Goal: Task Accomplishment & Management: Use online tool/utility

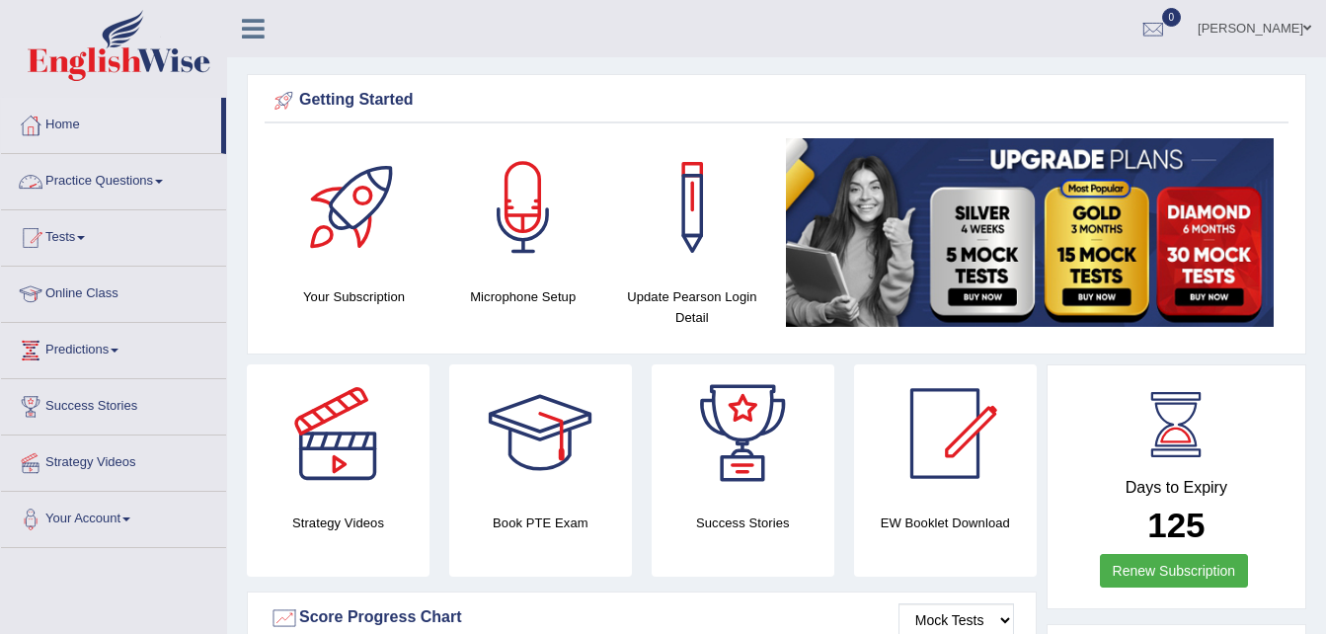
click at [153, 175] on link "Practice Questions" at bounding box center [113, 178] width 225 height 49
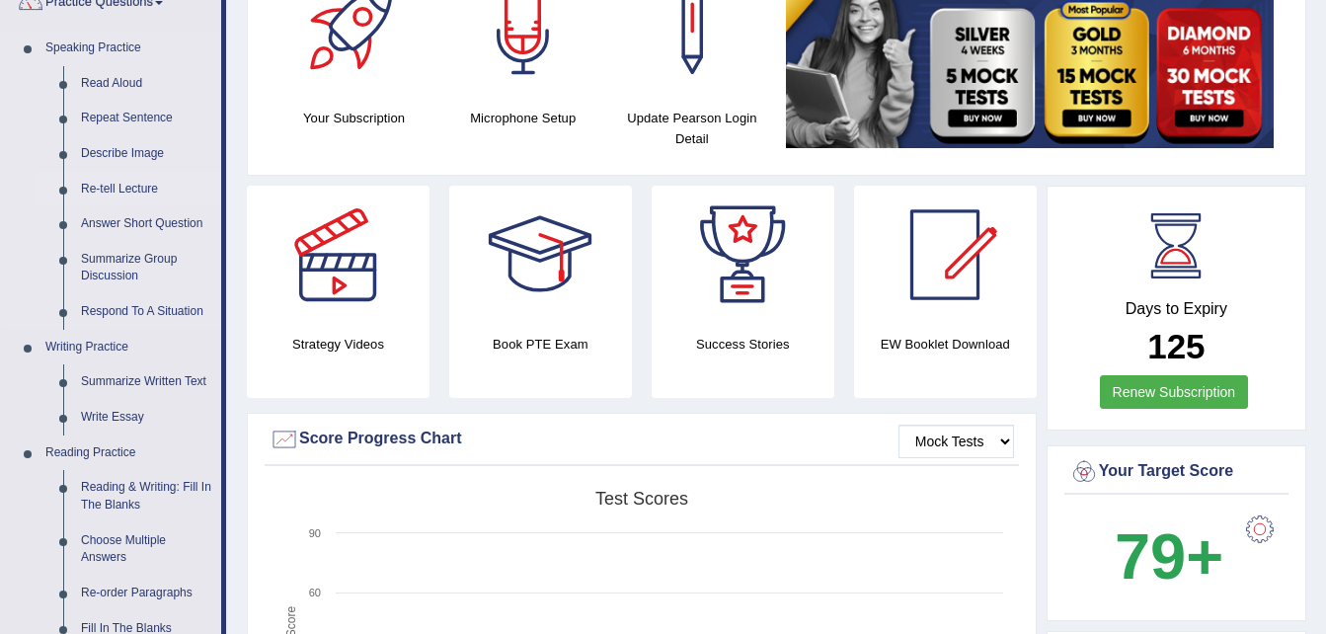
scroll to position [194, 0]
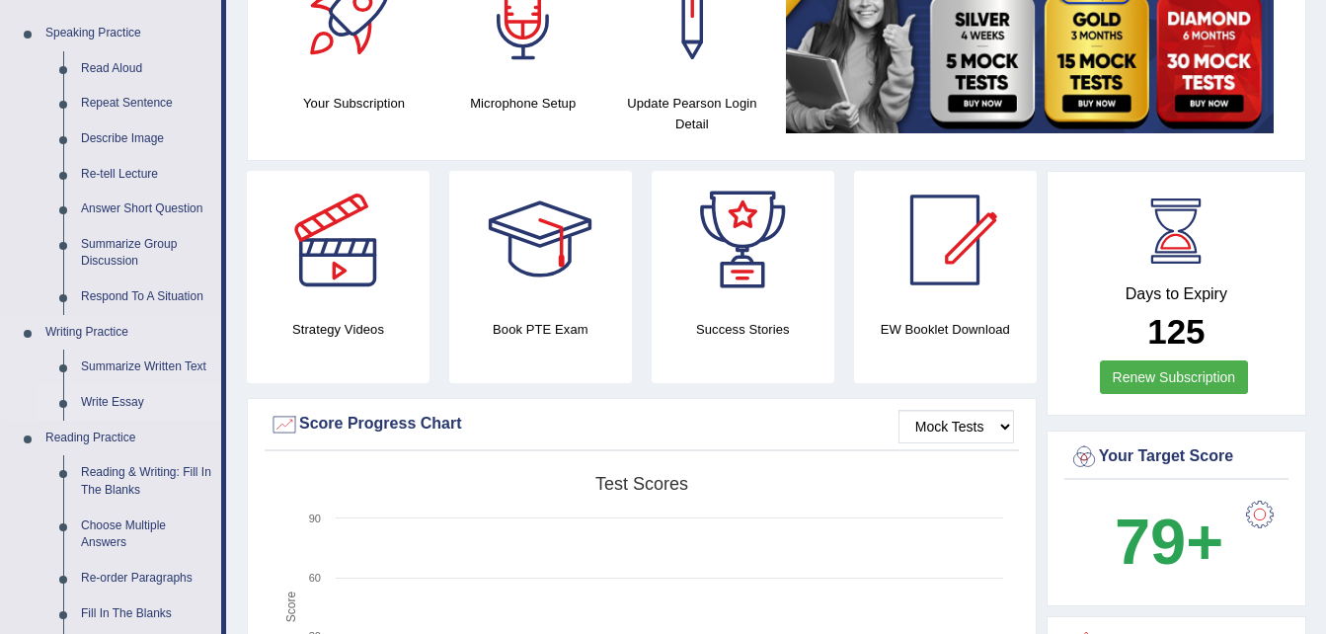
click at [128, 401] on link "Write Essay" at bounding box center [146, 403] width 149 height 36
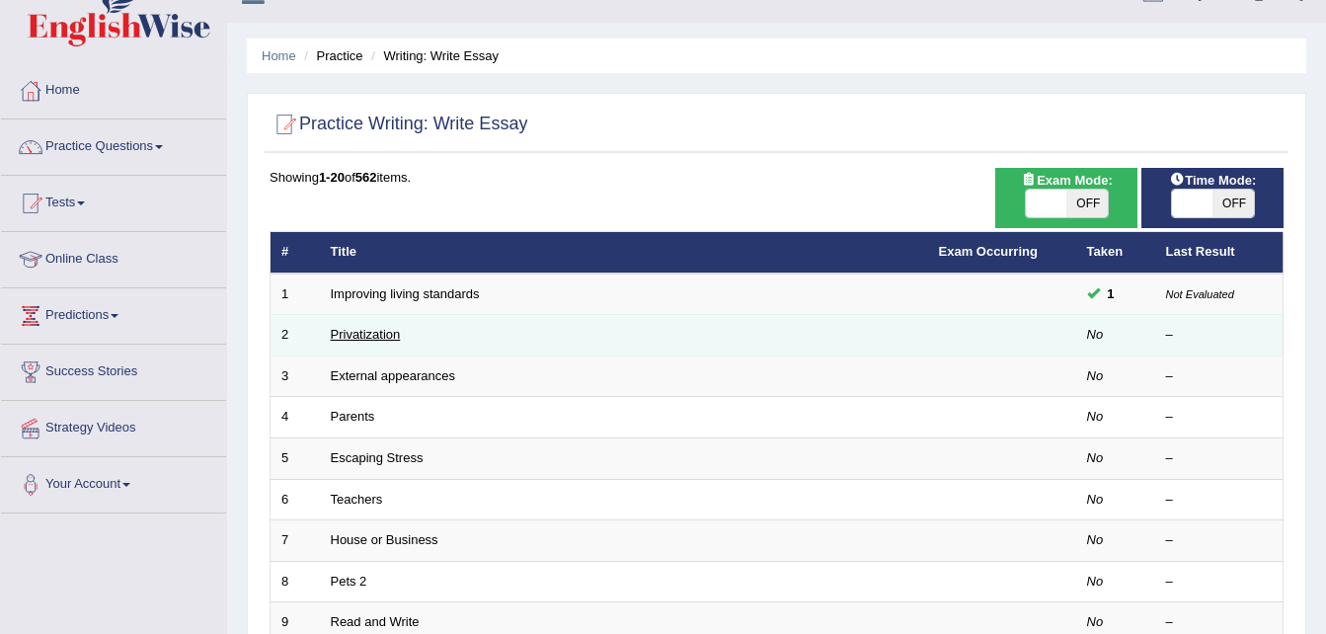
click at [361, 334] on link "Privatization" at bounding box center [366, 334] width 70 height 15
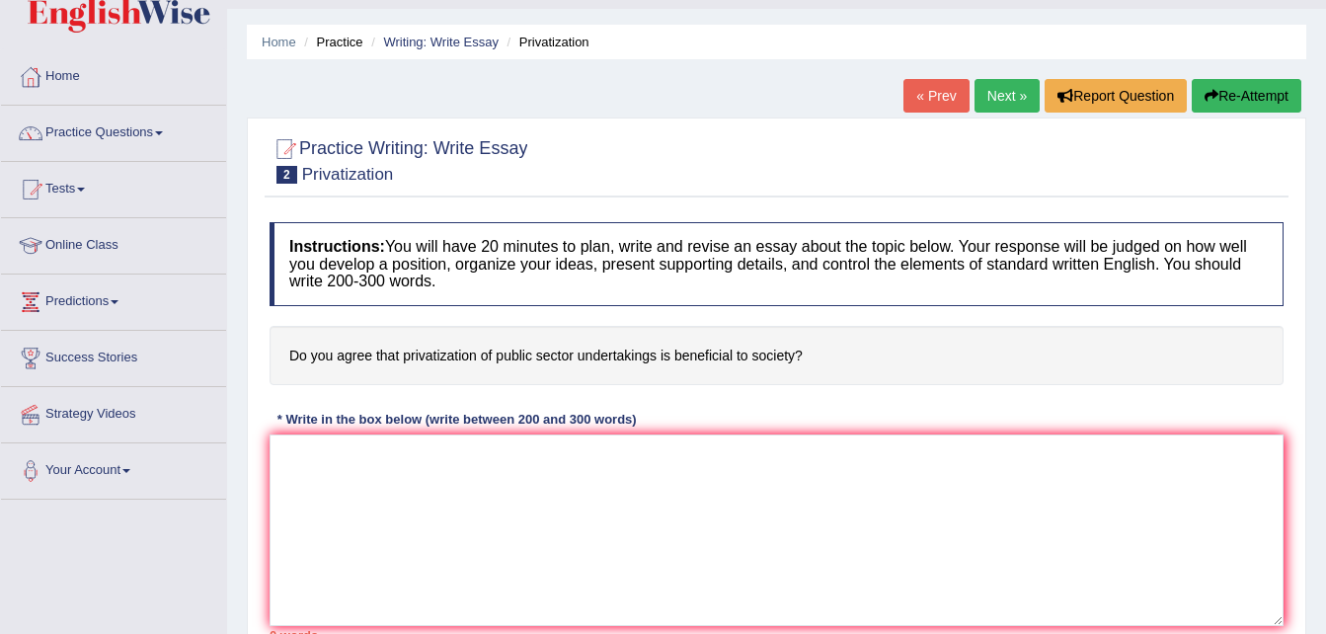
scroll to position [61, 0]
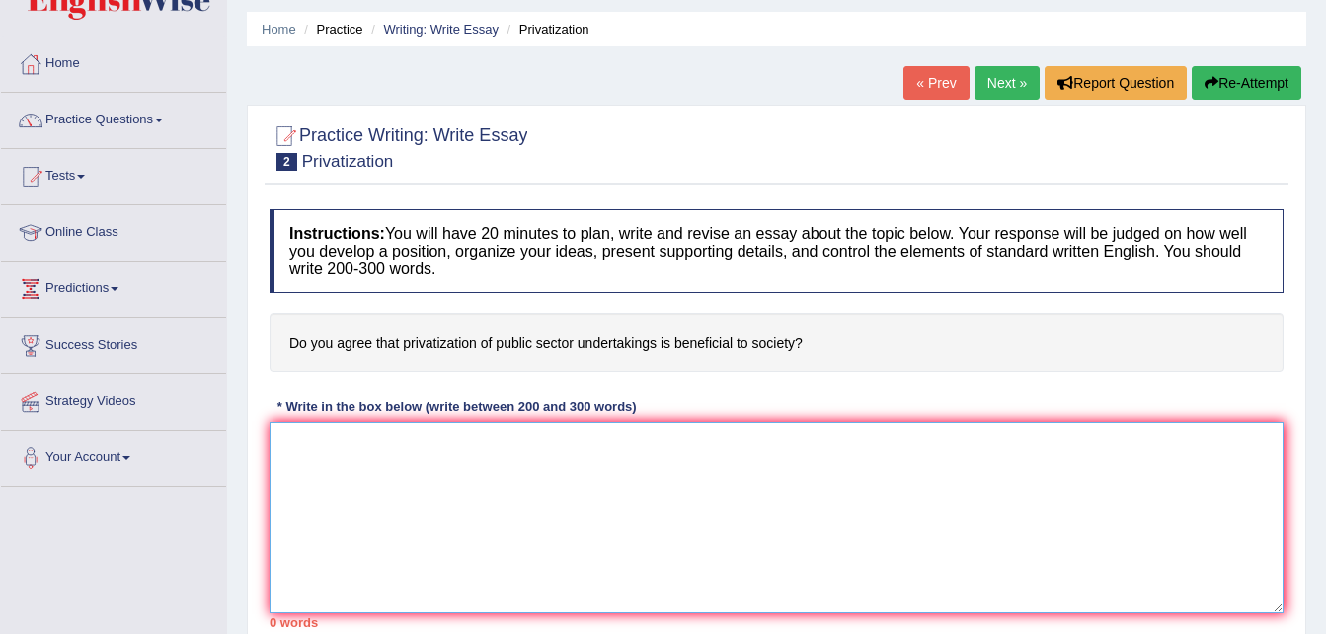
click at [403, 464] on textarea at bounding box center [777, 518] width 1014 height 192
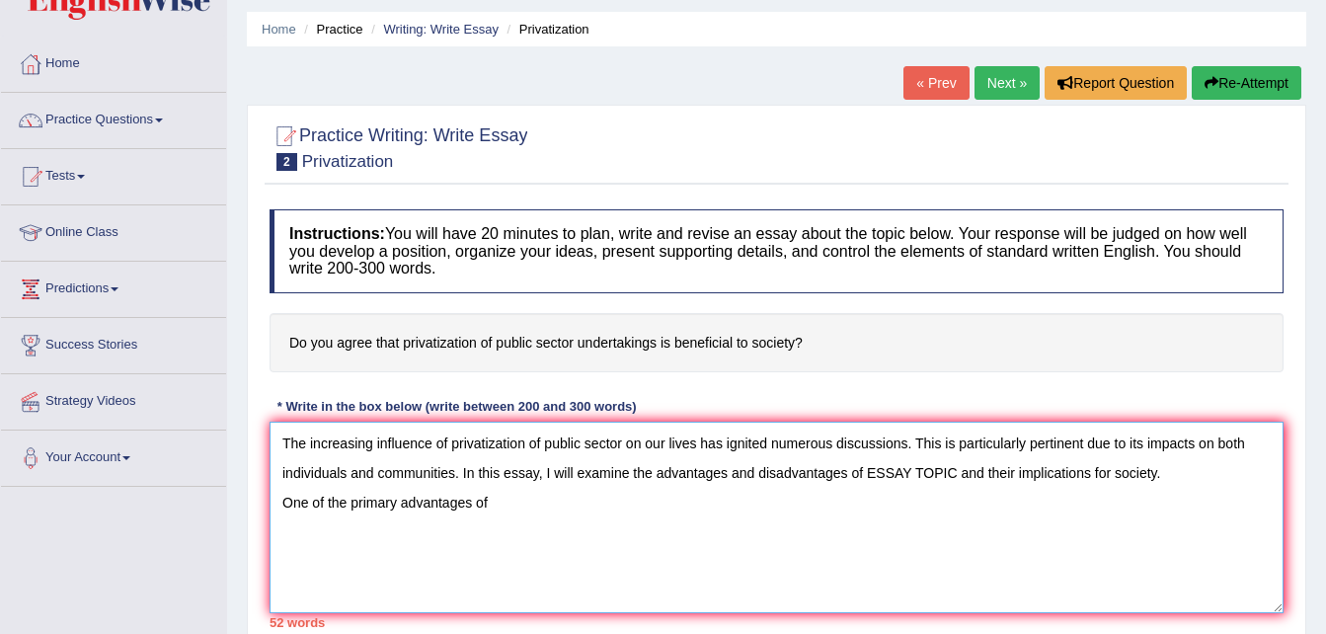
drag, startPoint x: 868, startPoint y: 473, endPoint x: 946, endPoint y: 474, distance: 78.0
click at [946, 474] on textarea "The increasing influence of privatization of public sector on our lives has ign…" at bounding box center [777, 518] width 1014 height 192
paste textarea "ESSAY TOPIC"
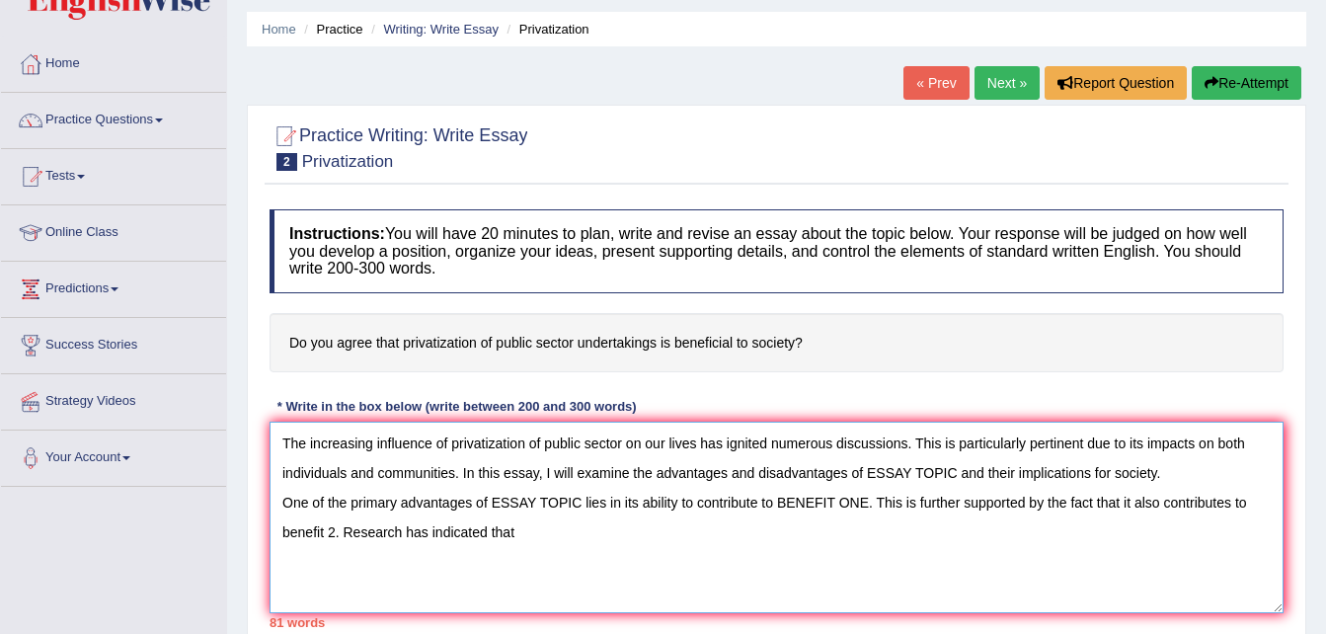
paste textarea "ESSAY TOPIC"
click at [465, 527] on textarea "The increasing influence of privatization of public sector on our lives has ign…" at bounding box center [777, 518] width 1014 height 192
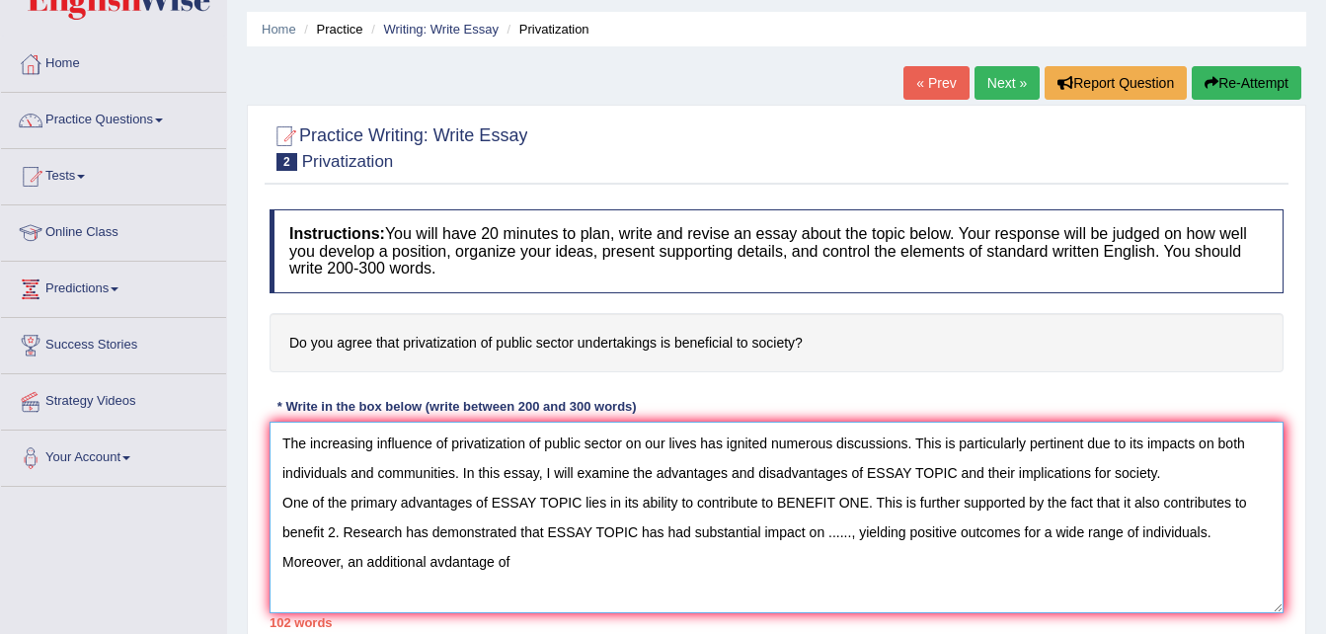
paste textarea "ESSAY TOPIC"
drag, startPoint x: 766, startPoint y: 502, endPoint x: 638, endPoint y: 502, distance: 128.4
click at [638, 502] on textarea "The increasing influence of privatization of public sector on our lives has ign…" at bounding box center [777, 518] width 1014 height 192
click at [614, 560] on textarea "The increasing influence of privatization of public sector on our lives has ign…" at bounding box center [777, 518] width 1014 height 192
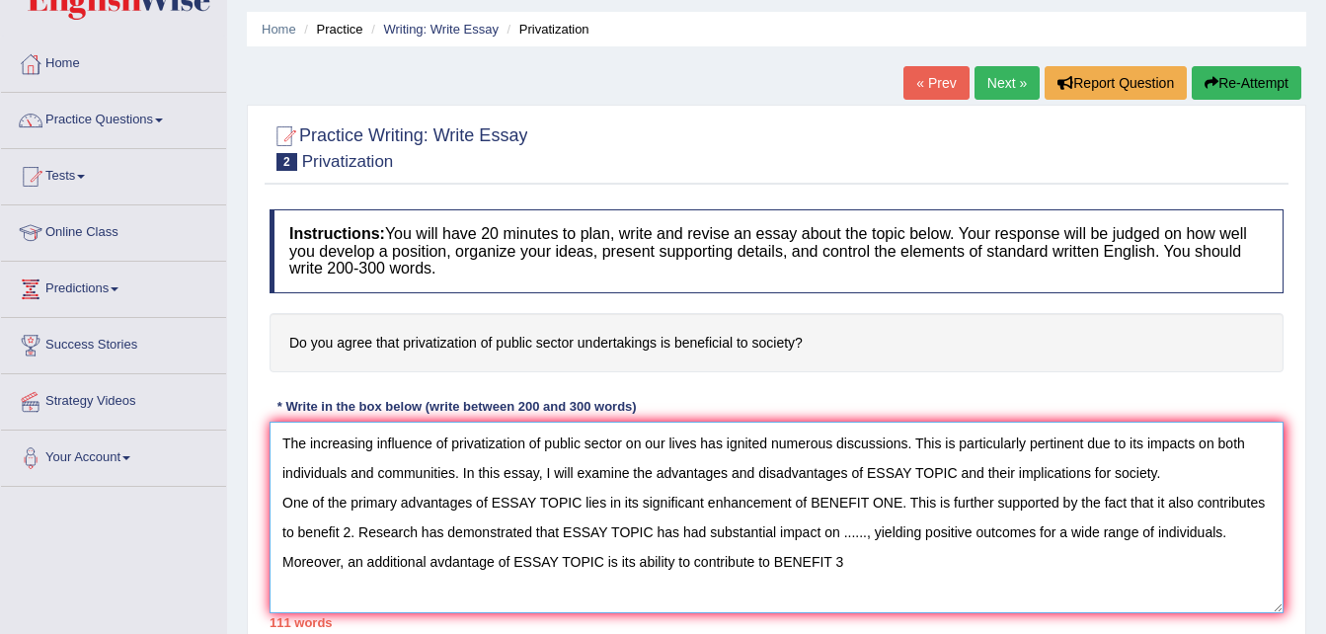
drag, startPoint x: 687, startPoint y: 562, endPoint x: 761, endPoint y: 561, distance: 74.1
click at [761, 561] on textarea "The increasing influence of privatization of public sector on our lives has ign…" at bounding box center [777, 518] width 1014 height 192
paste textarea "ESSAY TOPIC"
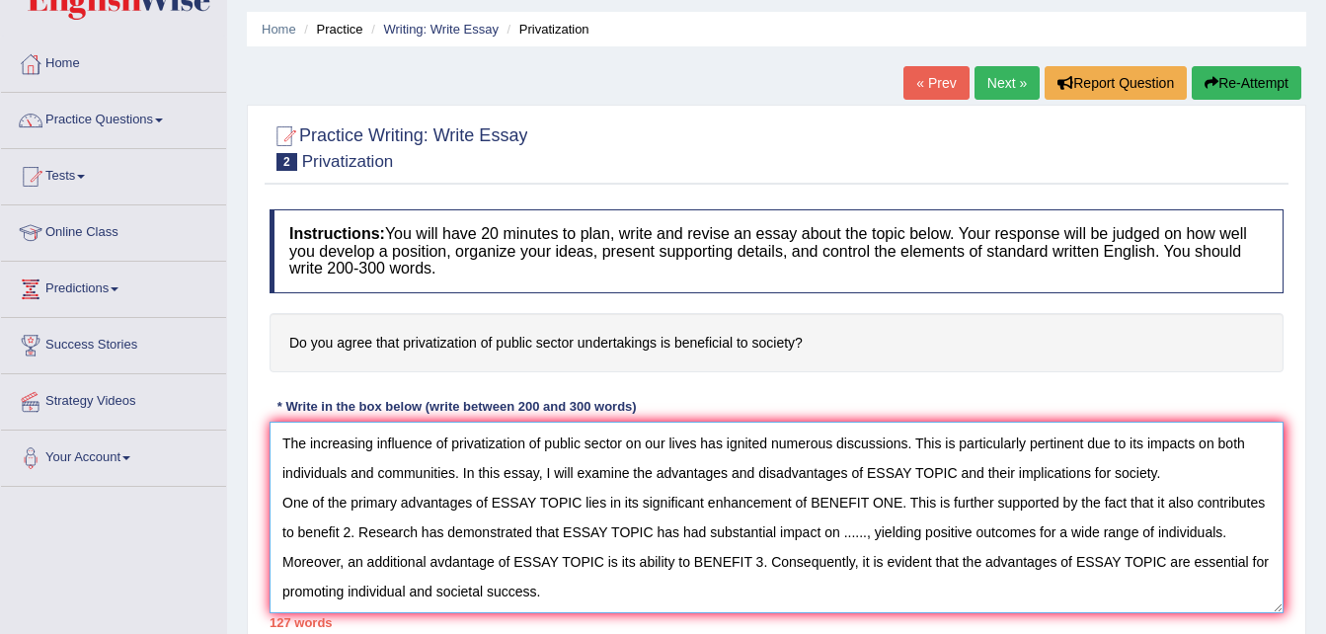
scroll to position [17, 0]
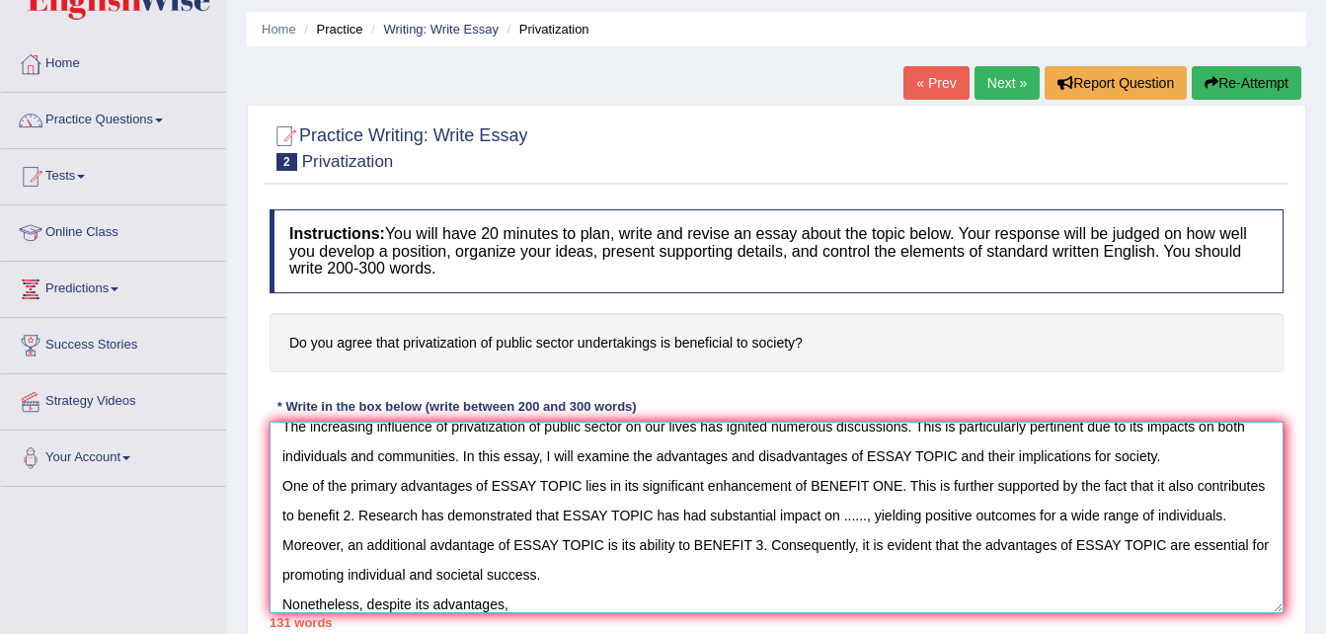
paste textarea "ESSAY TOPIC"
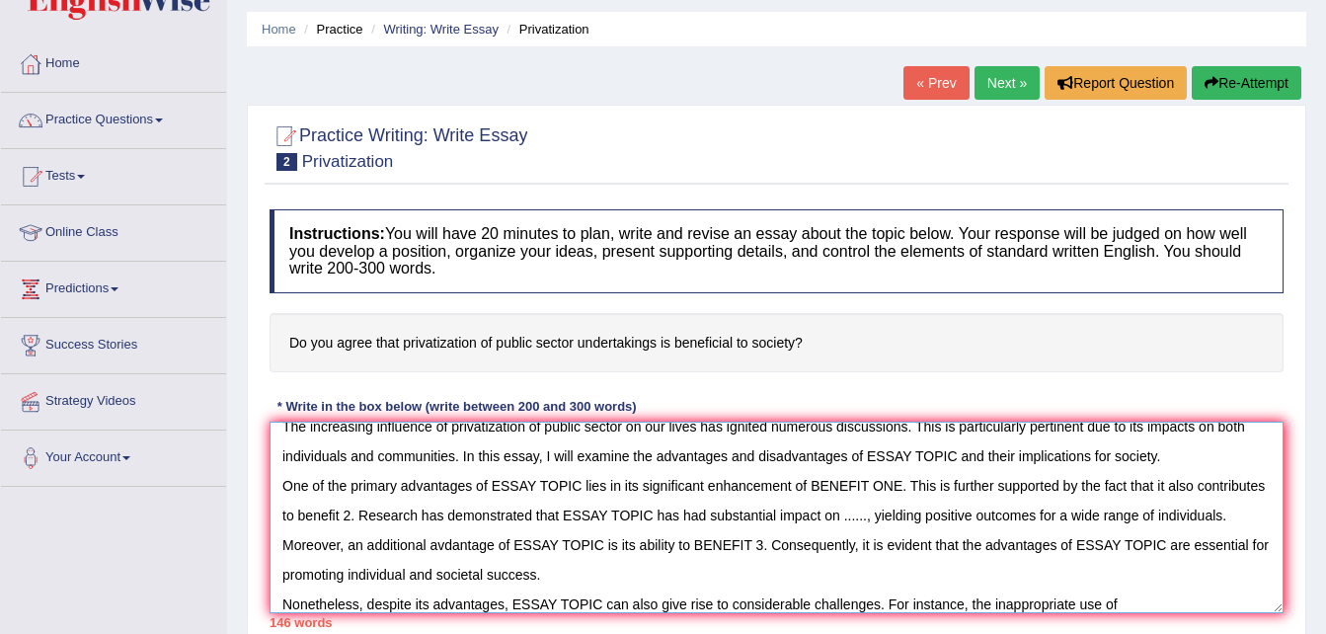
paste textarea "ESSAY TOPIC"
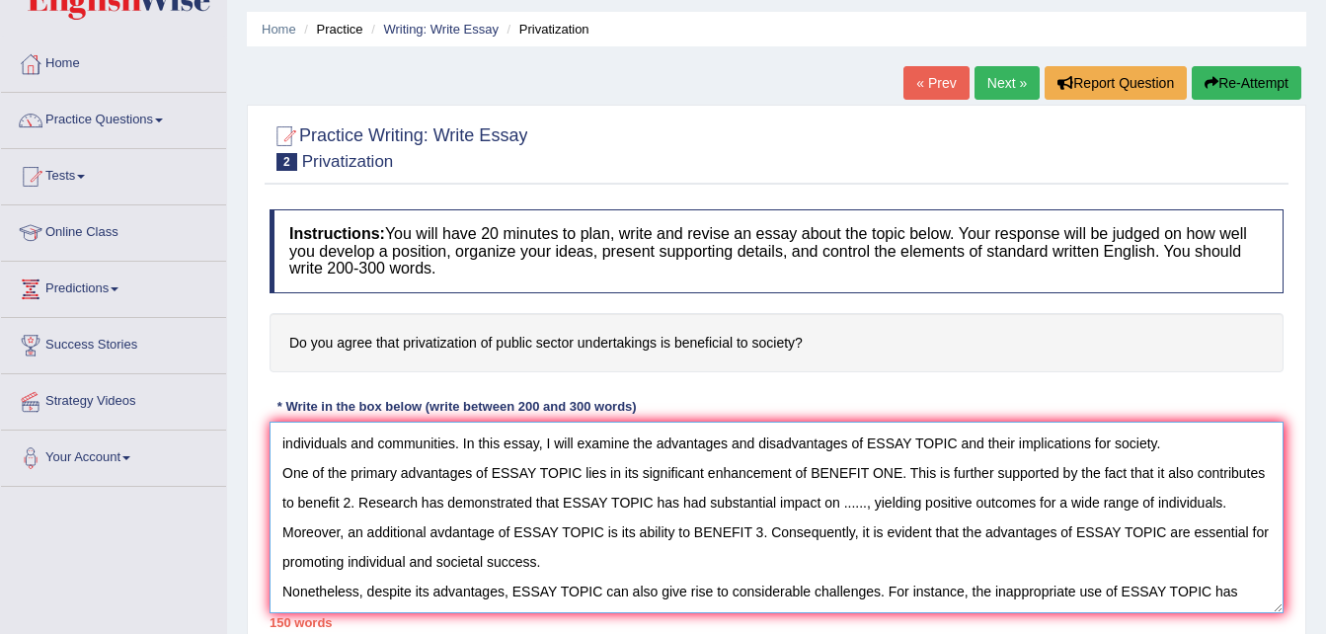
scroll to position [46, 0]
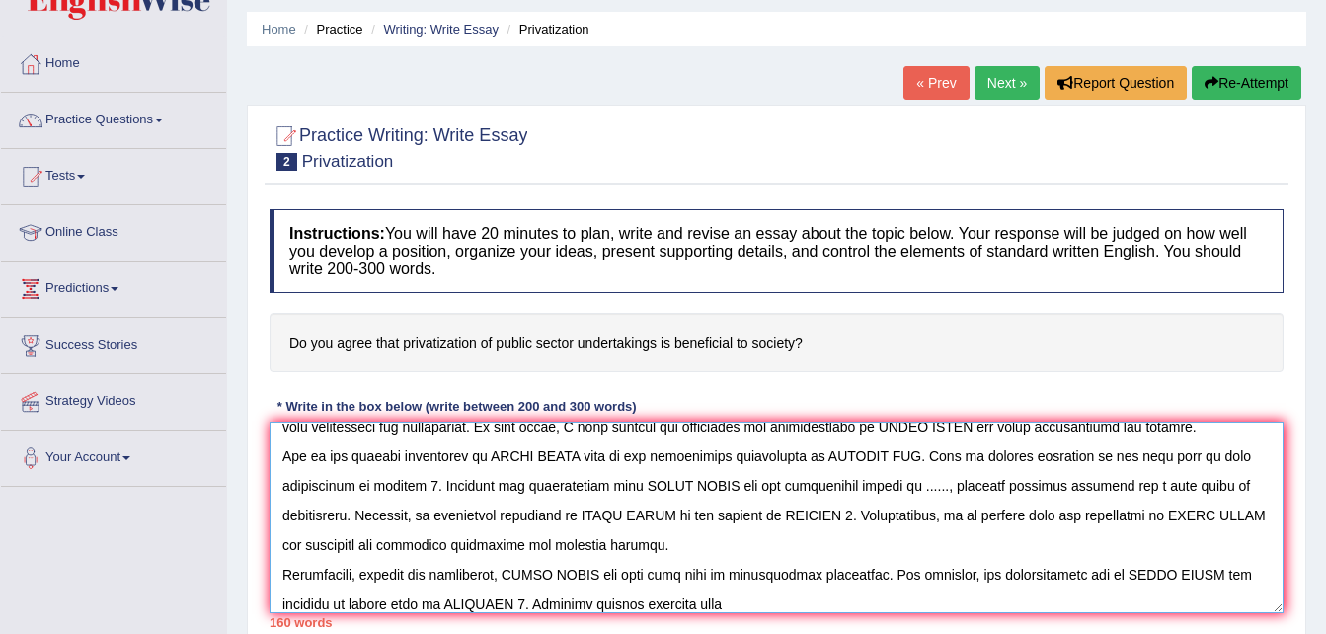
paste textarea "ESSAY TOPIC"
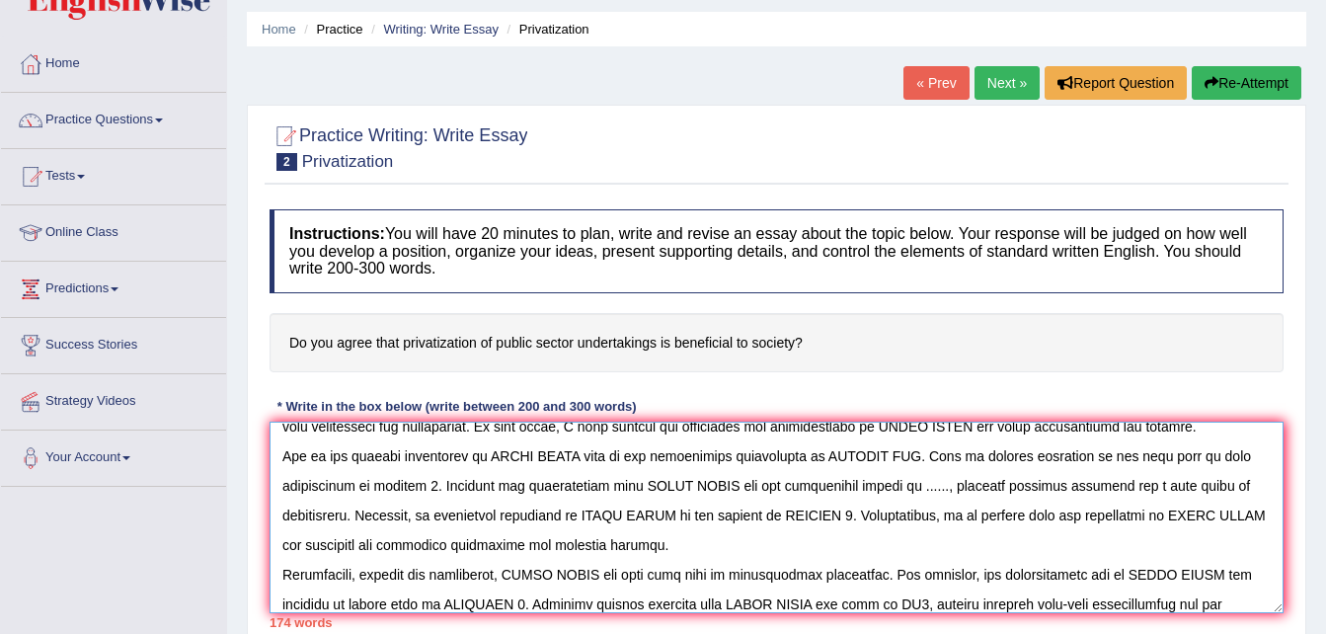
scroll to position [76, 0]
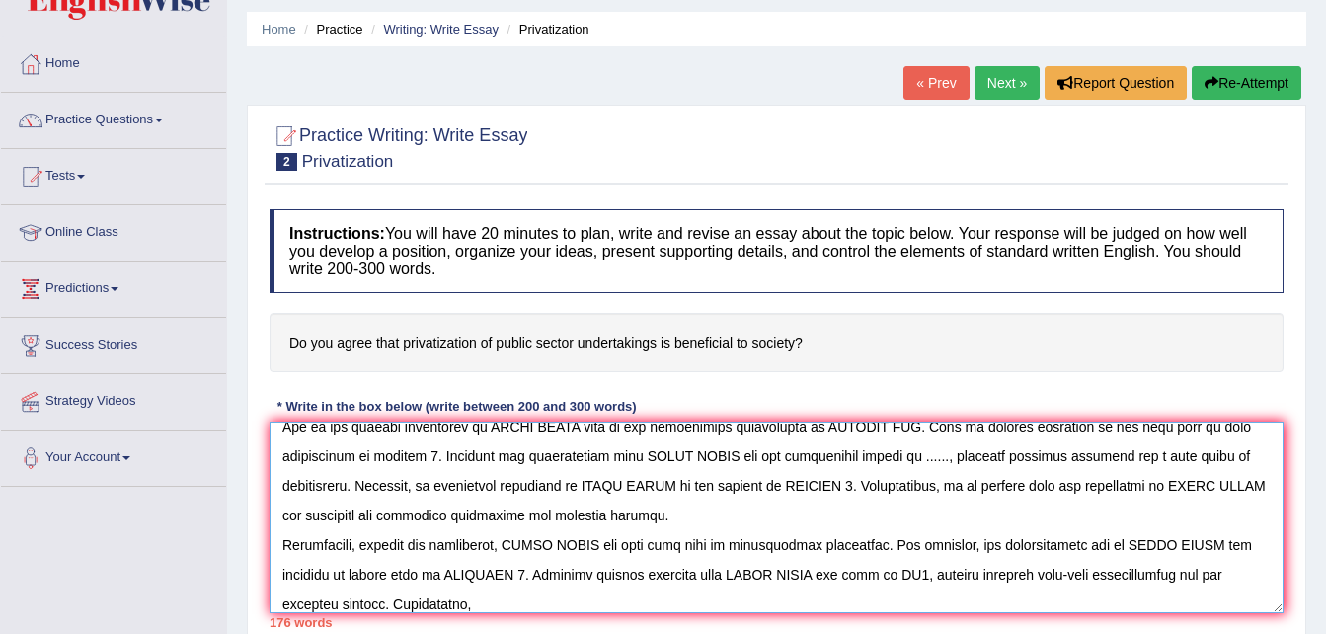
paste textarea "ESSAY TOPIC"
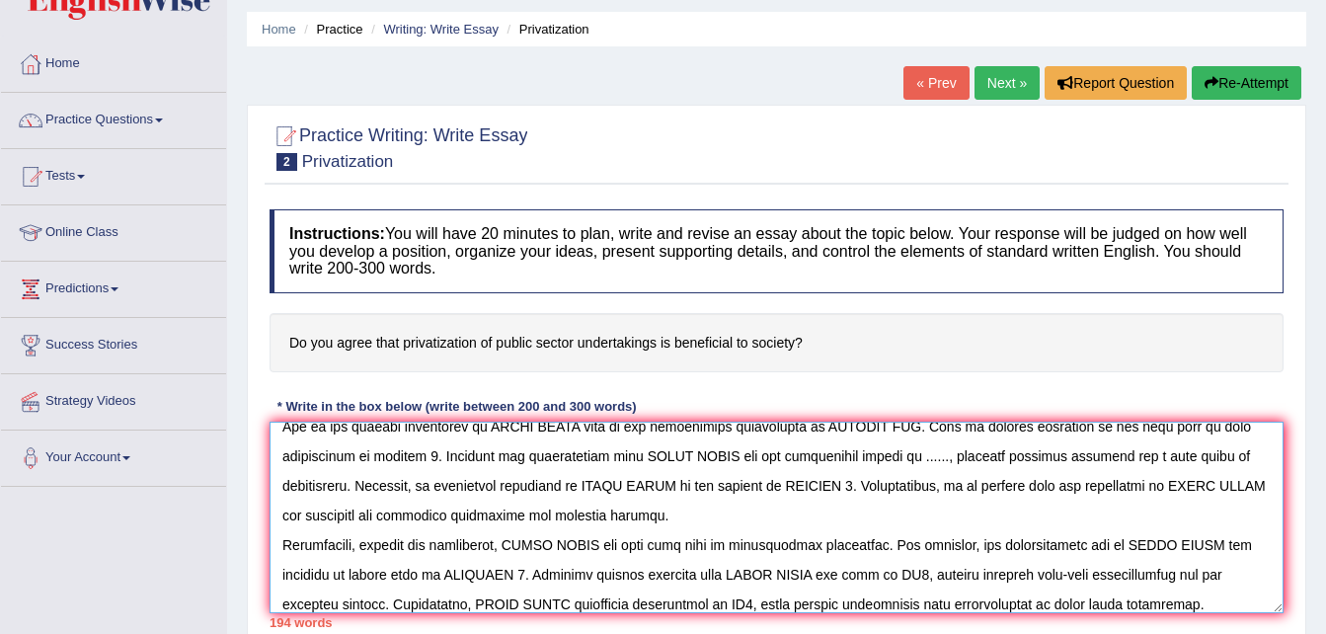
scroll to position [106, 0]
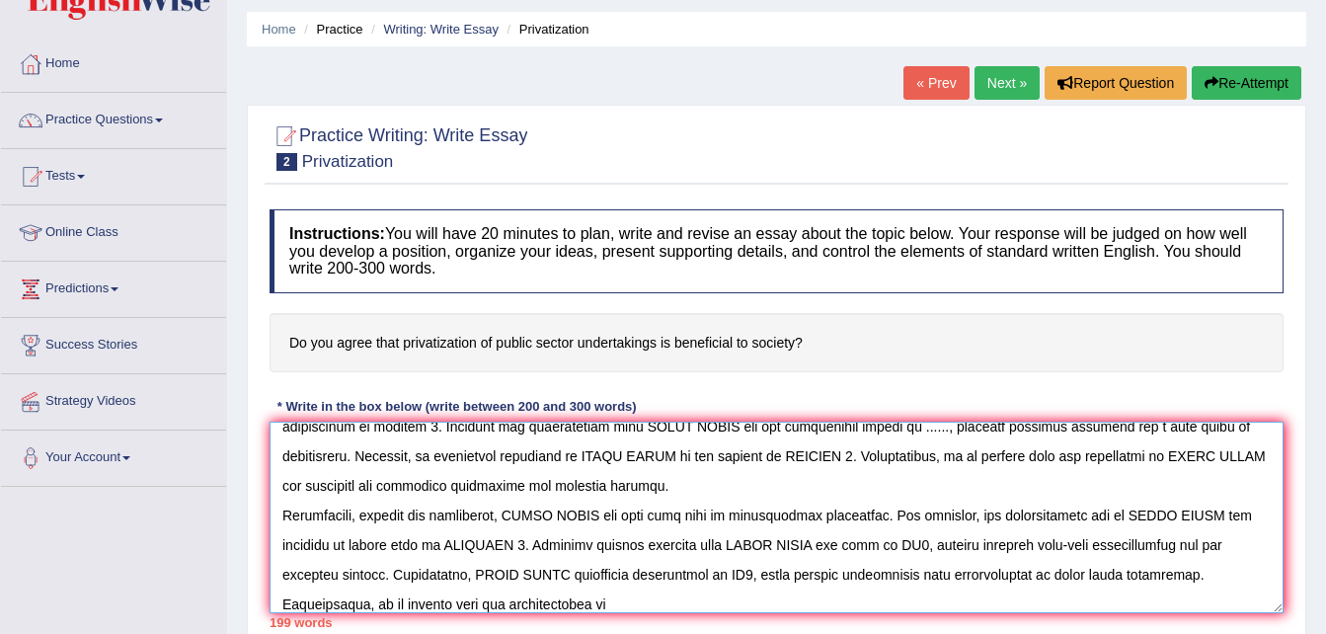
paste textarea "ESSAY TOPIC"
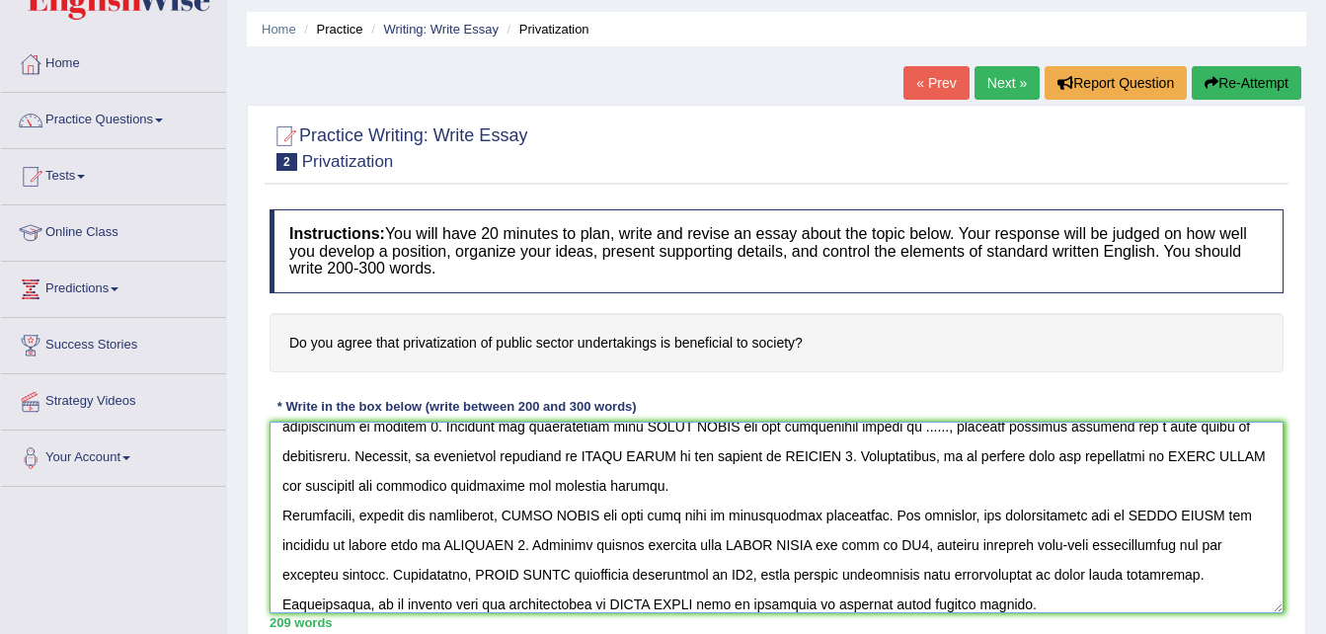
scroll to position [135, 0]
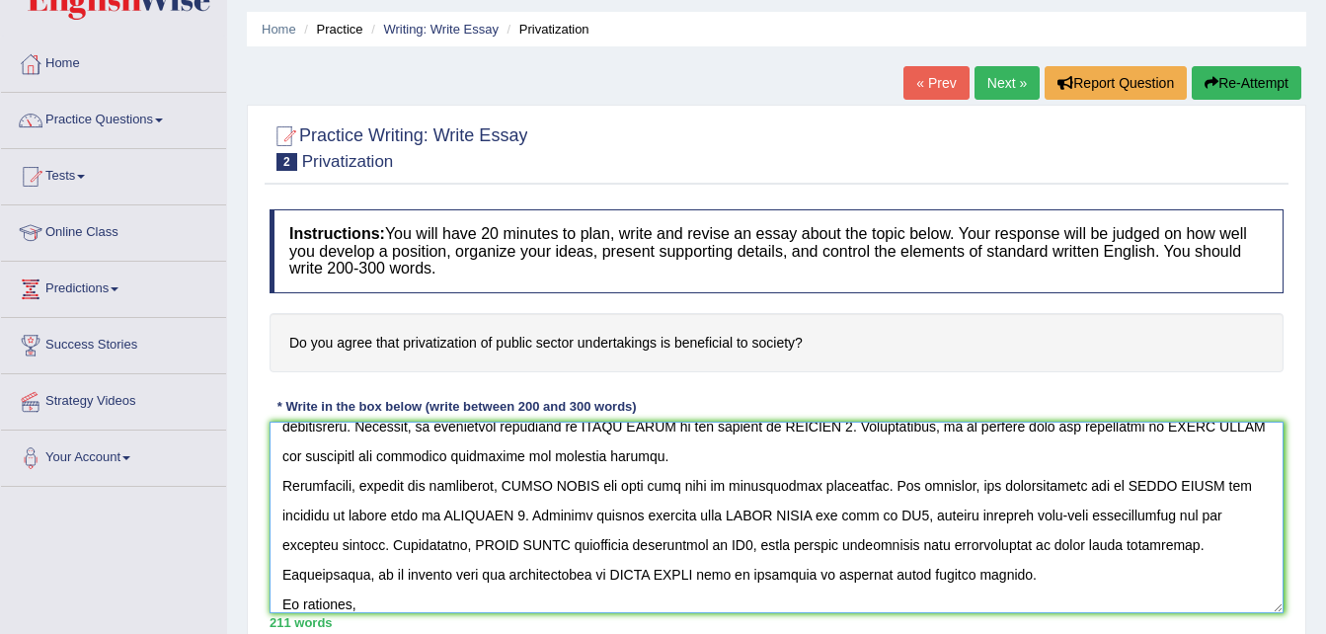
paste textarea "ESSAY TOPIC"
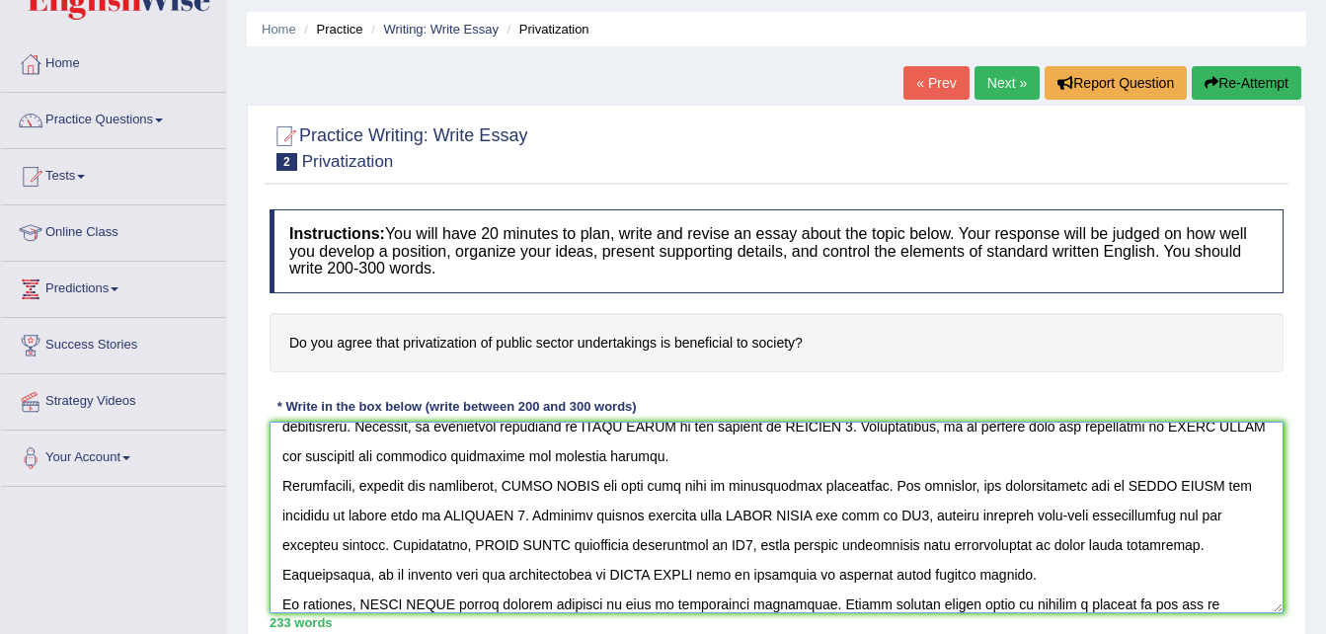
paste textarea "ESSAY TOPIC"
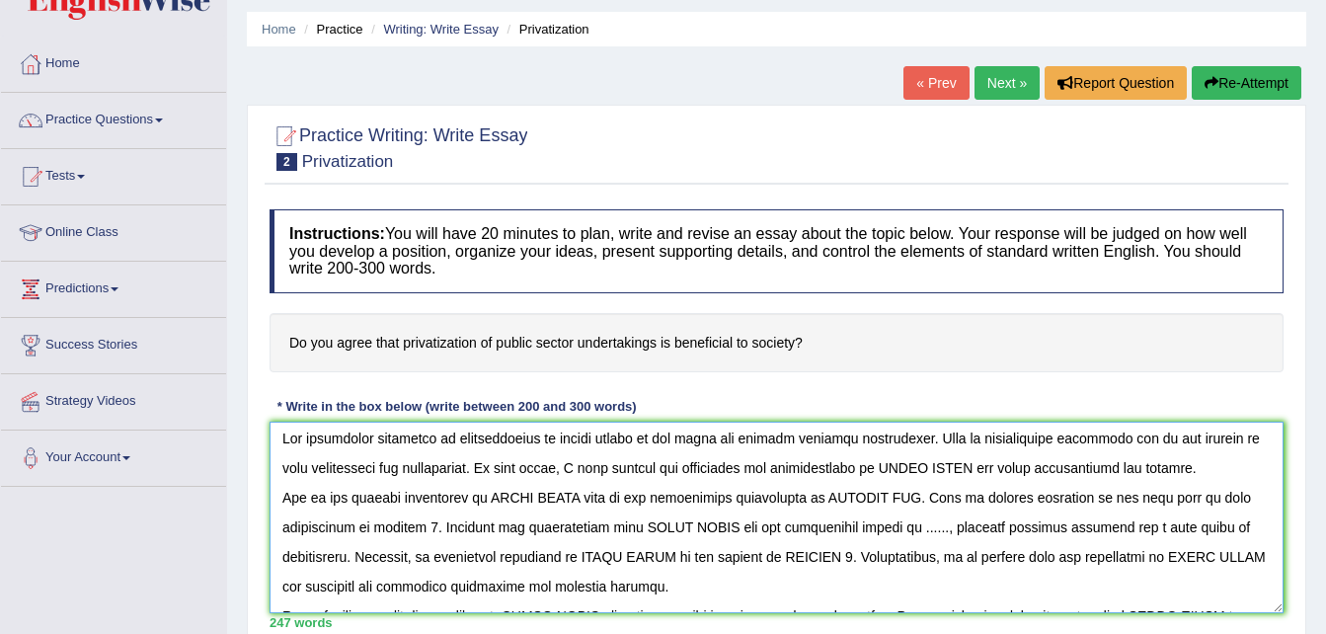
scroll to position [0, 0]
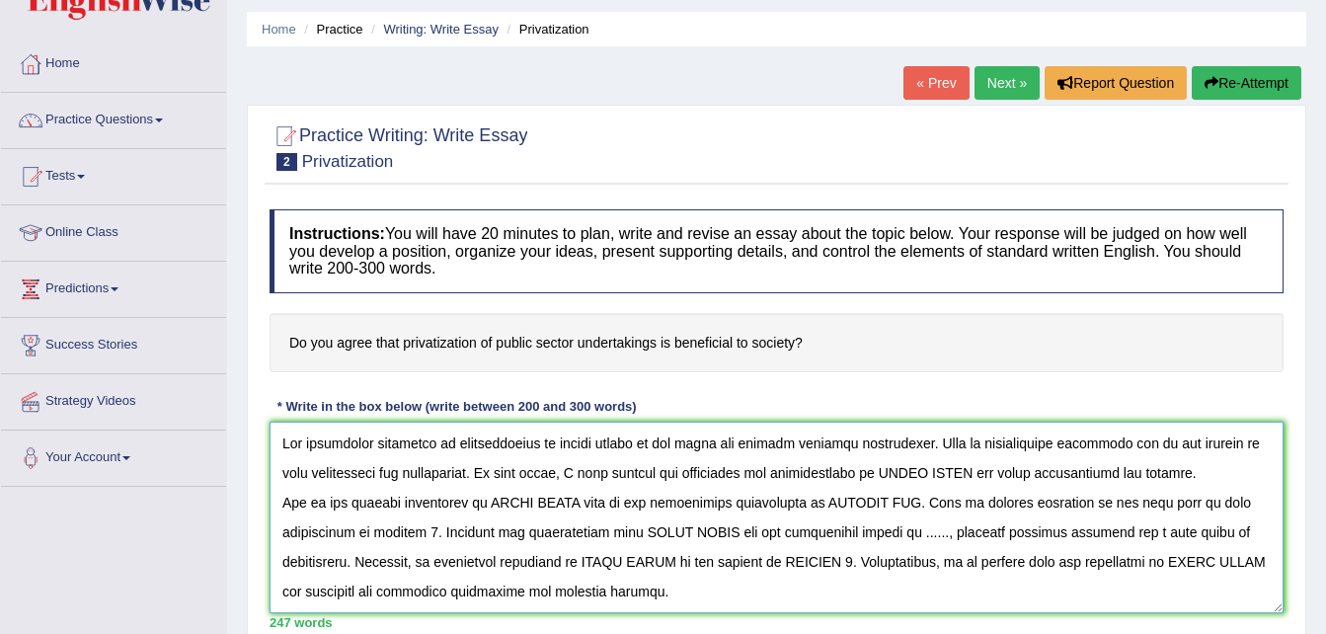
drag, startPoint x: 869, startPoint y: 472, endPoint x: 949, endPoint y: 470, distance: 80.0
click at [949, 470] on textarea at bounding box center [777, 518] width 1014 height 192
drag, startPoint x: 572, startPoint y: 504, endPoint x: 493, endPoint y: 504, distance: 79.0
click at [493, 504] on textarea at bounding box center [777, 518] width 1014 height 192
drag, startPoint x: 797, startPoint y: 500, endPoint x: 878, endPoint y: 502, distance: 81.0
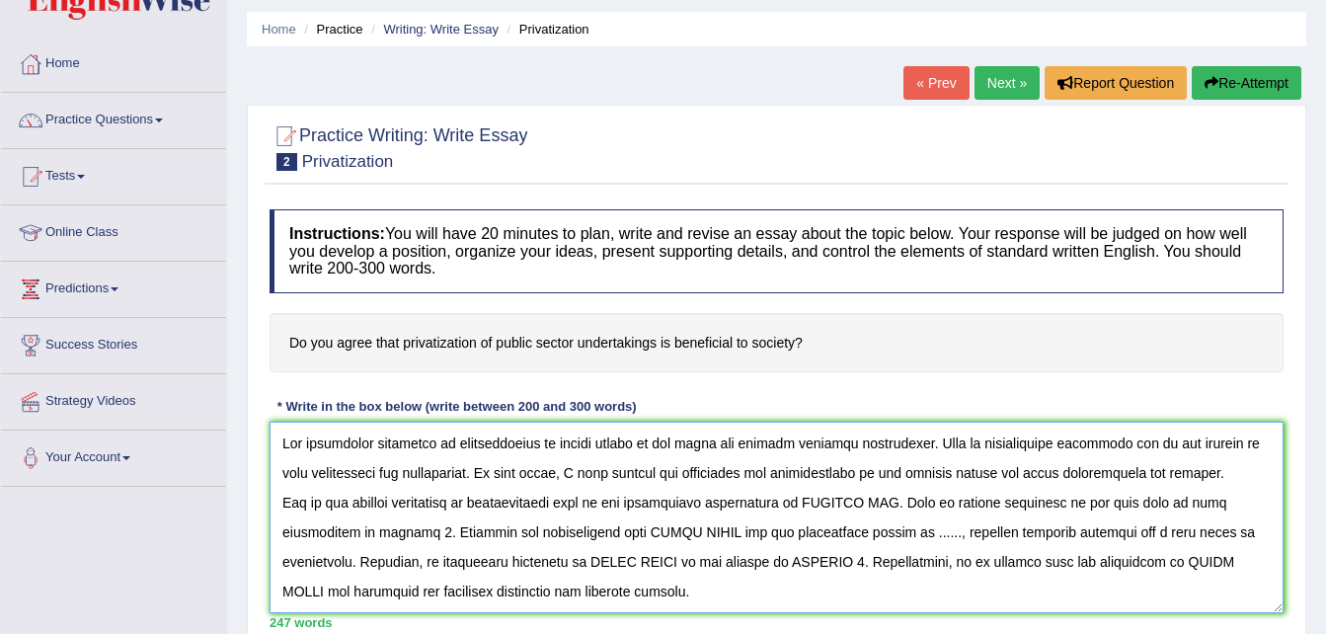
click at [878, 502] on textarea at bounding box center [777, 518] width 1014 height 192
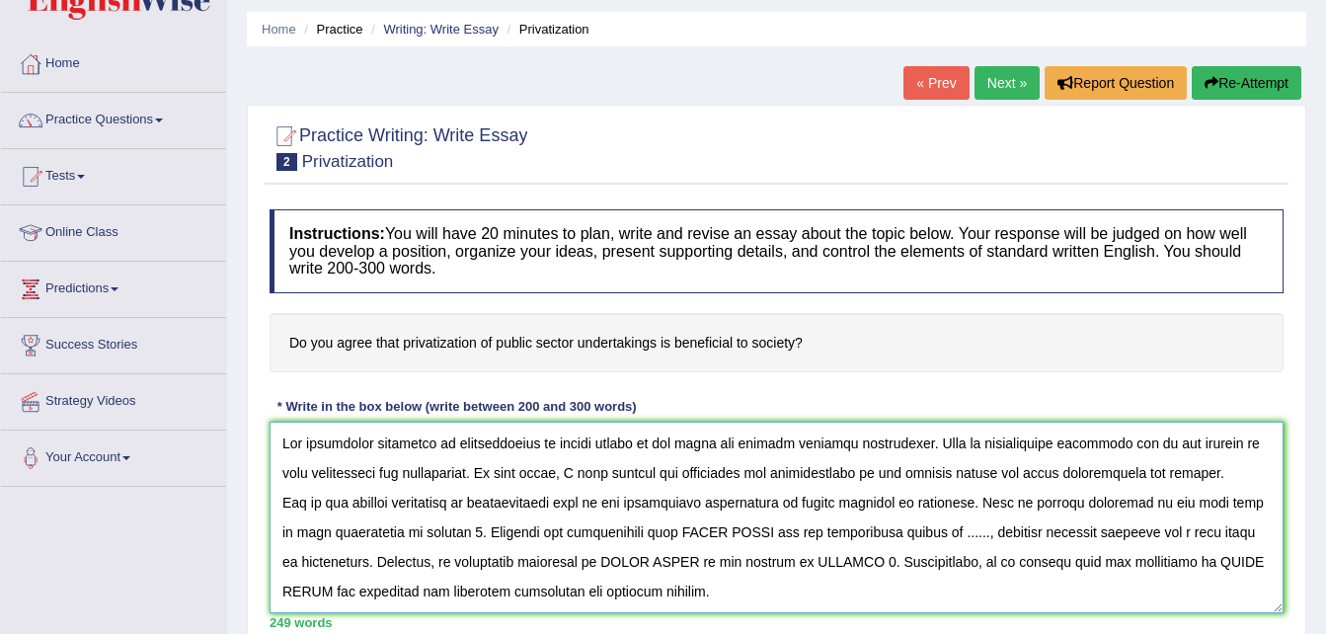
drag, startPoint x: 452, startPoint y: 530, endPoint x: 403, endPoint y: 533, distance: 49.5
click at [403, 533] on textarea at bounding box center [777, 518] width 1014 height 192
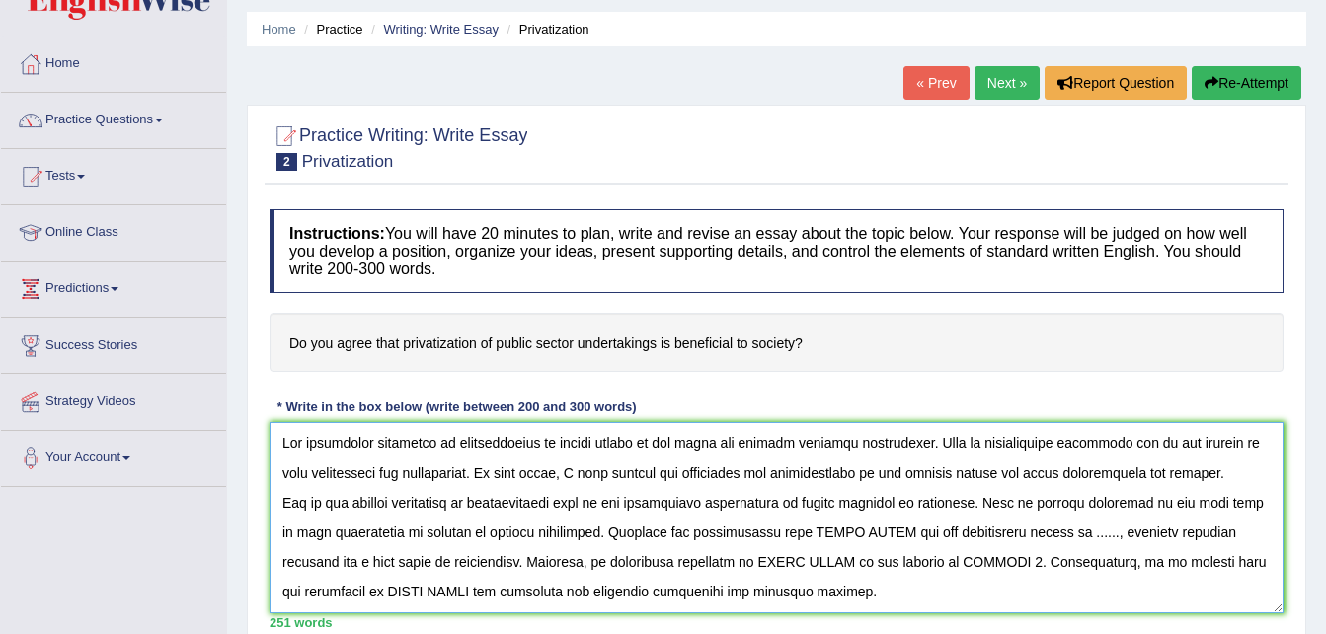
drag, startPoint x: 775, startPoint y: 532, endPoint x: 854, endPoint y: 534, distance: 79.0
click at [854, 534] on textarea at bounding box center [777, 518] width 1014 height 192
click at [786, 535] on textarea at bounding box center [777, 518] width 1014 height 192
click at [926, 533] on textarea at bounding box center [777, 518] width 1014 height 192
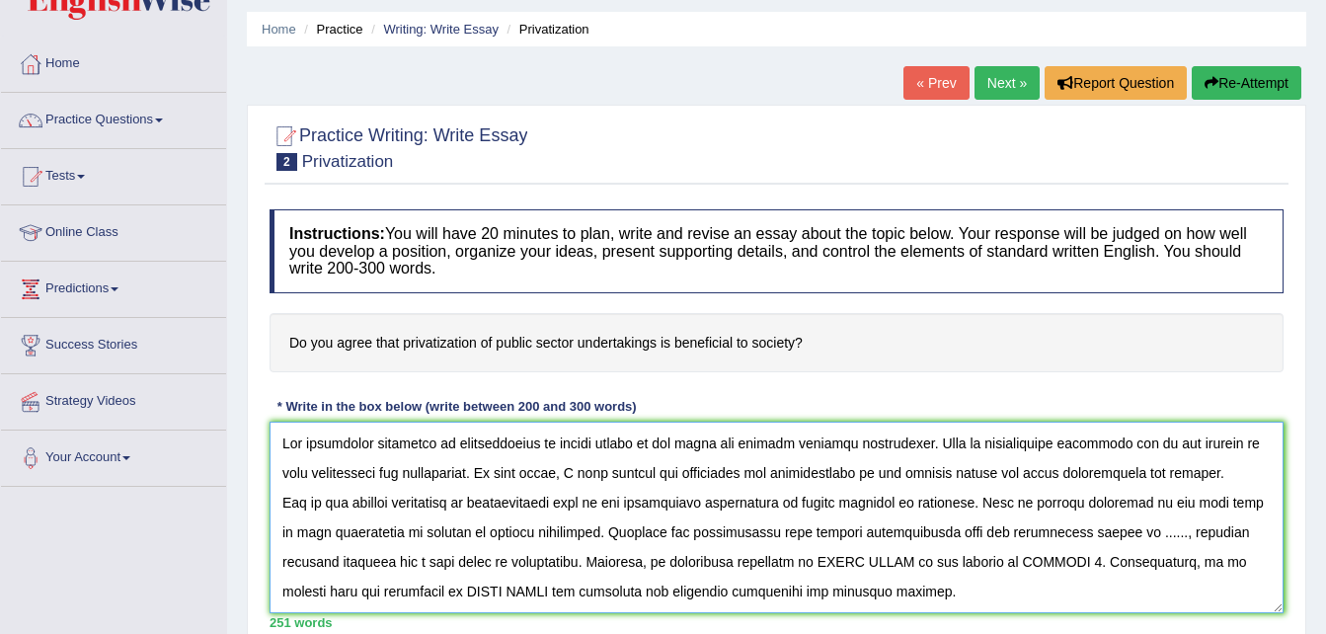
drag, startPoint x: 1123, startPoint y: 535, endPoint x: 1104, endPoint y: 536, distance: 18.8
click at [1104, 536] on textarea at bounding box center [777, 518] width 1014 height 192
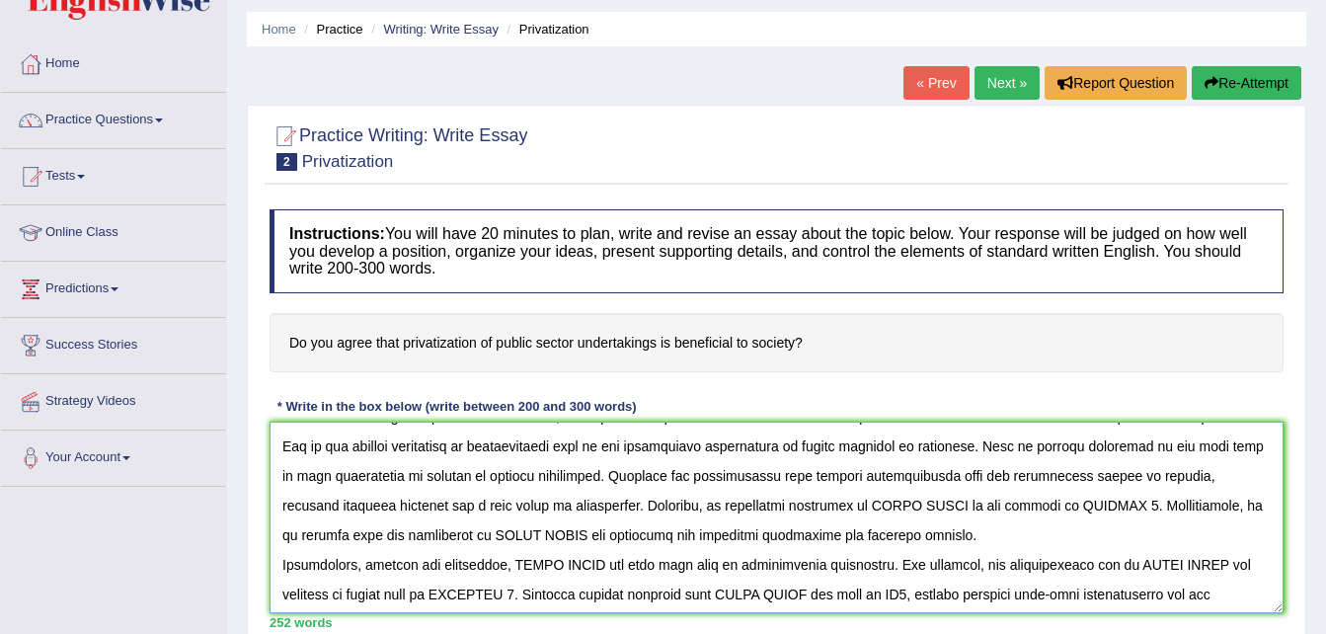
scroll to position [57, 0]
drag, startPoint x: 770, startPoint y: 503, endPoint x: 848, endPoint y: 503, distance: 78.0
click at [848, 503] on textarea at bounding box center [777, 518] width 1014 height 192
drag, startPoint x: 936, startPoint y: 504, endPoint x: 998, endPoint y: 504, distance: 61.2
click at [998, 504] on textarea at bounding box center [777, 518] width 1014 height 192
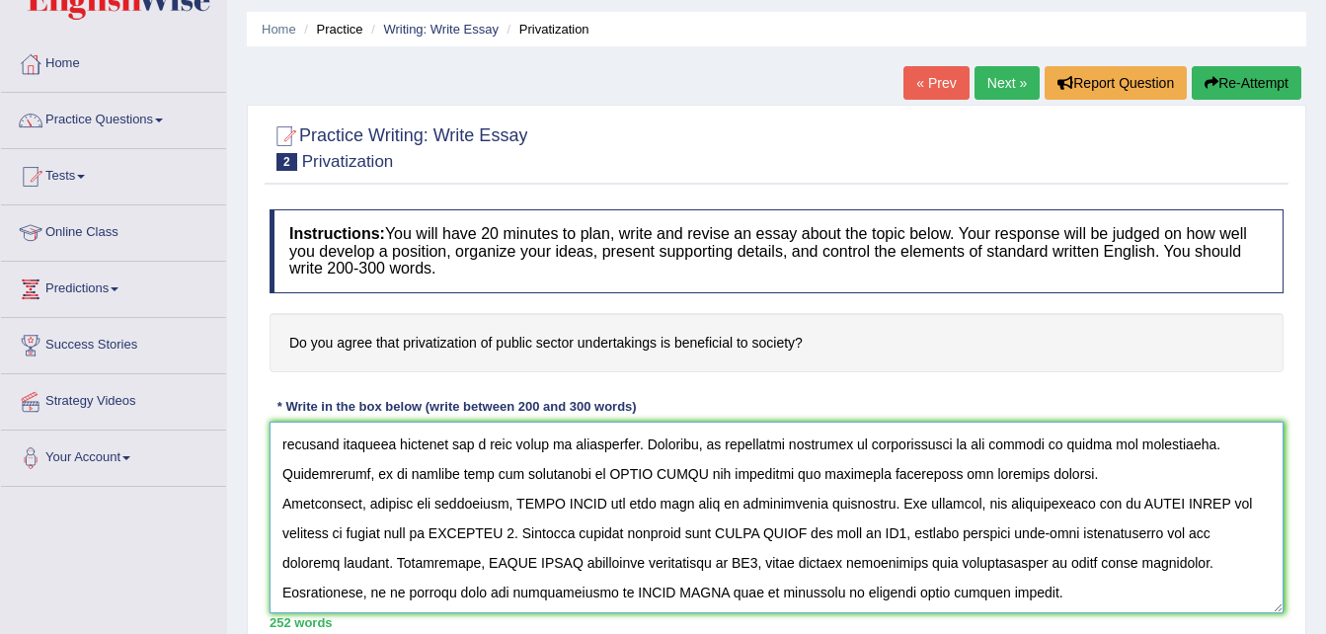
scroll to position [120, 0]
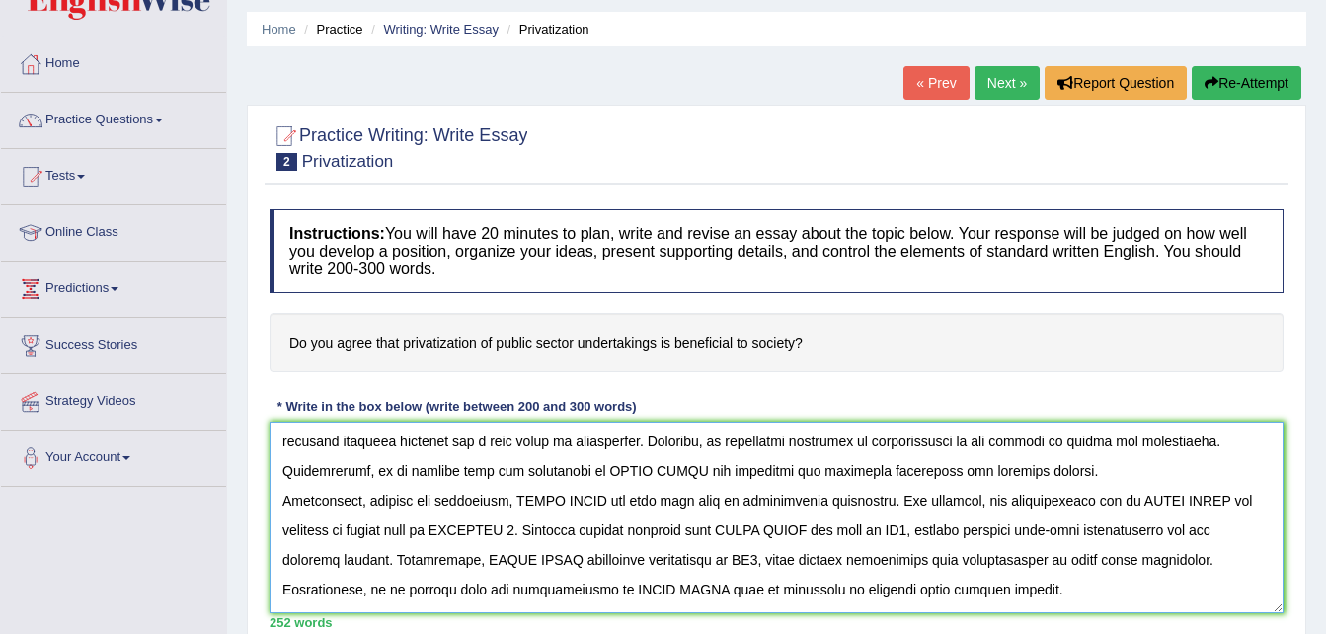
drag, startPoint x: 592, startPoint y: 498, endPoint x: 514, endPoint y: 499, distance: 78.0
click at [514, 499] on textarea at bounding box center [777, 518] width 1014 height 192
click at [512, 499] on textarea at bounding box center [777, 518] width 1014 height 192
drag, startPoint x: 1133, startPoint y: 503, endPoint x: 1212, endPoint y: 502, distance: 79.0
click at [1212, 502] on textarea at bounding box center [777, 518] width 1014 height 192
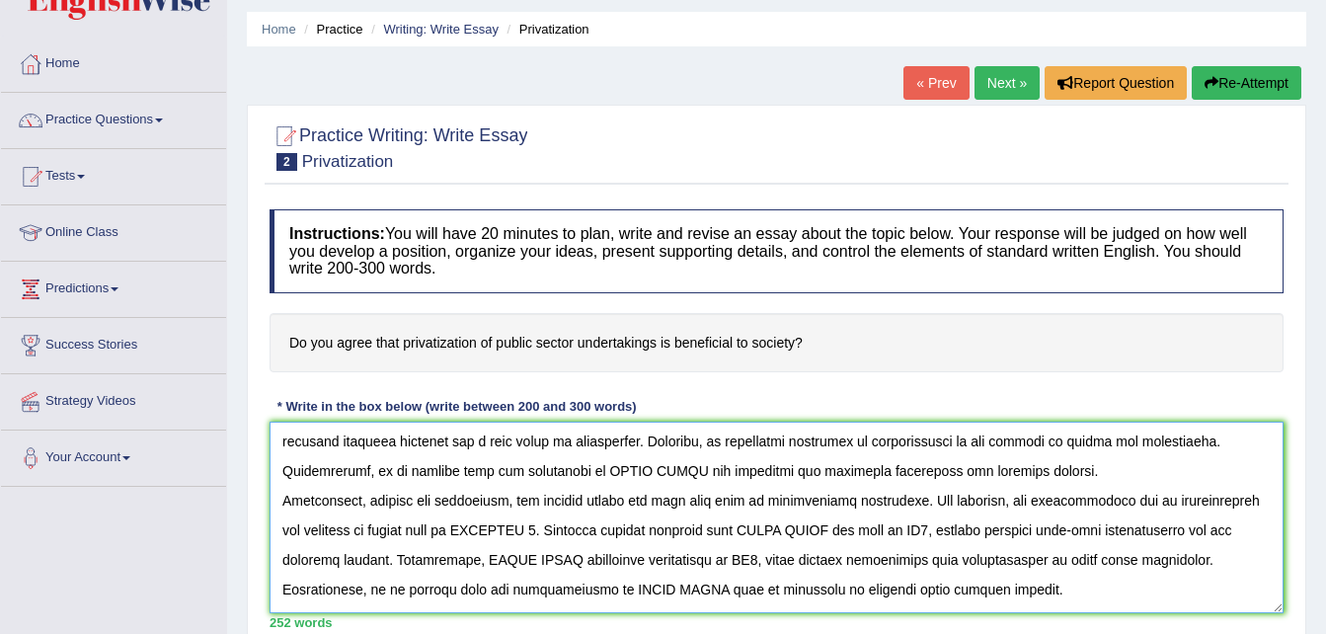
drag, startPoint x: 525, startPoint y: 531, endPoint x: 447, endPoint y: 528, distance: 78.1
click at [447, 528] on textarea at bounding box center [777, 518] width 1014 height 192
drag, startPoint x: 758, startPoint y: 532, endPoint x: 835, endPoint y: 532, distance: 77.0
click at [835, 532] on textarea at bounding box center [777, 518] width 1014 height 192
drag, startPoint x: 886, startPoint y: 533, endPoint x: 908, endPoint y: 533, distance: 21.7
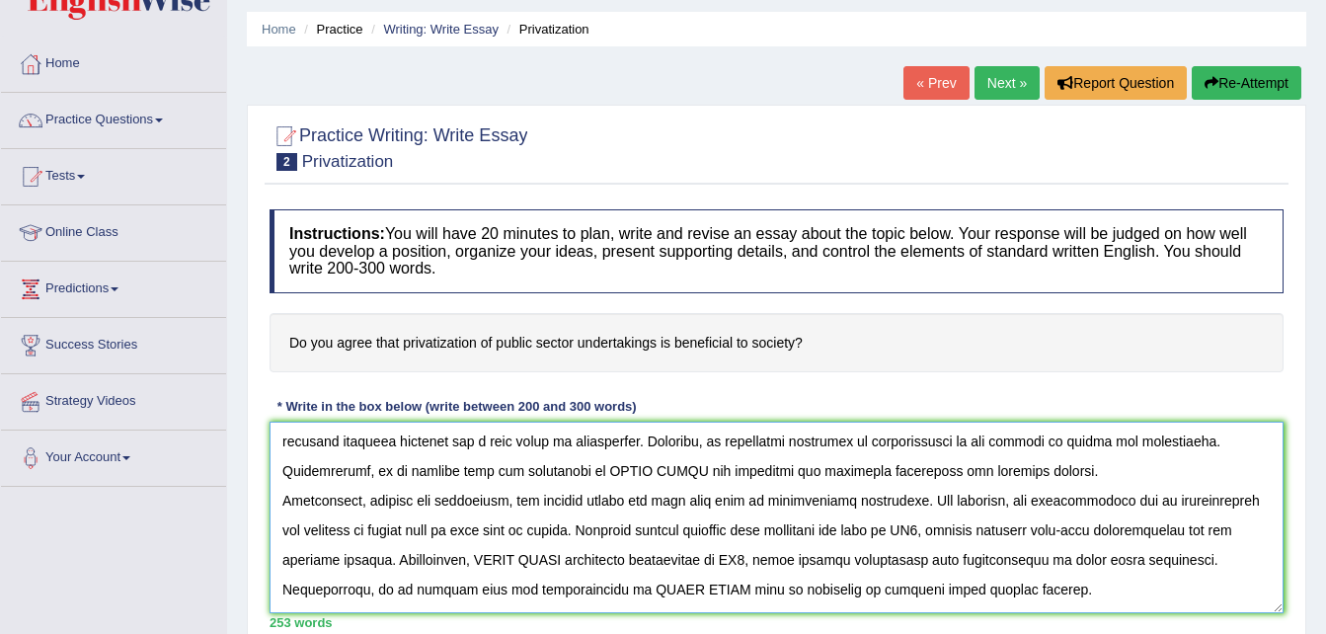
click at [908, 533] on textarea at bounding box center [777, 518] width 1014 height 192
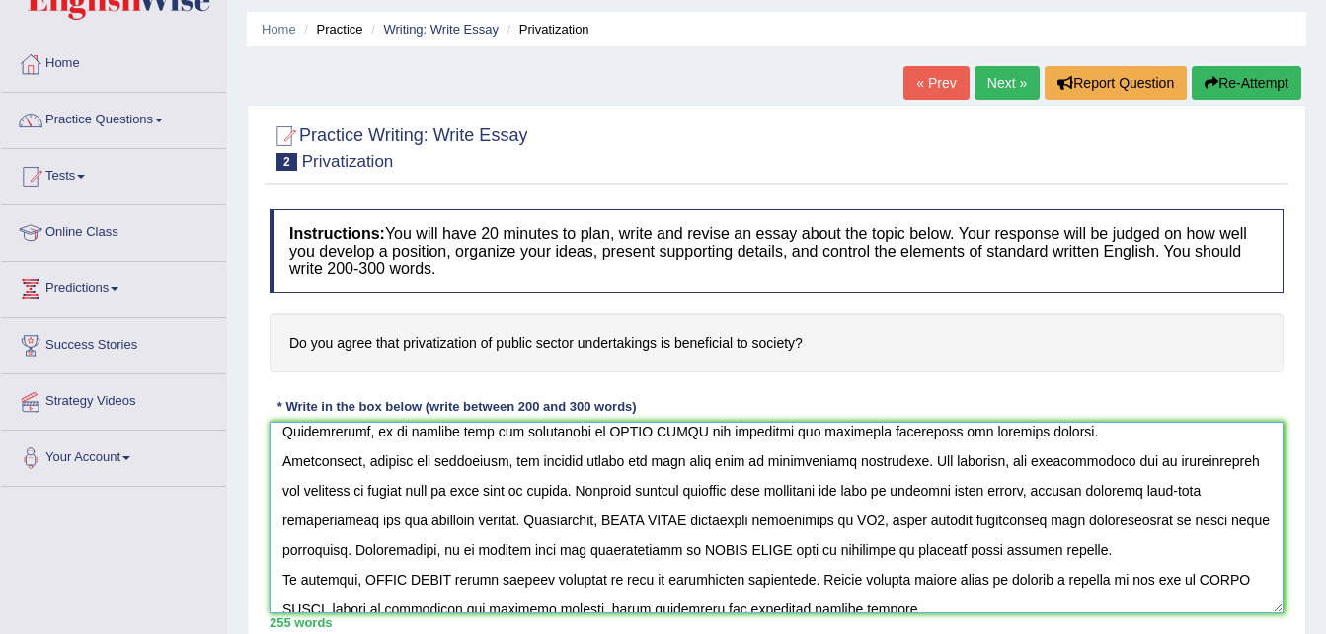
scroll to position [164, 0]
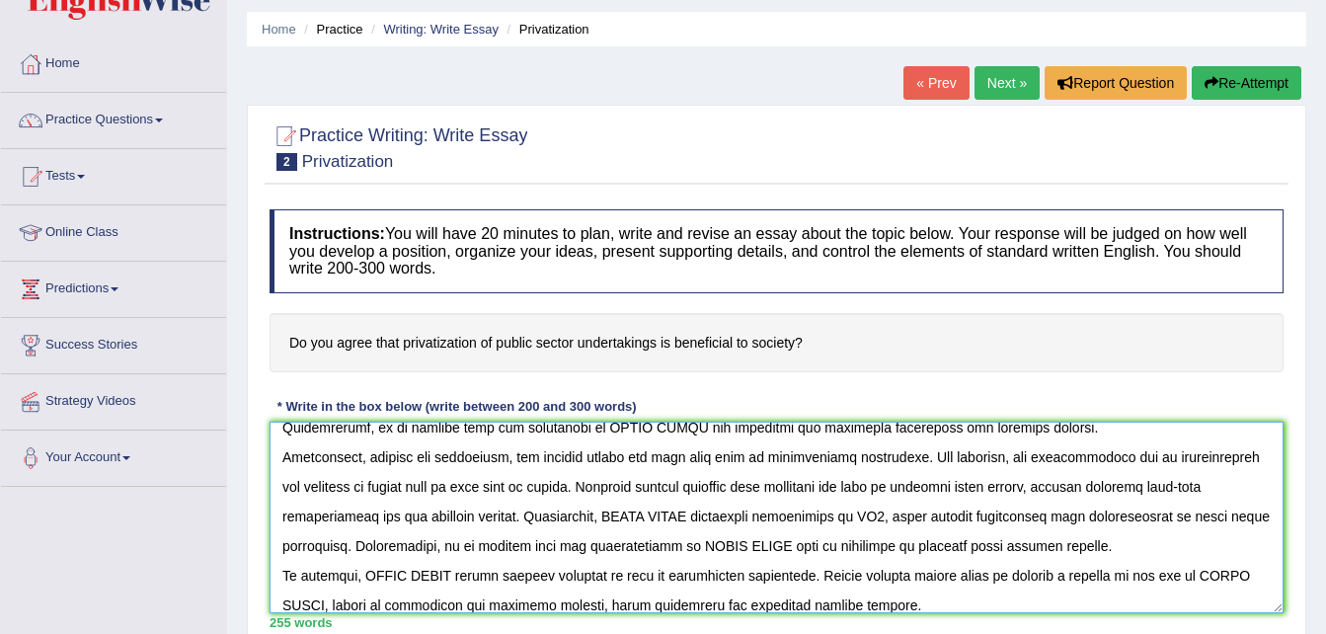
drag, startPoint x: 678, startPoint y: 513, endPoint x: 600, endPoint y: 518, distance: 77.2
click at [600, 518] on textarea at bounding box center [777, 518] width 1014 height 192
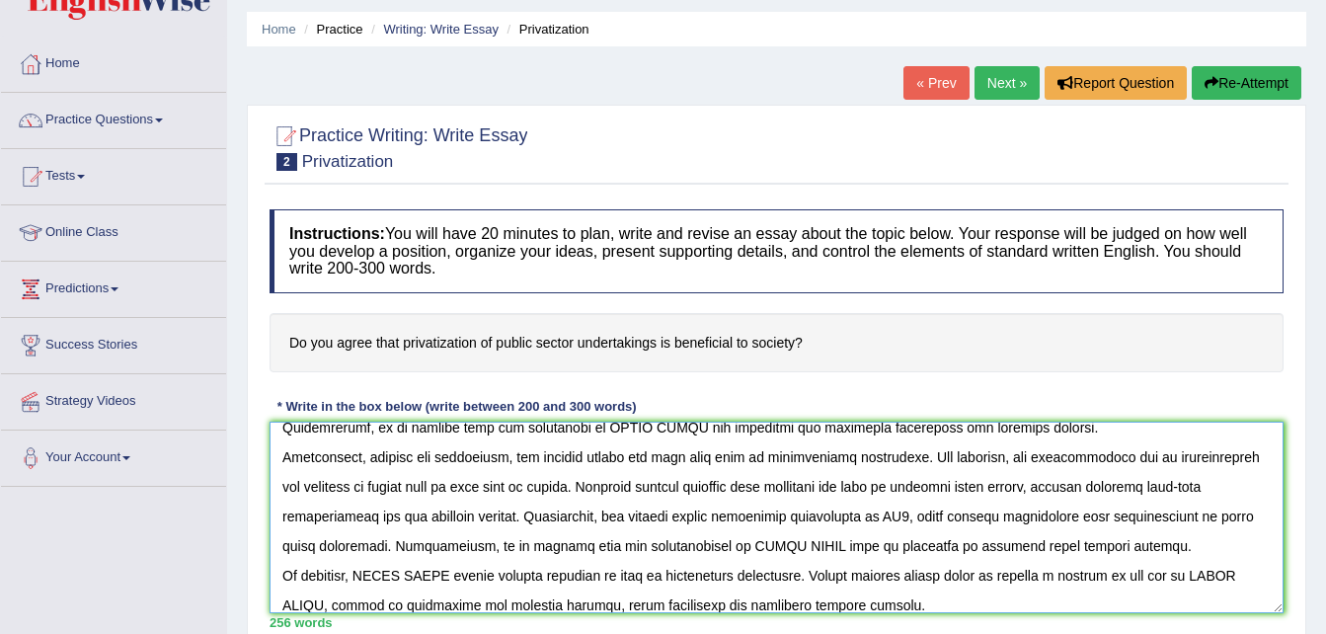
drag, startPoint x: 862, startPoint y: 518, endPoint x: 886, endPoint y: 518, distance: 23.7
click at [886, 518] on textarea at bounding box center [777, 518] width 1014 height 192
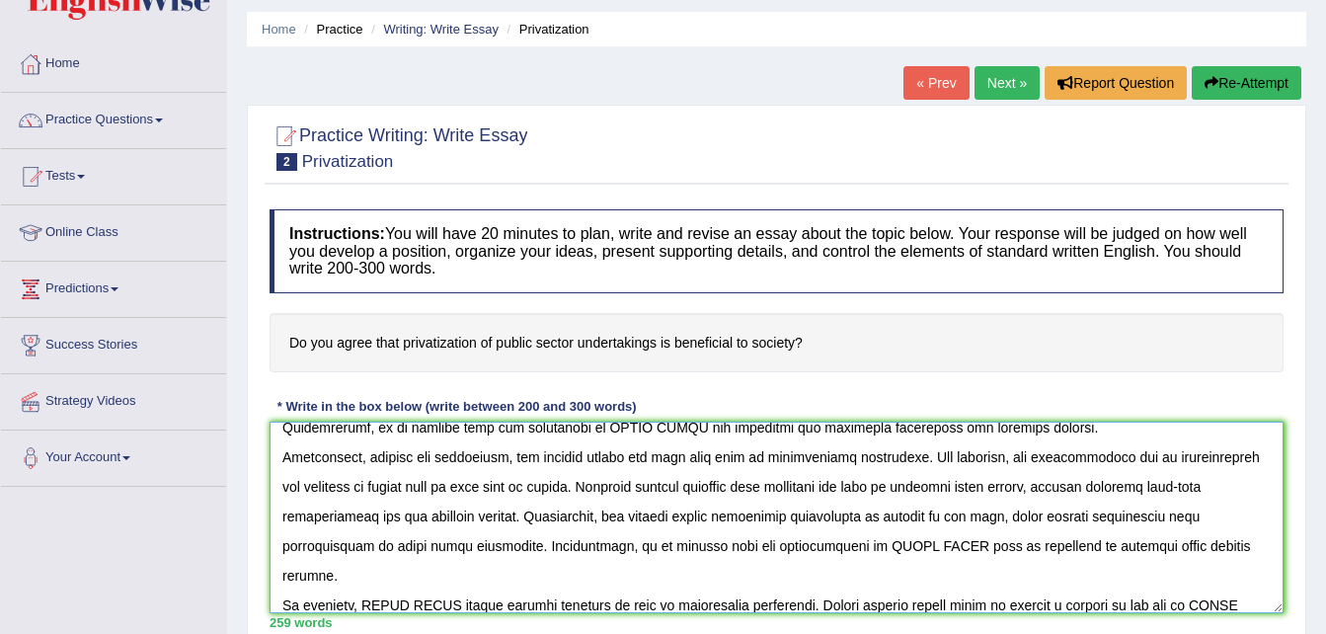
drag, startPoint x: 747, startPoint y: 544, endPoint x: 829, endPoint y: 545, distance: 82.0
click at [829, 545] on textarea at bounding box center [777, 518] width 1014 height 192
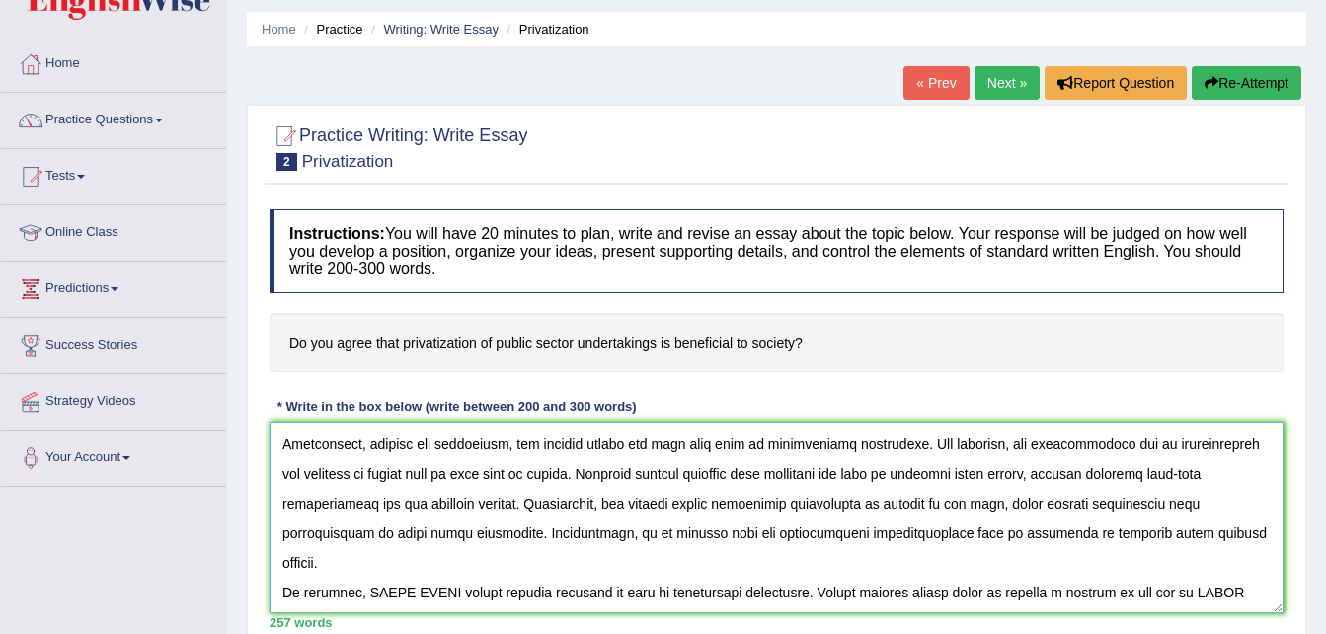
scroll to position [178, 0]
click at [748, 529] on textarea at bounding box center [777, 518] width 1014 height 192
drag, startPoint x: 446, startPoint y: 564, endPoint x: 365, endPoint y: 560, distance: 81.1
click at [365, 560] on textarea at bounding box center [777, 518] width 1014 height 192
click at [1186, 562] on textarea at bounding box center [777, 518] width 1014 height 192
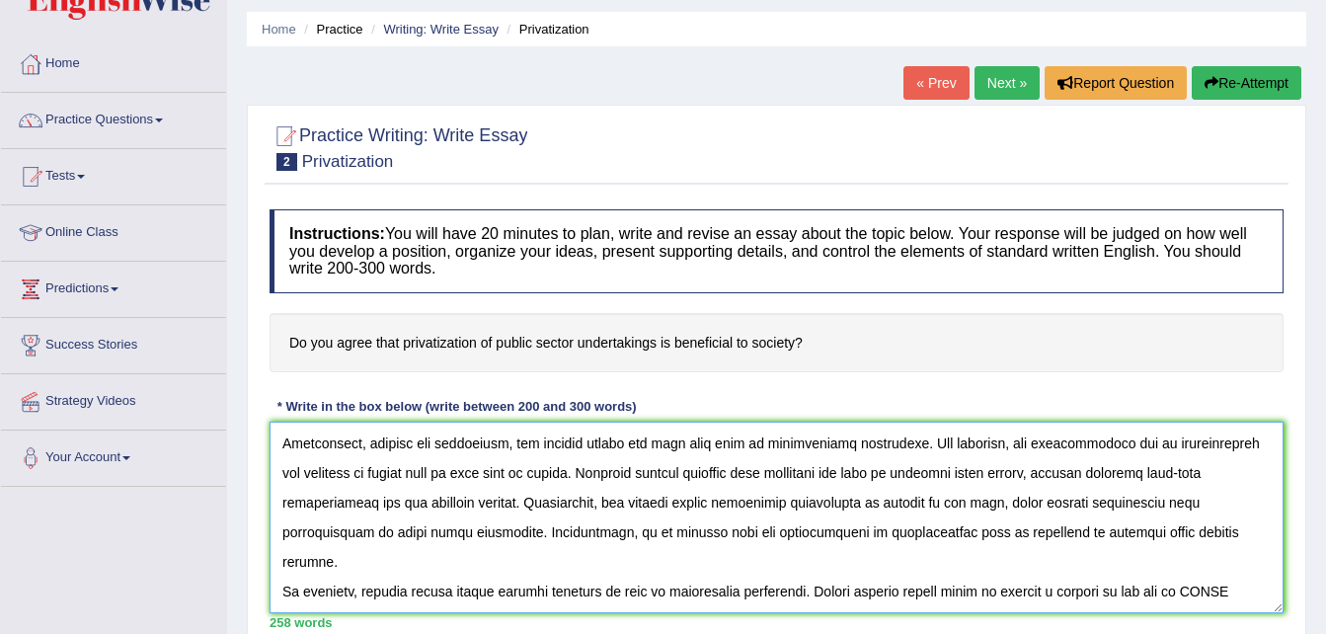
click at [1186, 562] on textarea at bounding box center [777, 518] width 1014 height 192
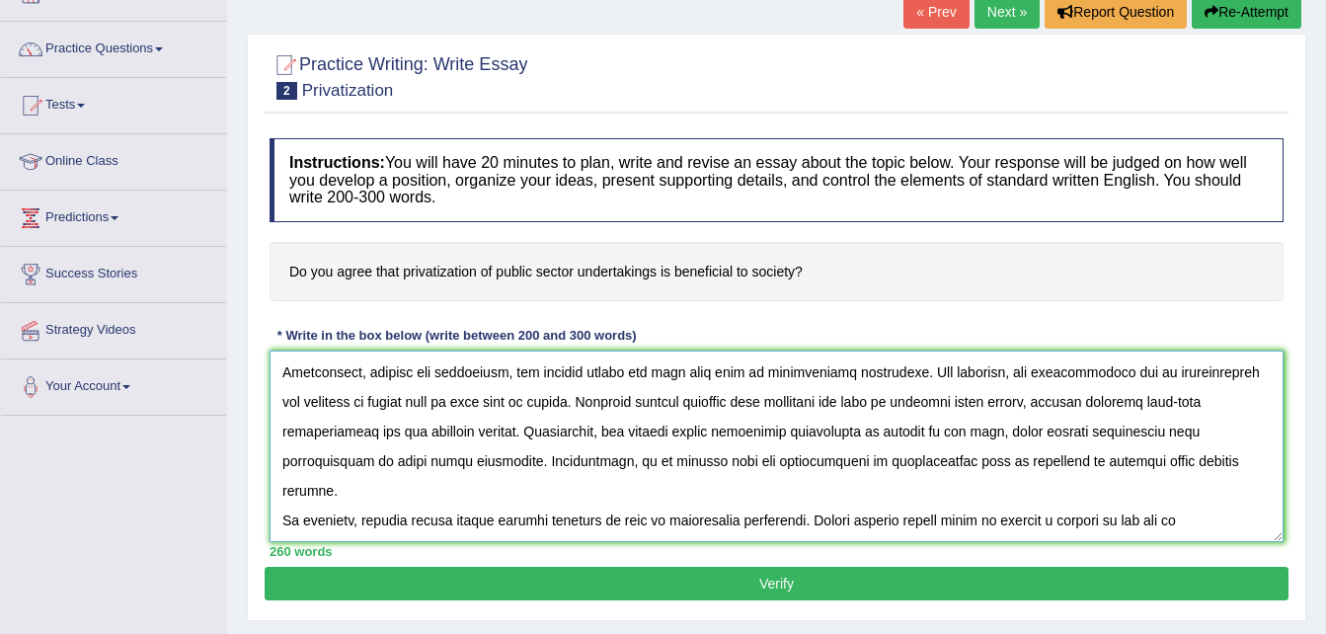
scroll to position [249, 0]
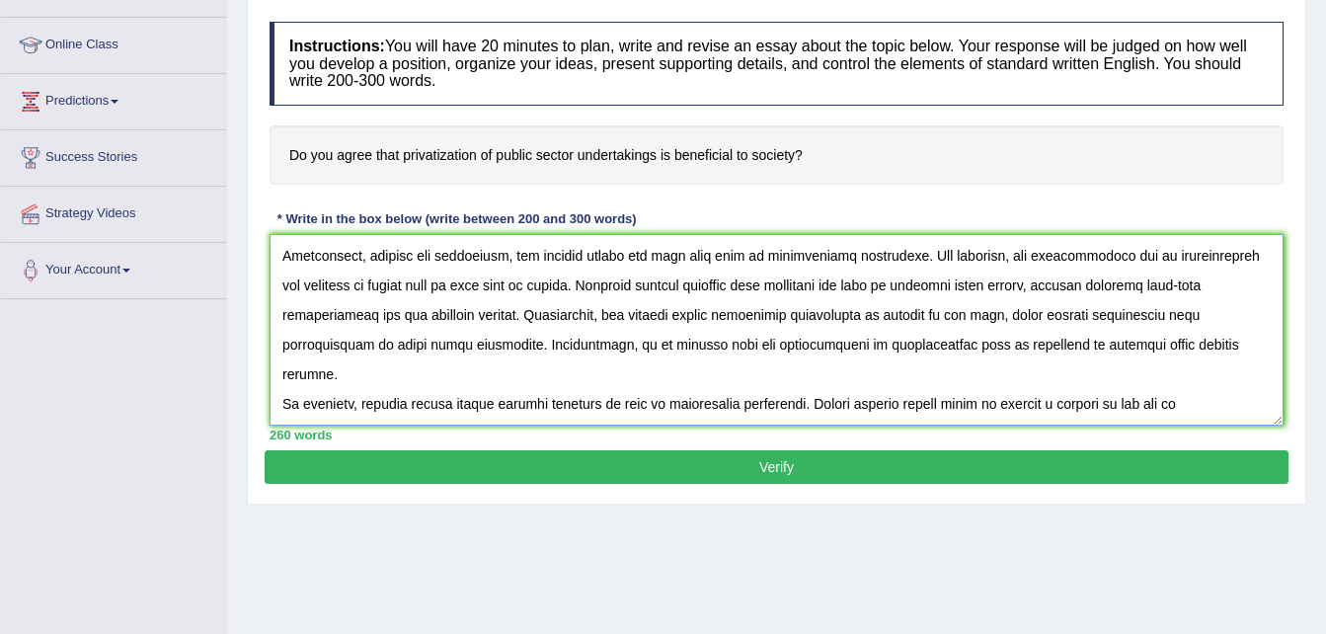
type textarea "The increasing influence of privatization of public sector on our lives has ign…"
click at [776, 461] on button "Verify" at bounding box center [777, 467] width 1024 height 34
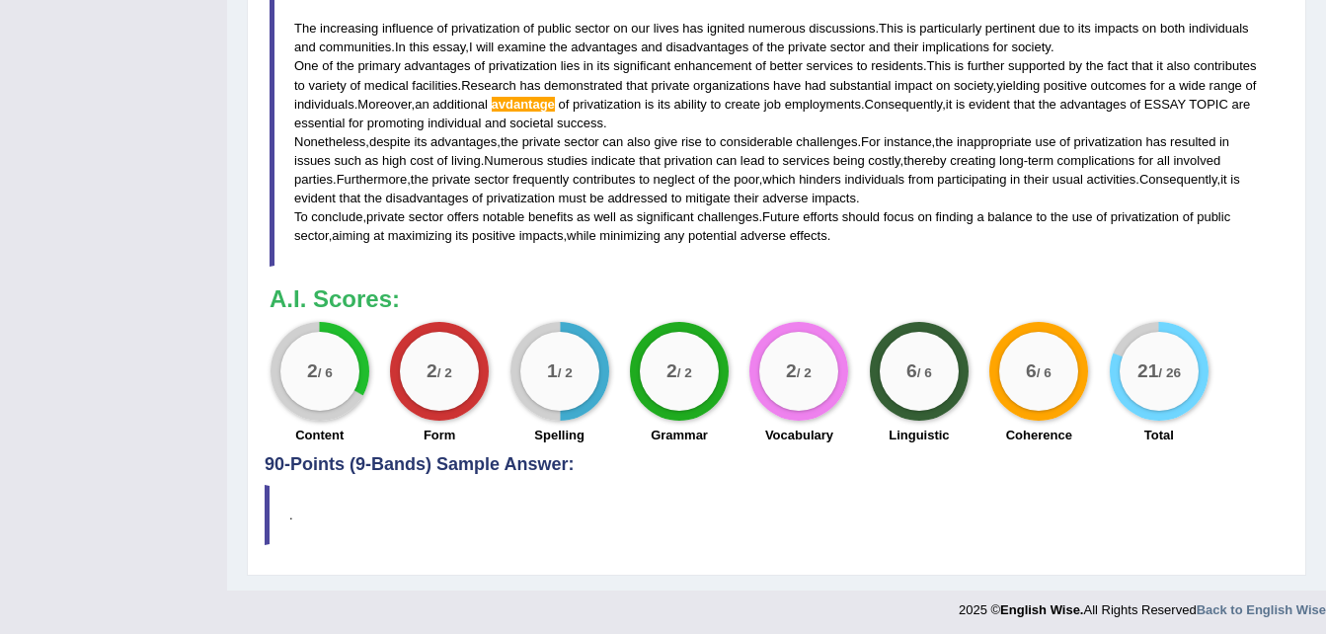
scroll to position [709, 0]
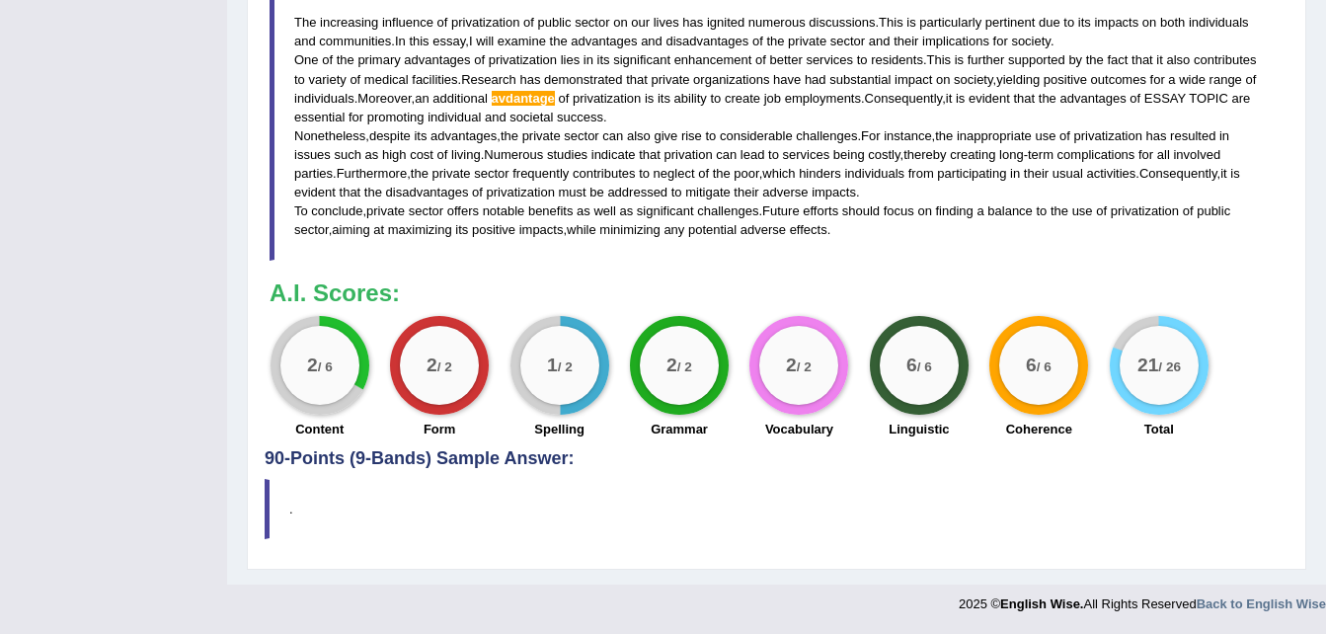
click at [503, 459] on h4 "90-Points (9-Bands) Sample Answer:" at bounding box center [777, 8] width 1024 height 922
click at [386, 461] on h4 "90-Points (9-Bands) Sample Answer:" at bounding box center [777, 8] width 1024 height 922
click at [319, 455] on h4 "90-Points (9-Bands) Sample Answer:" at bounding box center [777, 8] width 1024 height 922
click at [476, 460] on h4 "90-Points (9-Bands) Sample Answer:" at bounding box center [777, 8] width 1024 height 922
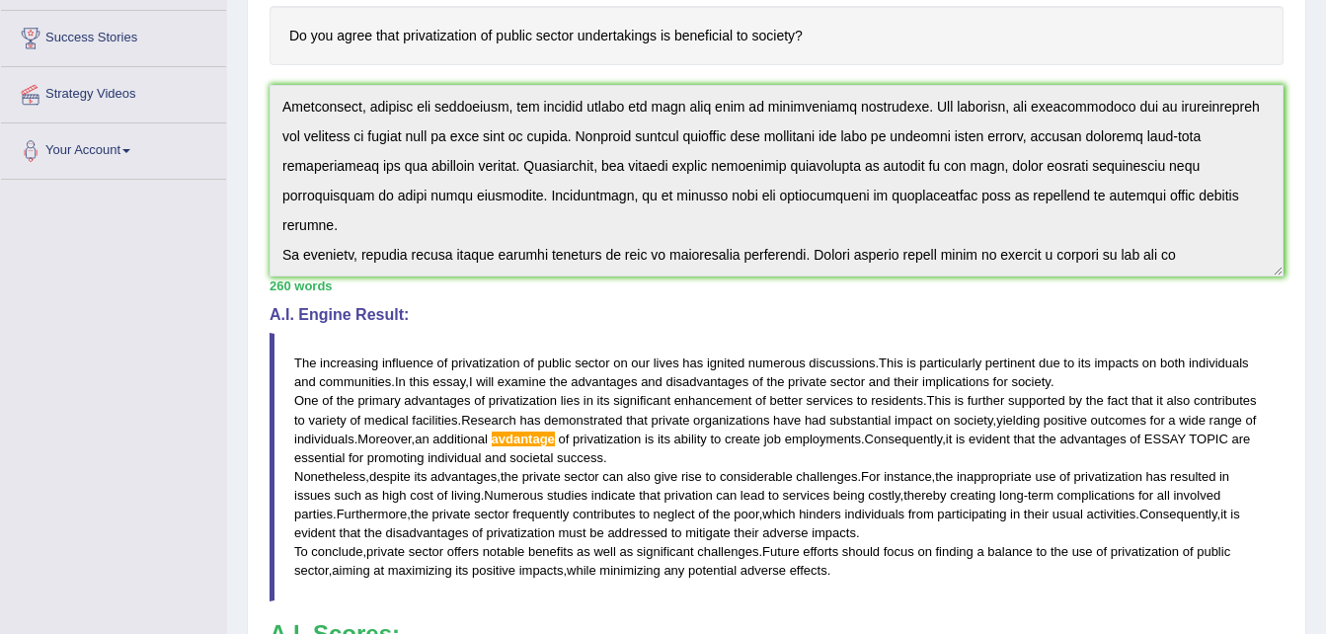
scroll to position [401, 0]
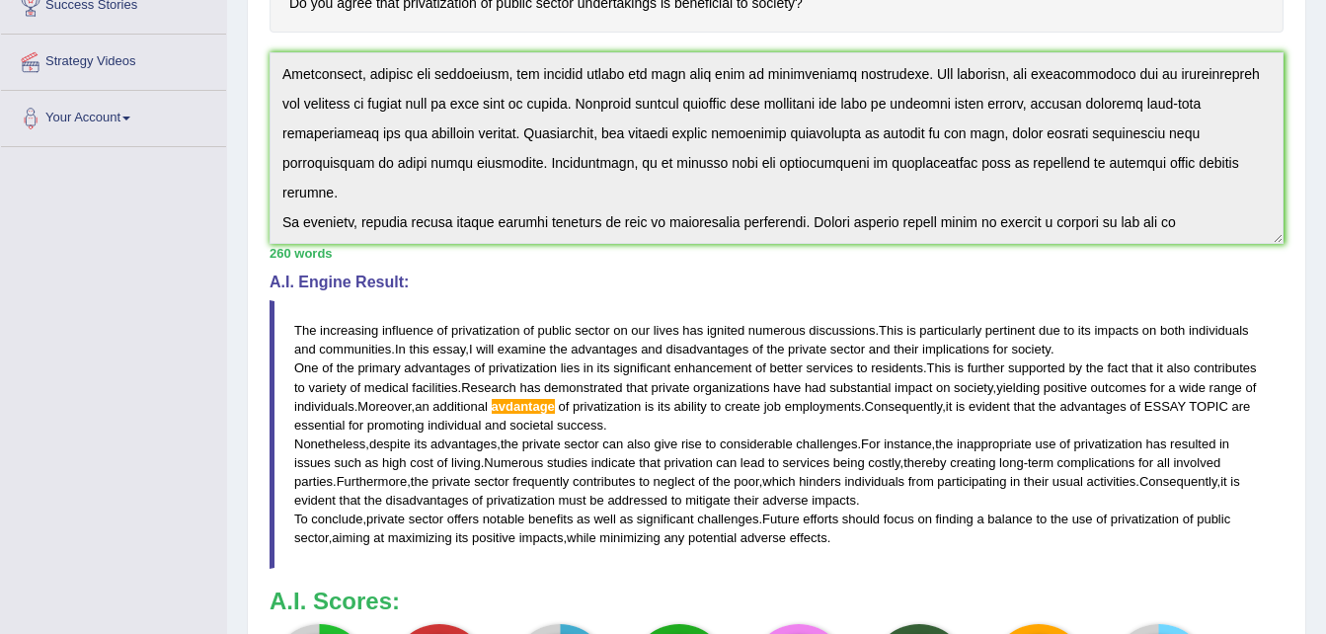
click at [341, 281] on h4 "A.I. Engine Result:" at bounding box center [777, 283] width 1014 height 18
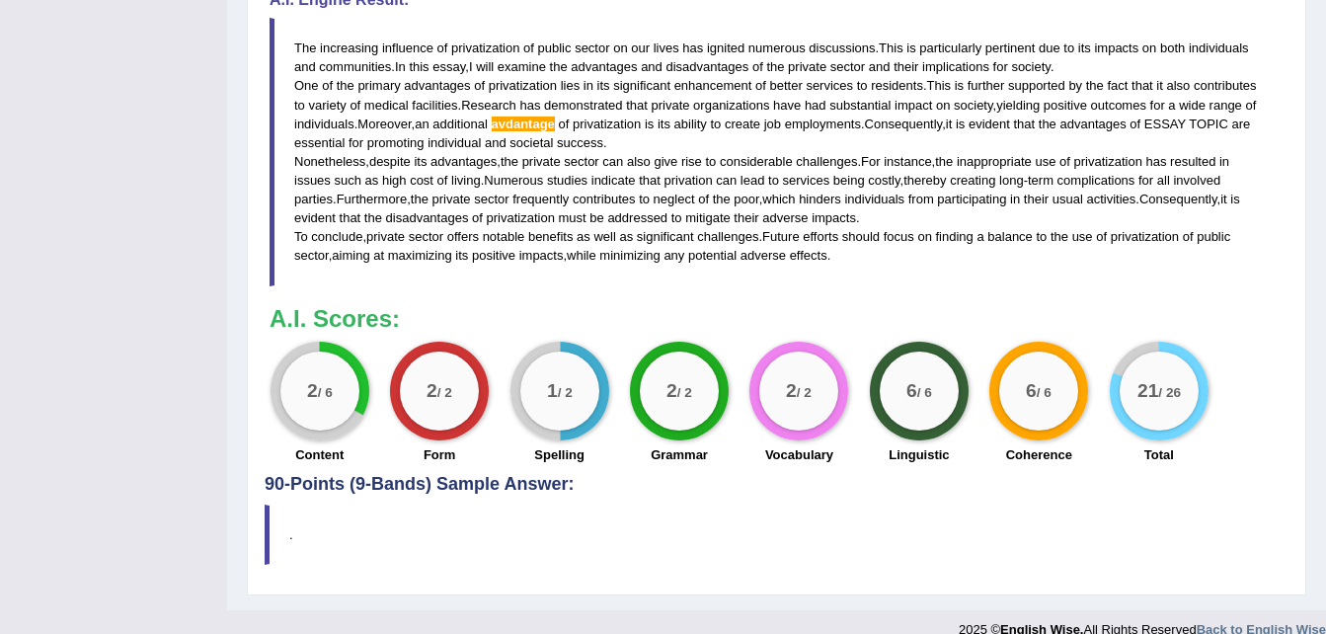
scroll to position [709, 0]
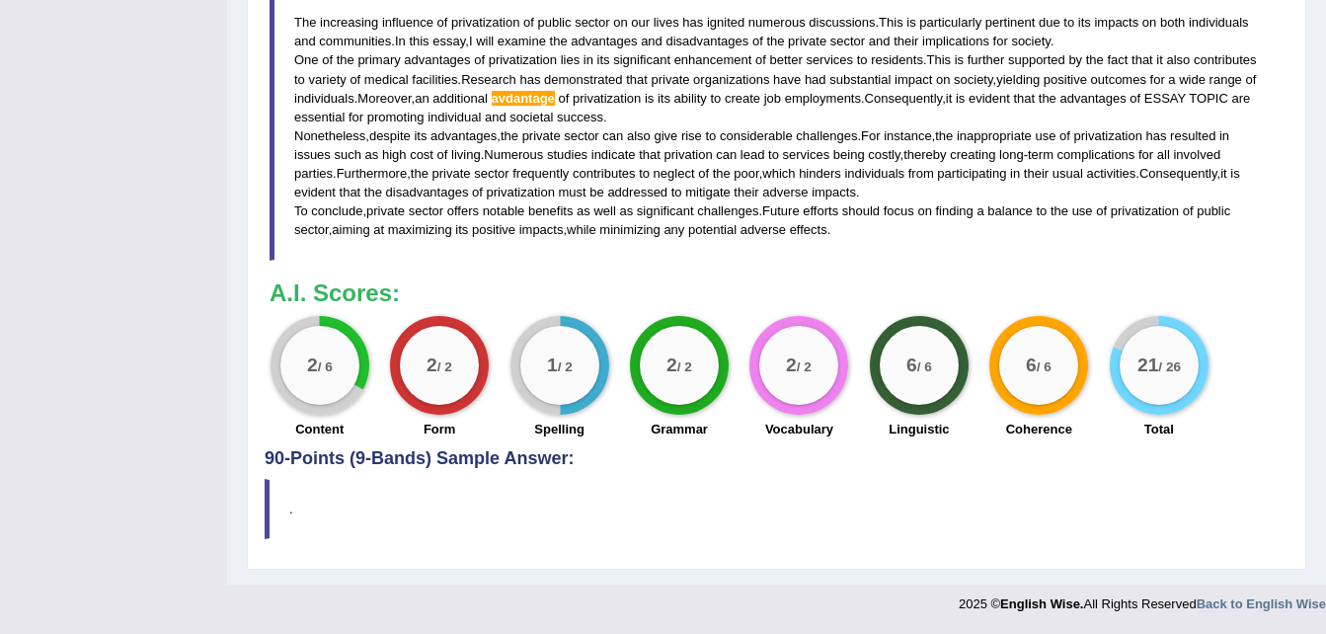
click at [473, 462] on h4 "90-Points (9-Bands) Sample Answer:" at bounding box center [777, 8] width 1024 height 922
click at [267, 514] on blockquote "." at bounding box center [777, 509] width 1024 height 60
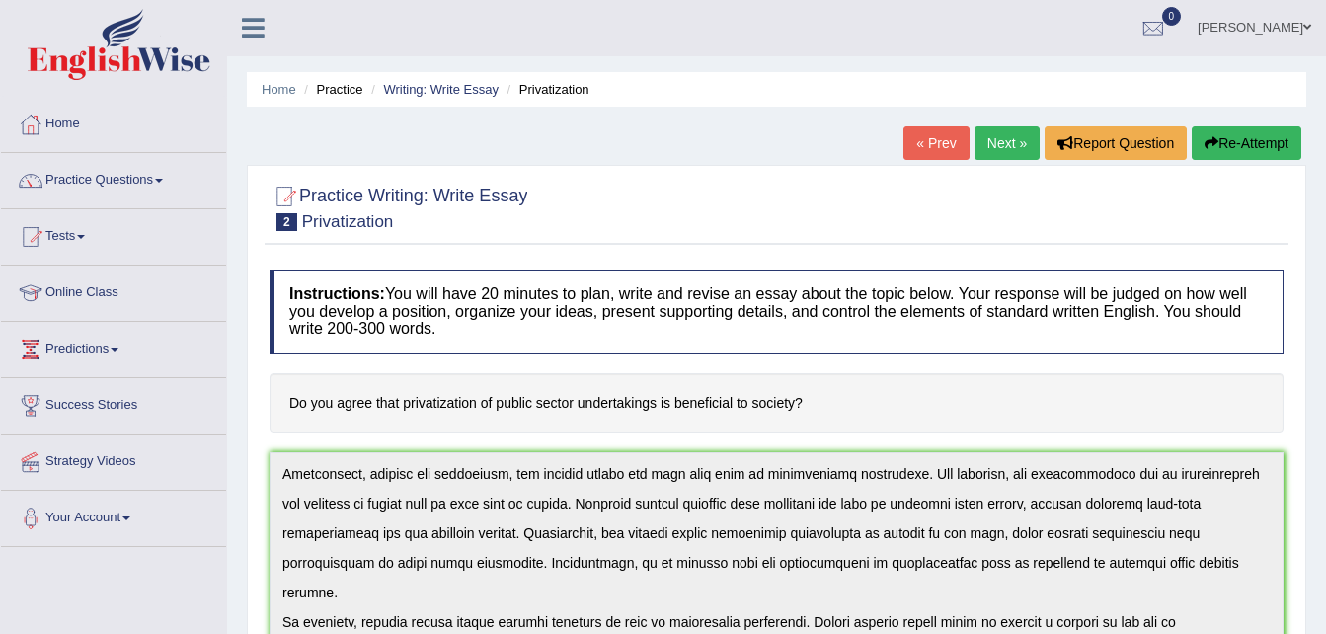
scroll to position [0, 0]
click at [461, 196] on h2 "Practice Writing: Write Essay 2 Privatization" at bounding box center [399, 207] width 258 height 49
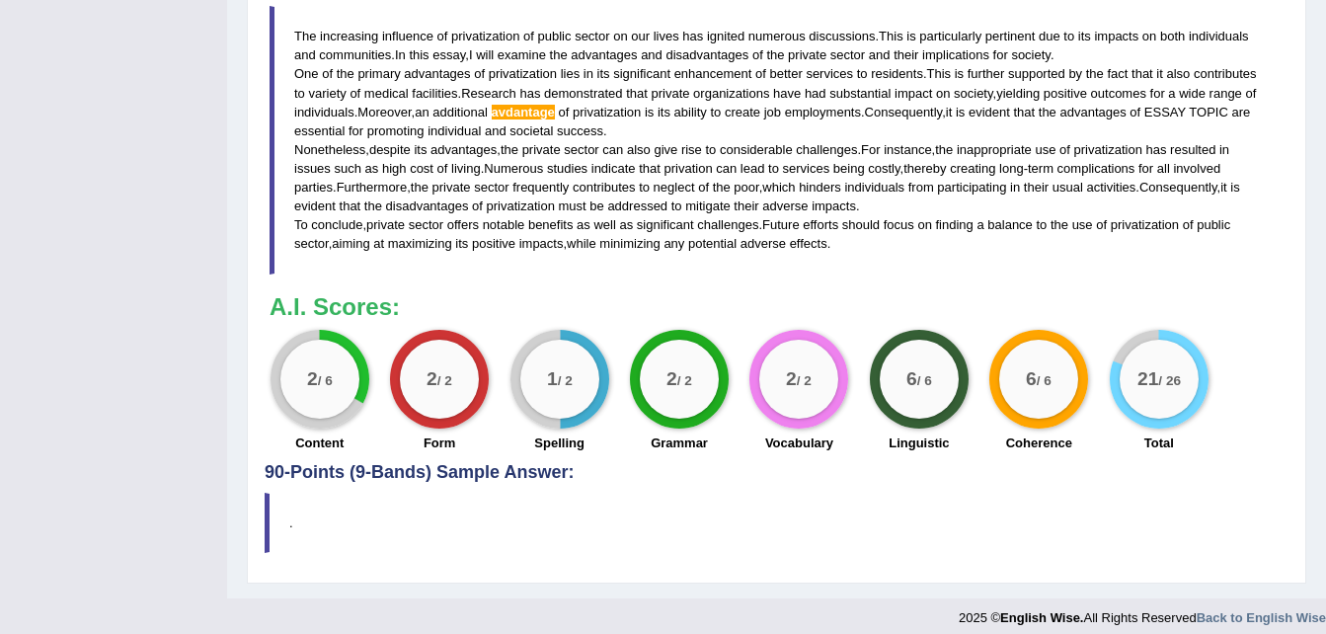
scroll to position [709, 0]
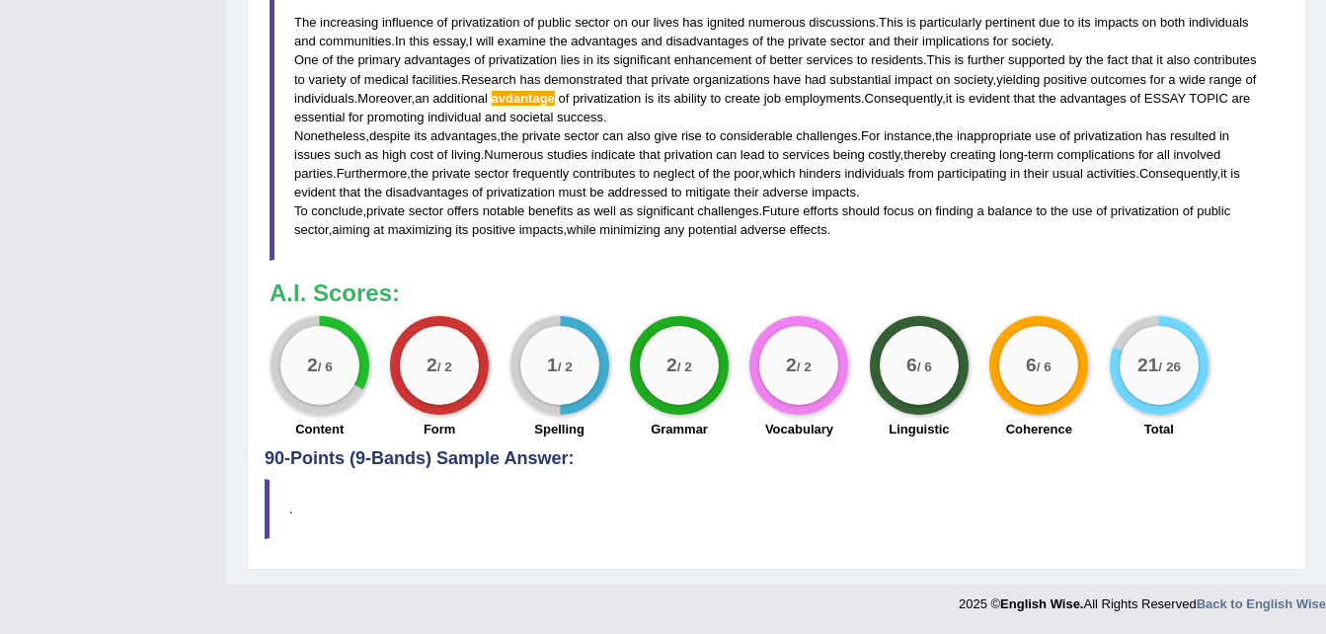
click at [510, 454] on h4 "90-Points (9-Bands) Sample Answer:" at bounding box center [777, 8] width 1024 height 922
click at [424, 457] on h4 "90-Points (9-Bands) Sample Answer:" at bounding box center [777, 8] width 1024 height 922
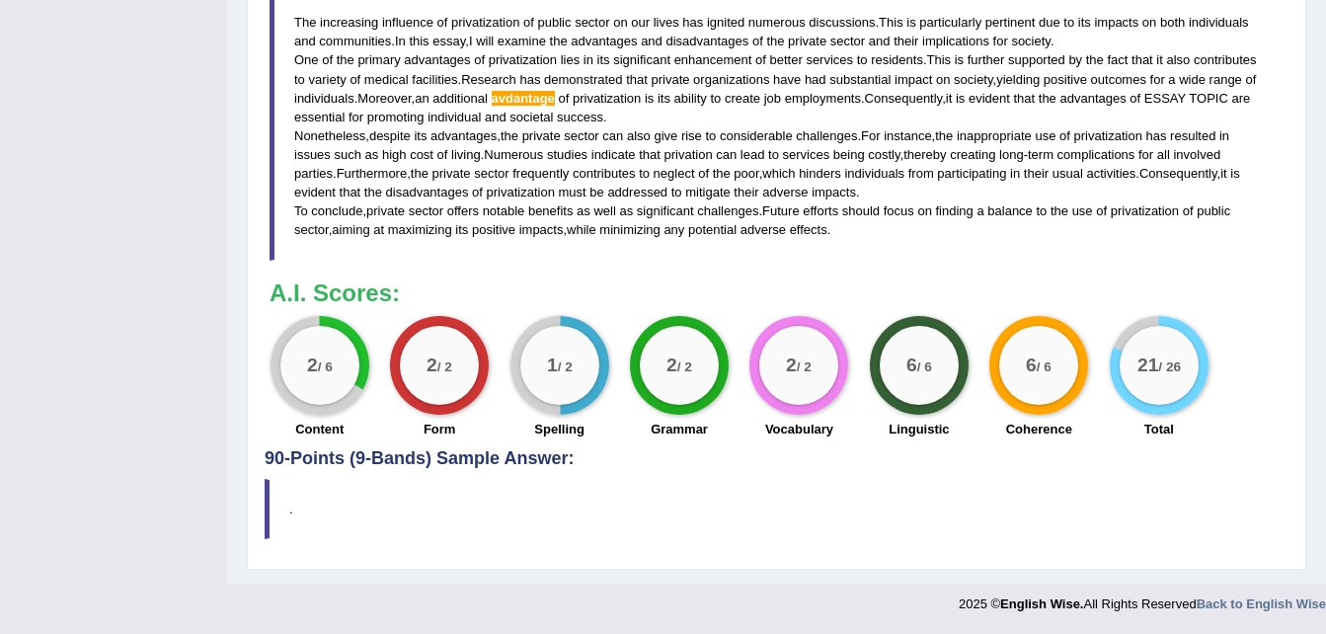
click at [424, 457] on h4 "90-Points (9-Bands) Sample Answer:" at bounding box center [777, 8] width 1024 height 922
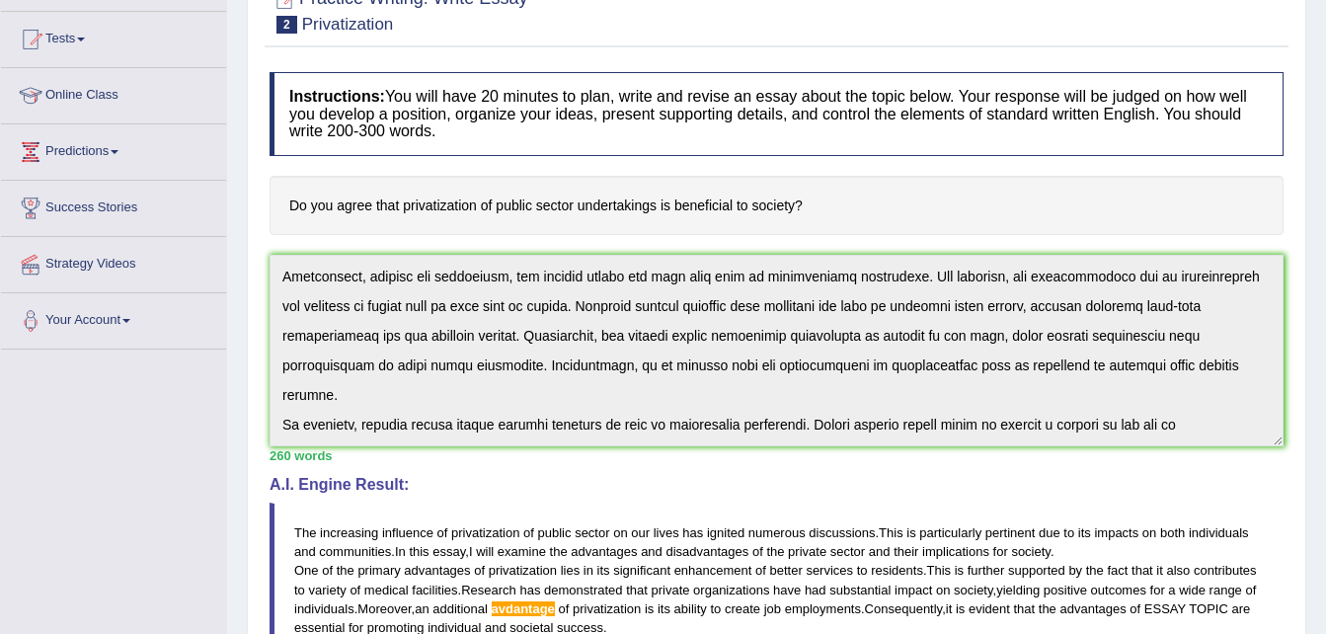
scroll to position [141, 0]
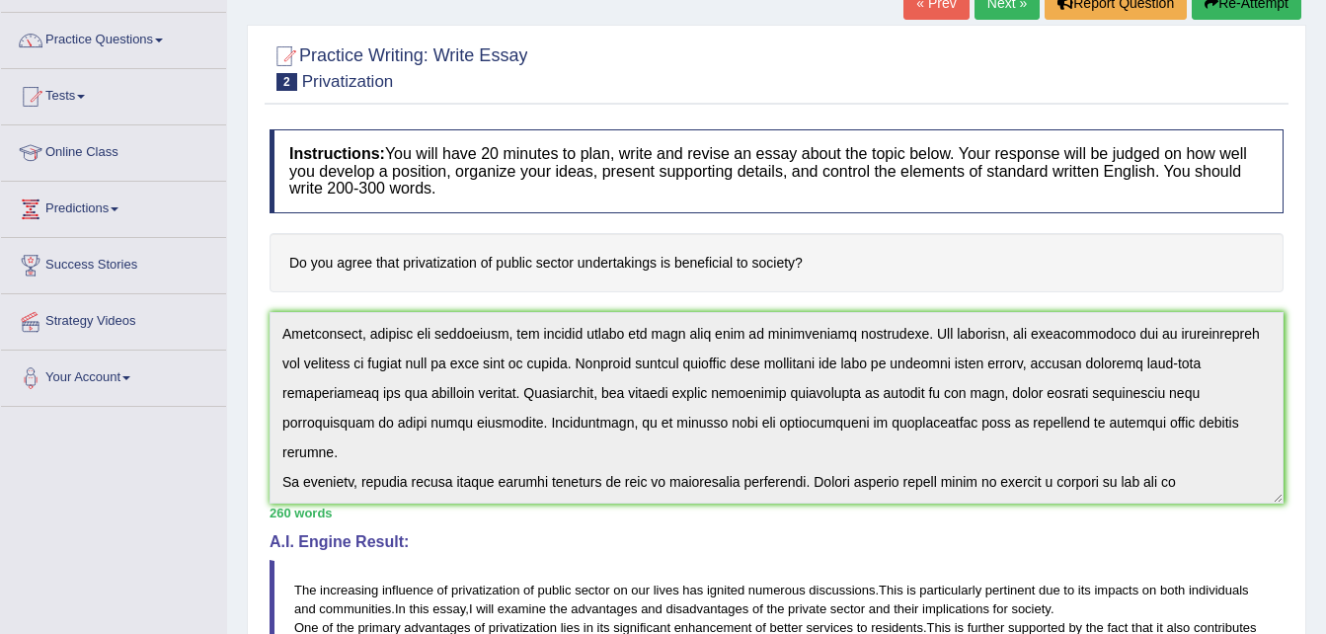
drag, startPoint x: 289, startPoint y: 260, endPoint x: 812, endPoint y: 269, distance: 522.5
click at [812, 269] on h4 "Do you agree that privatization of public sector undertakings is beneficial to …" at bounding box center [777, 263] width 1014 height 60
drag, startPoint x: 812, startPoint y: 269, endPoint x: 608, endPoint y: 249, distance: 204.4
click at [608, 249] on h4 "Do you agree that privatization of public sector undertakings is beneficial to …" at bounding box center [777, 263] width 1014 height 60
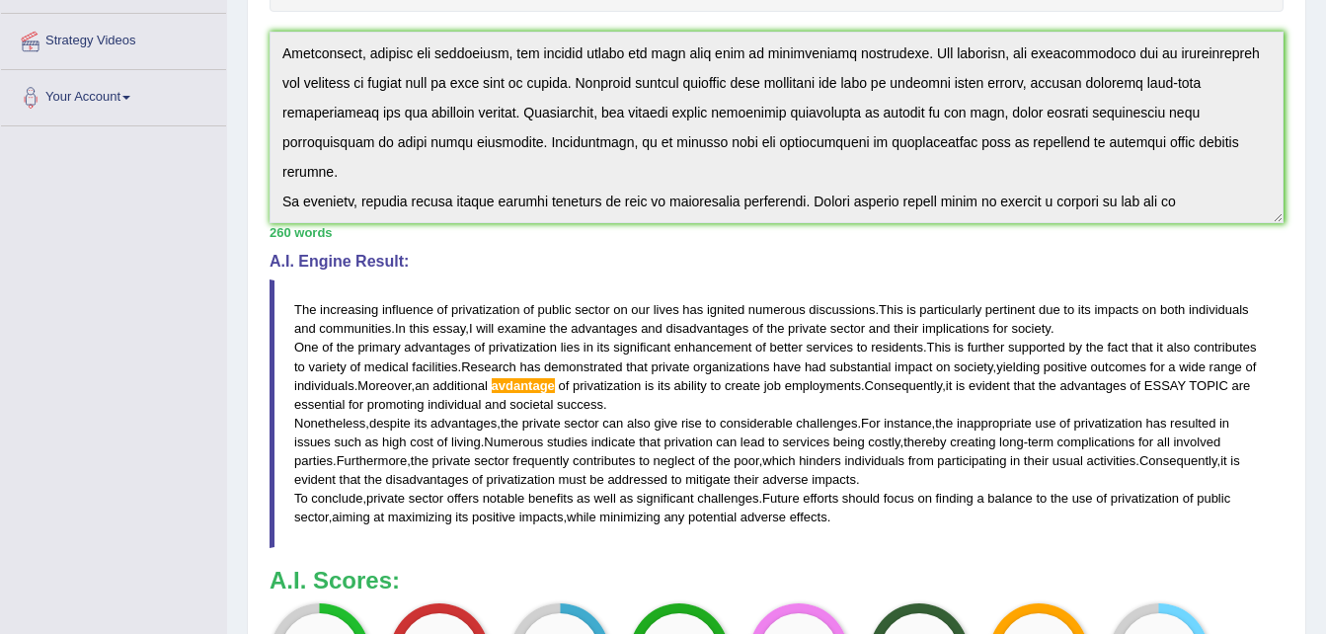
scroll to position [433, 0]
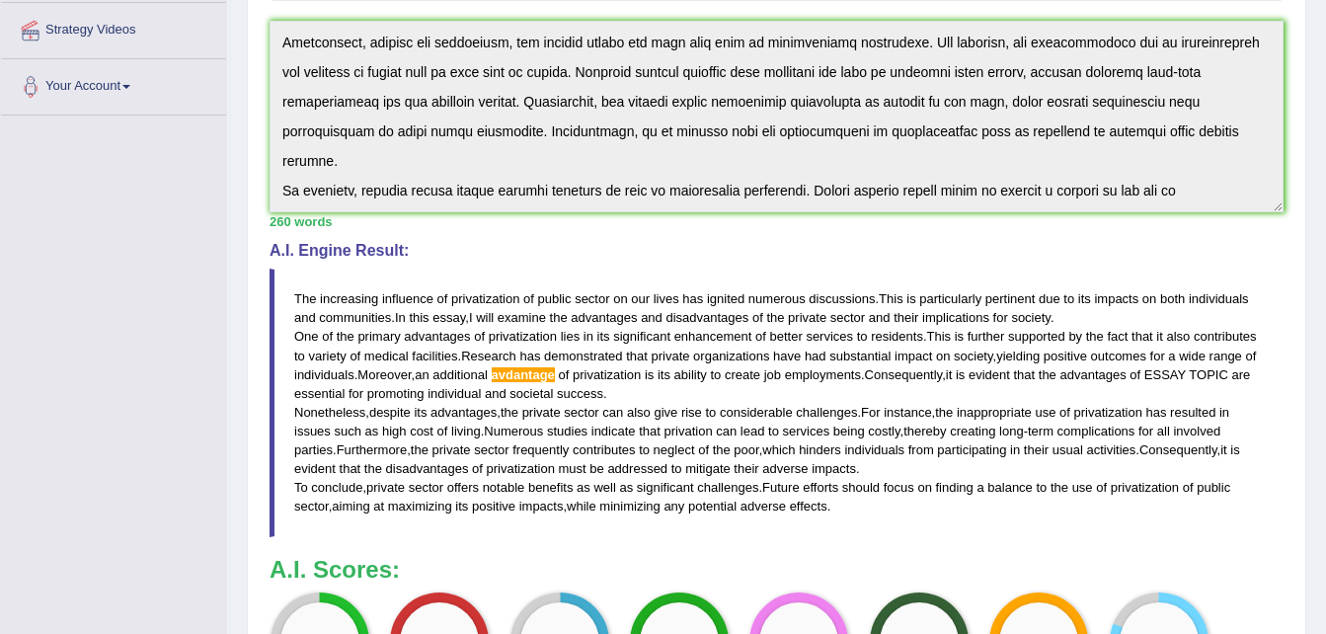
click at [529, 435] on span "Numerous" at bounding box center [513, 431] width 59 height 15
drag, startPoint x: 849, startPoint y: 508, endPoint x: 676, endPoint y: 455, distance: 181.5
click at [676, 455] on blockquote "The increasing influence of privatization of public sector on our lives has ign…" at bounding box center [777, 403] width 1014 height 268
drag, startPoint x: 297, startPoint y: 298, endPoint x: 391, endPoint y: 315, distance: 95.3
click at [391, 315] on blockquote "The increasing influence of privatization of public sector on our lives has ign…" at bounding box center [777, 403] width 1014 height 268
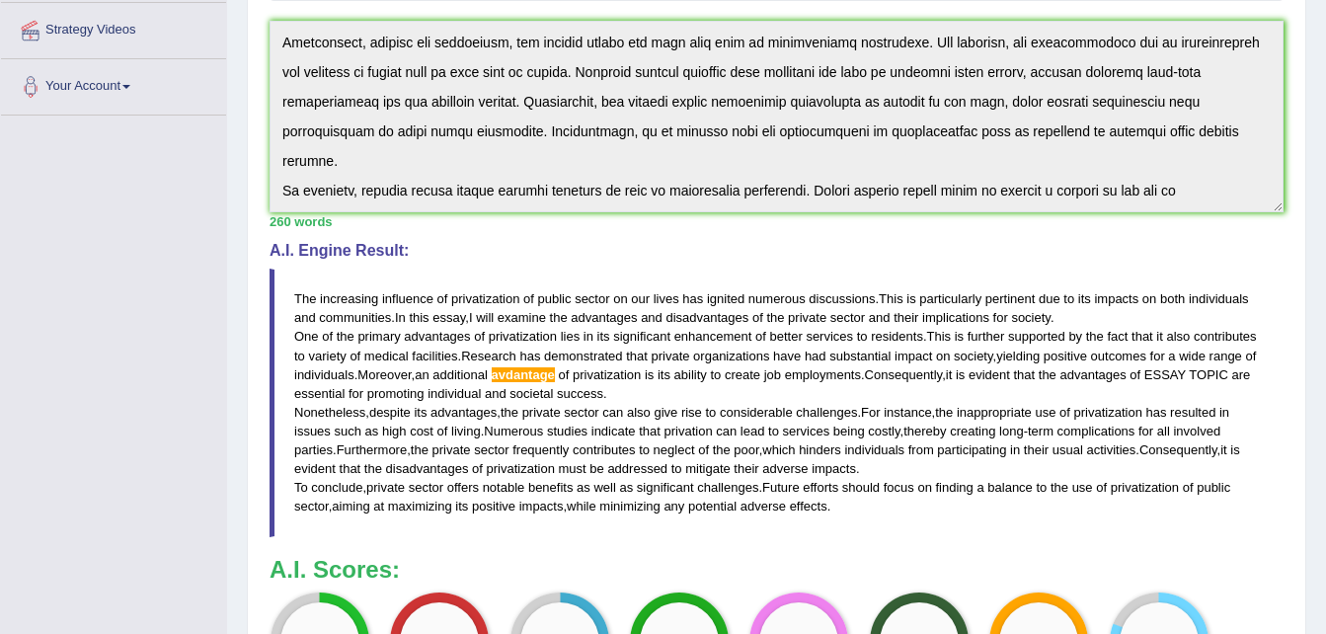
click at [638, 376] on blockquote "The increasing influence of privatization of public sector on our lives has ign…" at bounding box center [777, 403] width 1014 height 268
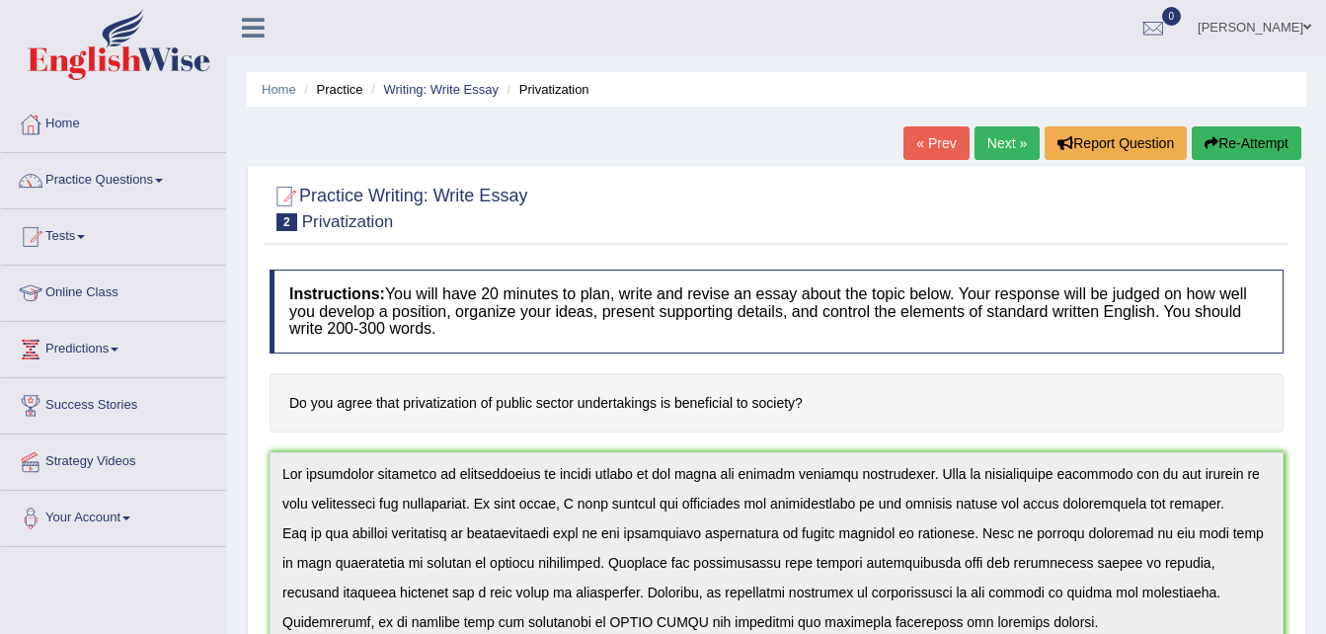
scroll to position [0, 0]
click at [1254, 149] on button "Re-Attempt" at bounding box center [1247, 144] width 110 height 34
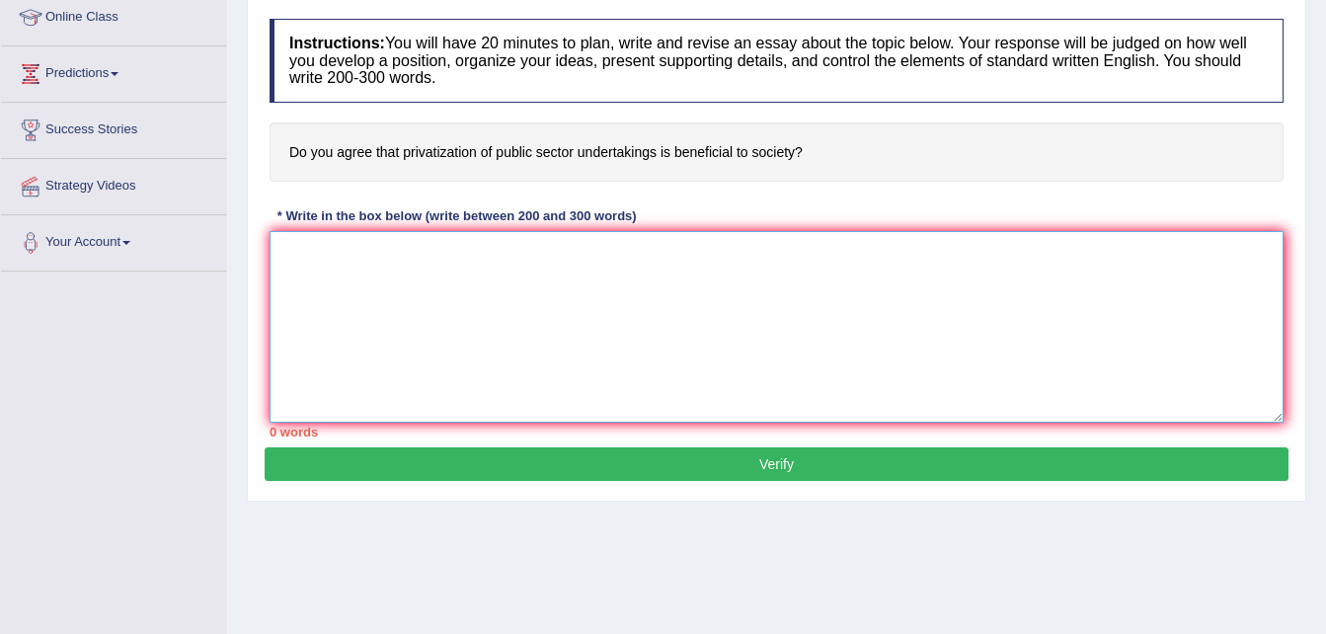
click at [717, 334] on textarea at bounding box center [777, 327] width 1014 height 192
paste textarea "The increasing influence of privatization of public sector on our lives has ign…"
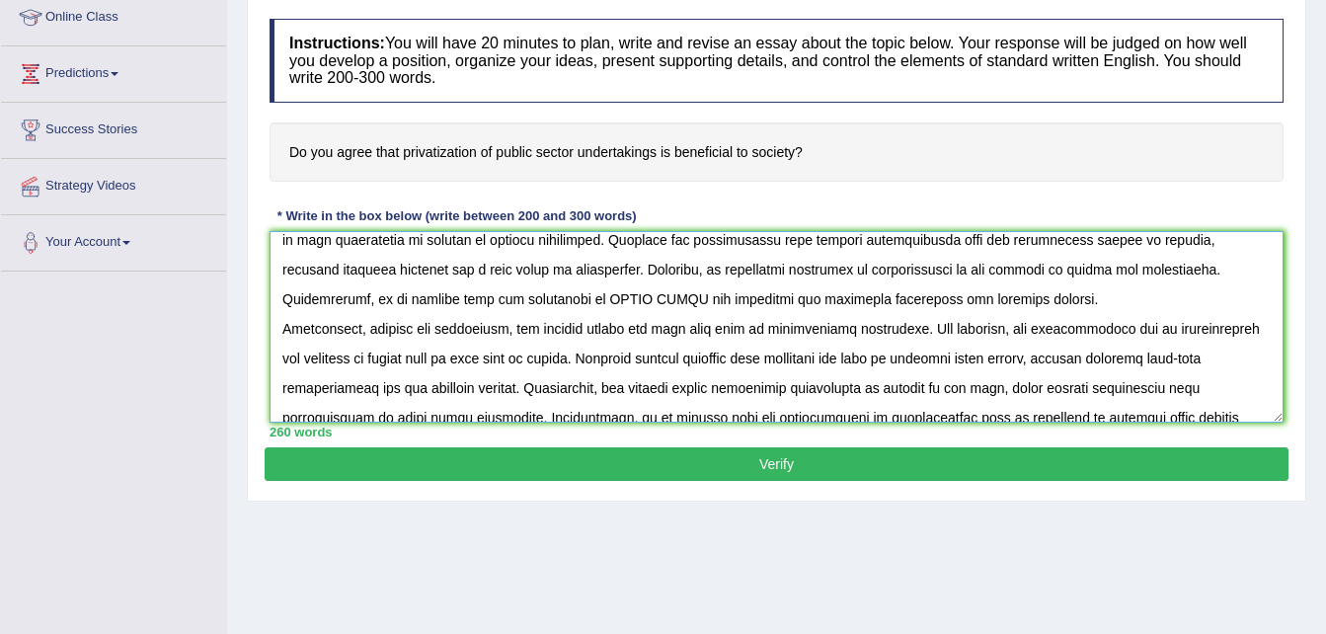
scroll to position [80, 0]
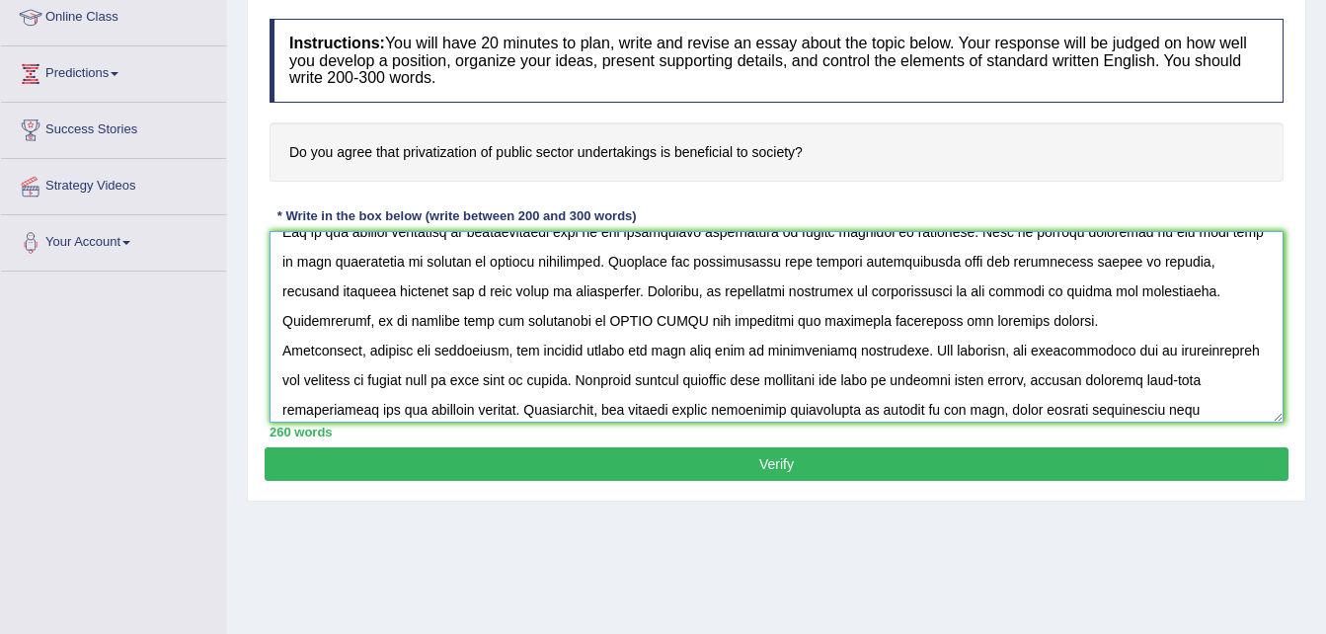
drag, startPoint x: 506, startPoint y: 320, endPoint x: 427, endPoint y: 318, distance: 79.0
click at [427, 318] on textarea at bounding box center [777, 327] width 1014 height 192
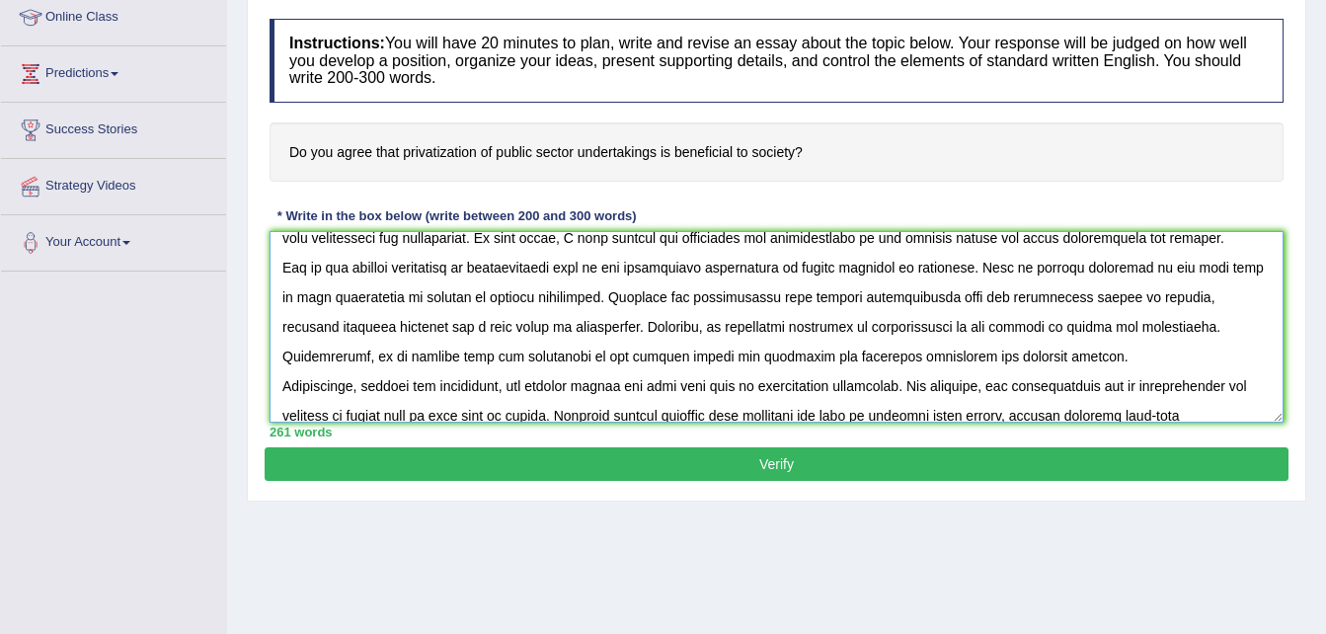
scroll to position [43, 0]
click at [700, 330] on textarea at bounding box center [777, 327] width 1014 height 192
drag, startPoint x: 810, startPoint y: 148, endPoint x: 314, endPoint y: 152, distance: 495.8
click at [315, 152] on h4 "Do you agree that privatization of public sector undertakings is beneficial to …" at bounding box center [777, 152] width 1014 height 60
drag, startPoint x: 291, startPoint y: 149, endPoint x: 367, endPoint y: 149, distance: 76.0
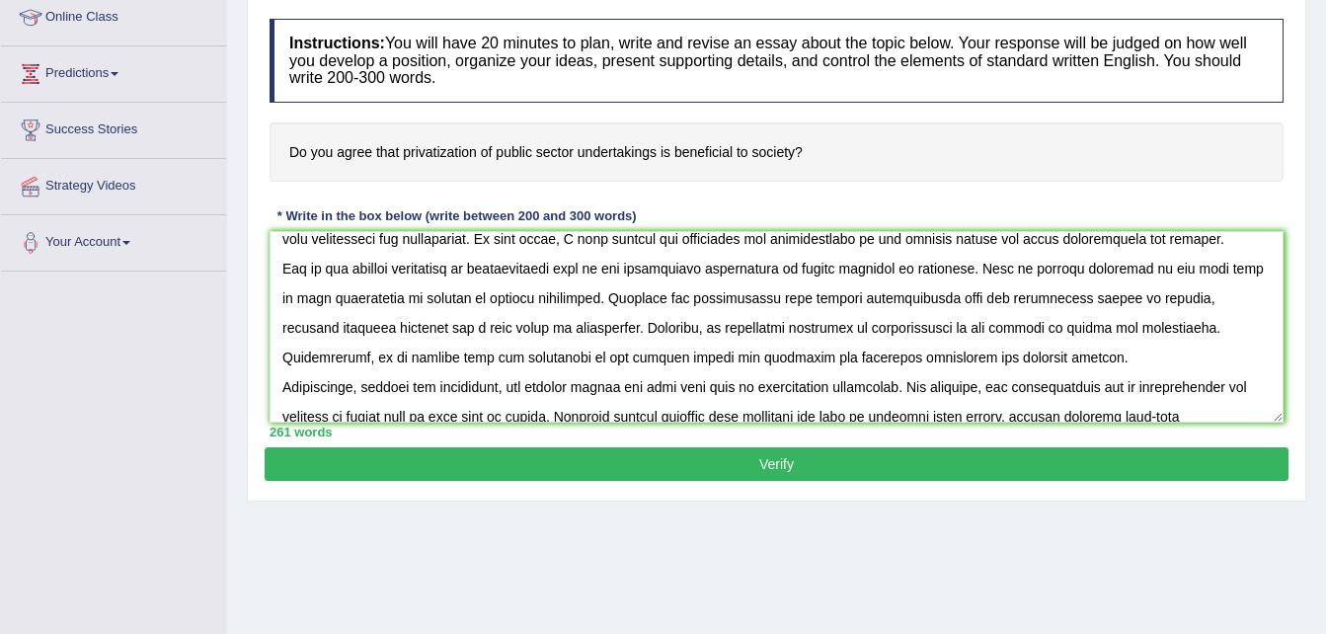
click at [367, 149] on h4 "Do you agree that privatization of public sector undertakings is beneficial to …" at bounding box center [777, 152] width 1014 height 60
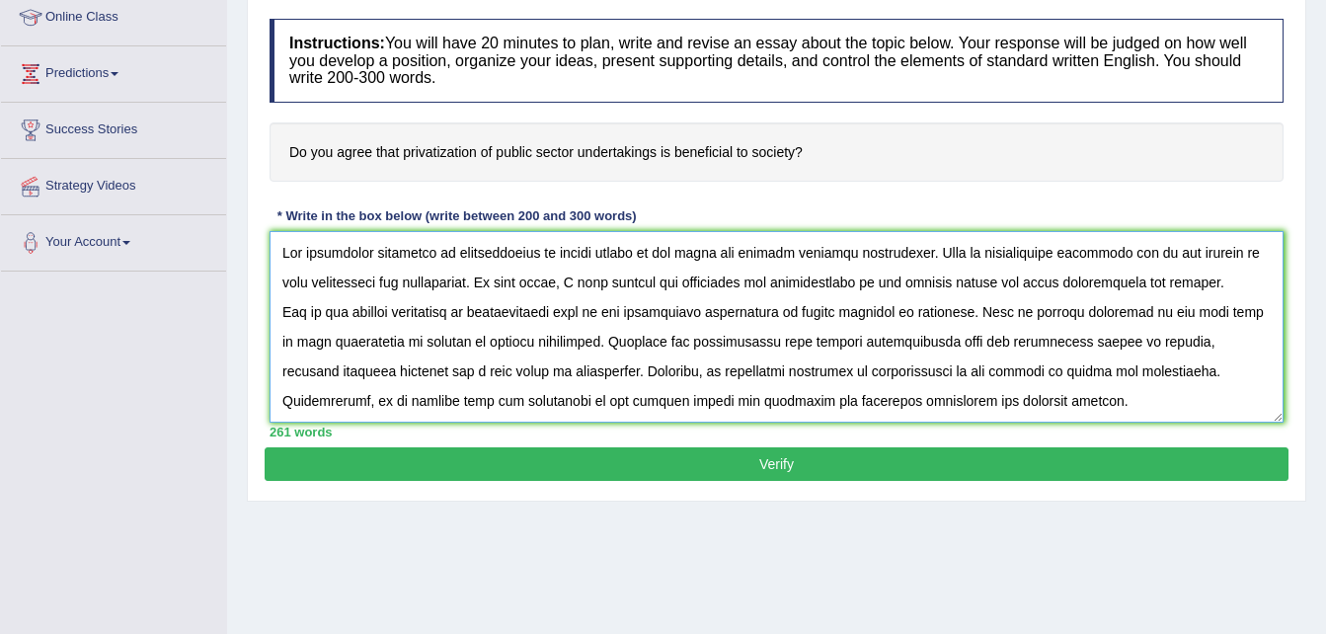
drag, startPoint x: 799, startPoint y: 312, endPoint x: 962, endPoint y: 315, distance: 163.0
click at [962, 315] on textarea at bounding box center [777, 327] width 1014 height 192
paste textarea "Increased efficiency and productivity"
click at [802, 314] on textarea at bounding box center [777, 327] width 1014 height 192
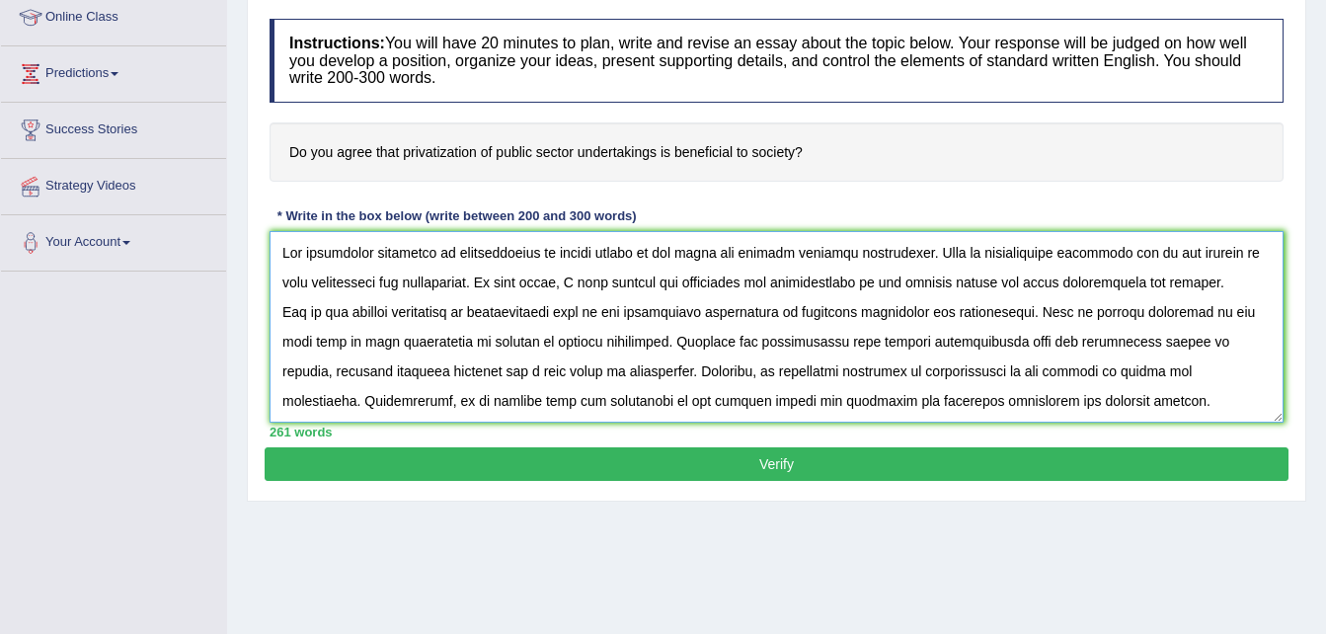
drag, startPoint x: 440, startPoint y: 339, endPoint x: 601, endPoint y: 352, distance: 161.5
click at [601, 352] on textarea at bounding box center [777, 327] width 1014 height 192
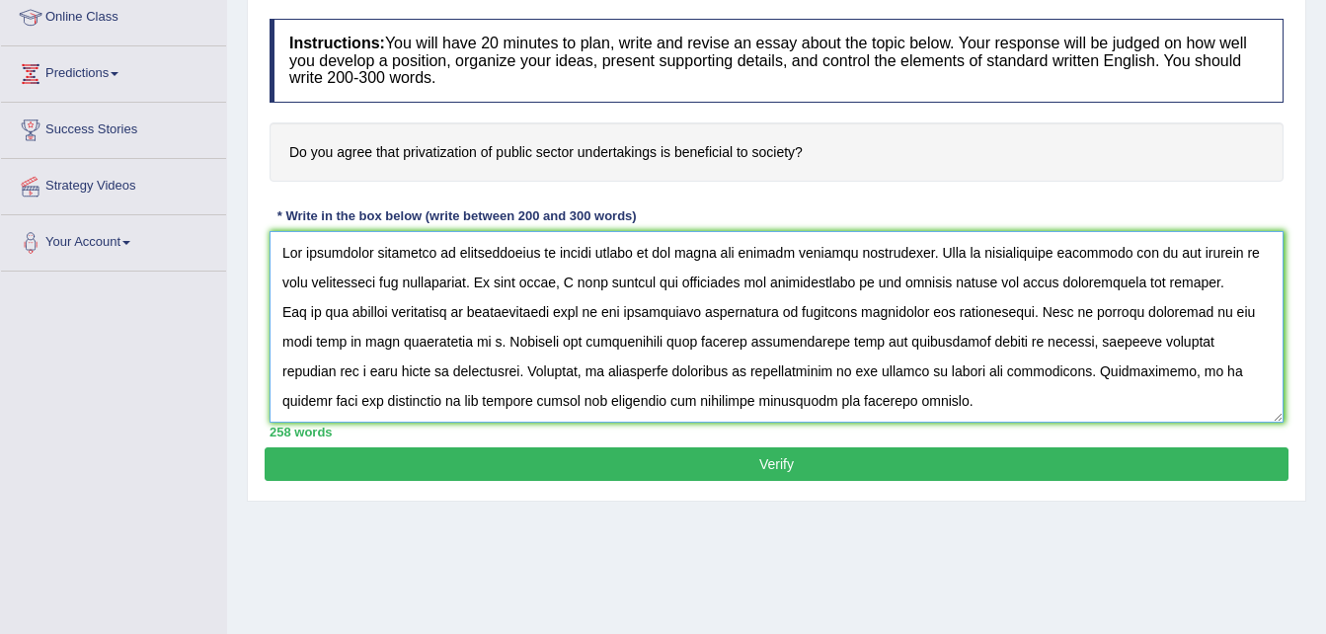
paste textarea "educed government financial burden"
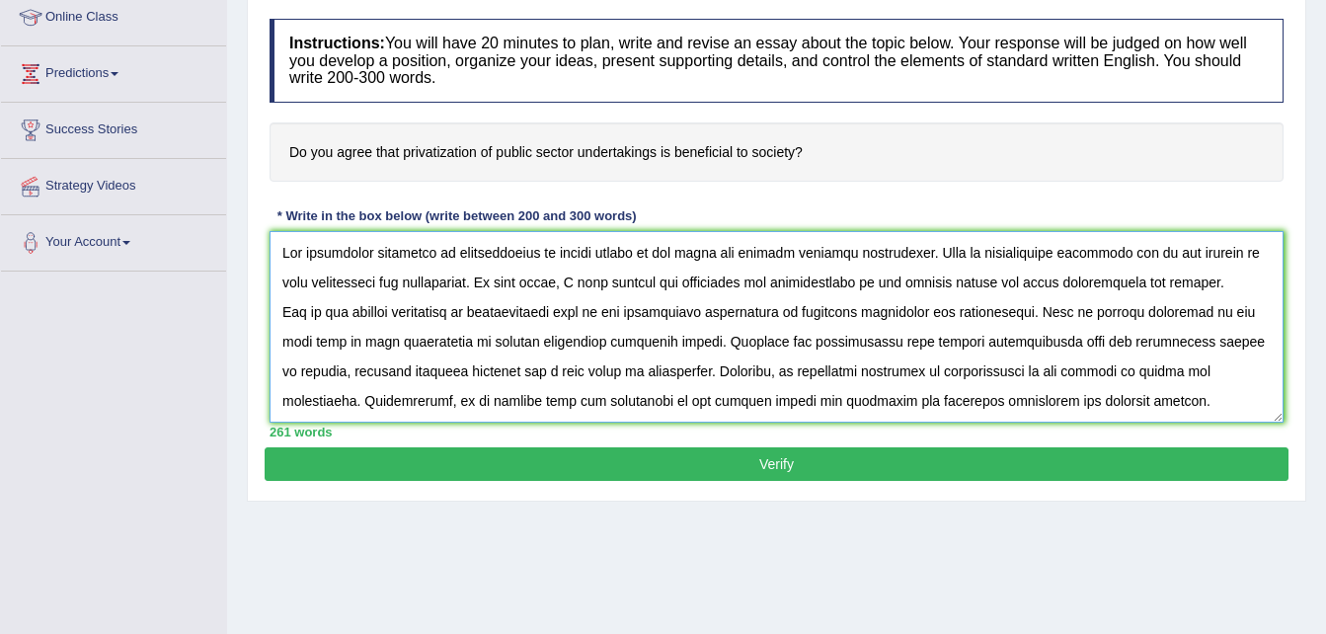
drag, startPoint x: 1039, startPoint y: 371, endPoint x: 1186, endPoint y: 375, distance: 147.2
click at [1186, 375] on textarea at bounding box center [777, 327] width 1014 height 192
paste textarea "ore innovation and customer focu"
click at [1040, 371] on textarea at bounding box center [777, 327] width 1014 height 192
click at [1044, 372] on textarea at bounding box center [777, 327] width 1014 height 192
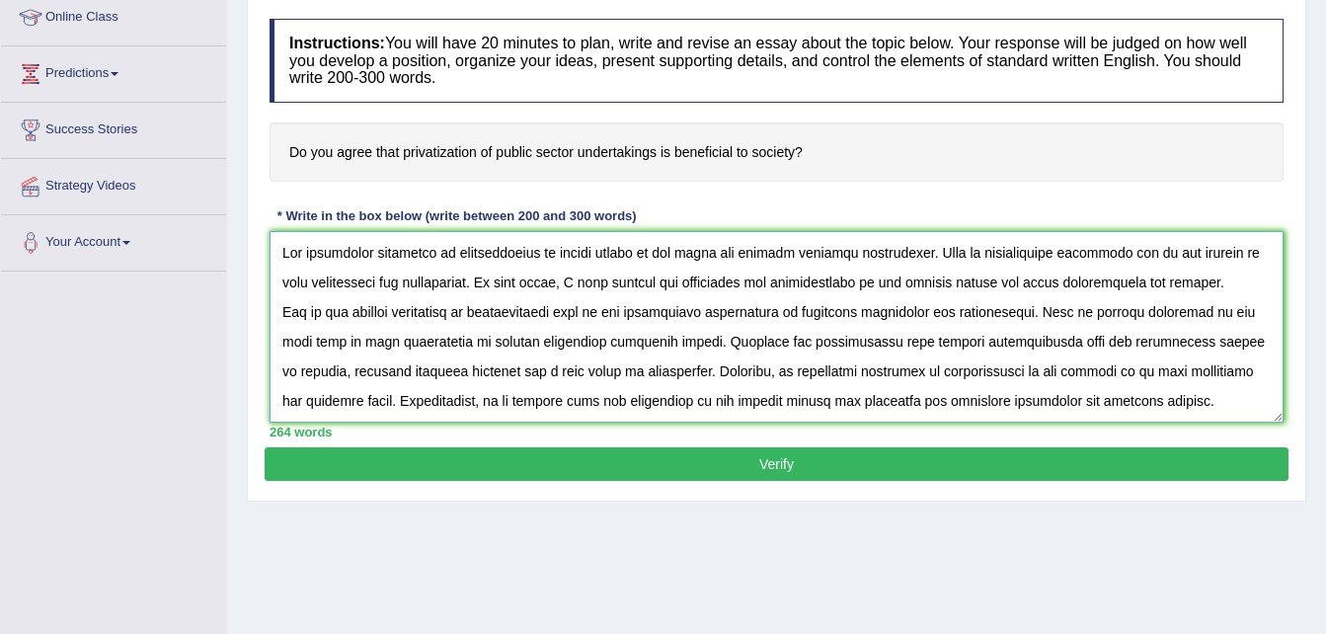
click at [1044, 372] on textarea at bounding box center [777, 327] width 1014 height 192
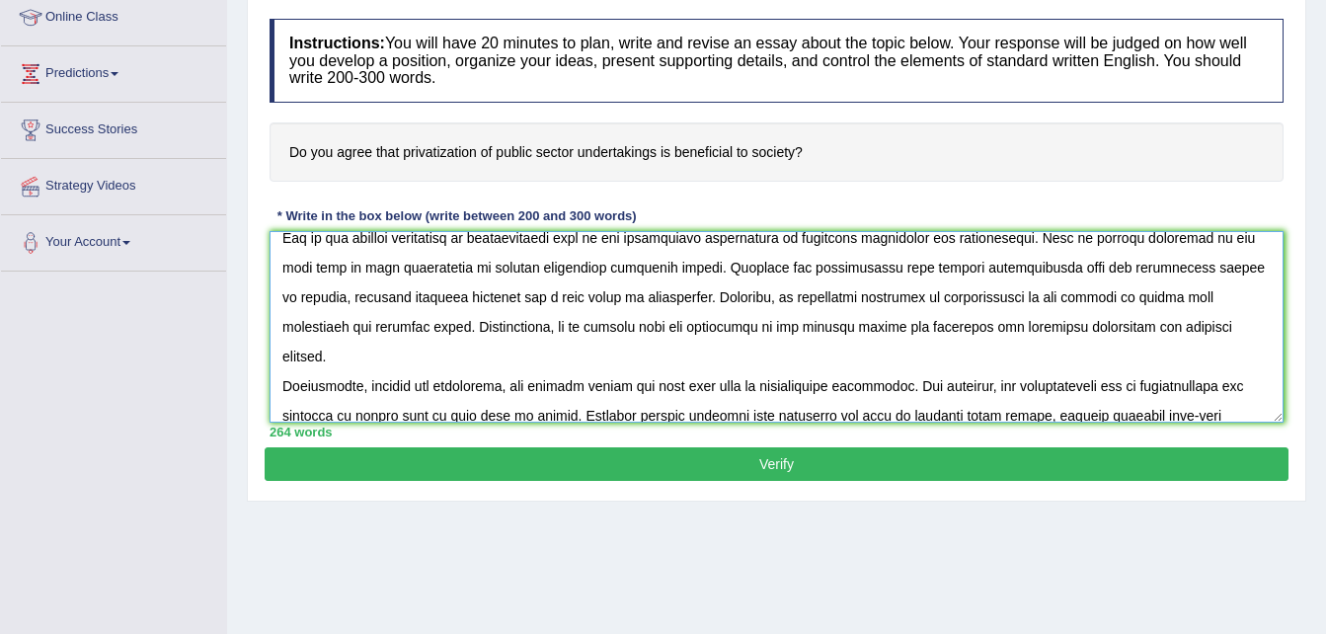
scroll to position [75, 0]
drag, startPoint x: 550, startPoint y: 383, endPoint x: 447, endPoint y: 383, distance: 102.7
click at [447, 383] on textarea at bounding box center [777, 327] width 1014 height 192
paste textarea "igher costs for consumers"
drag, startPoint x: 944, startPoint y: 384, endPoint x: 1073, endPoint y: 394, distance: 128.8
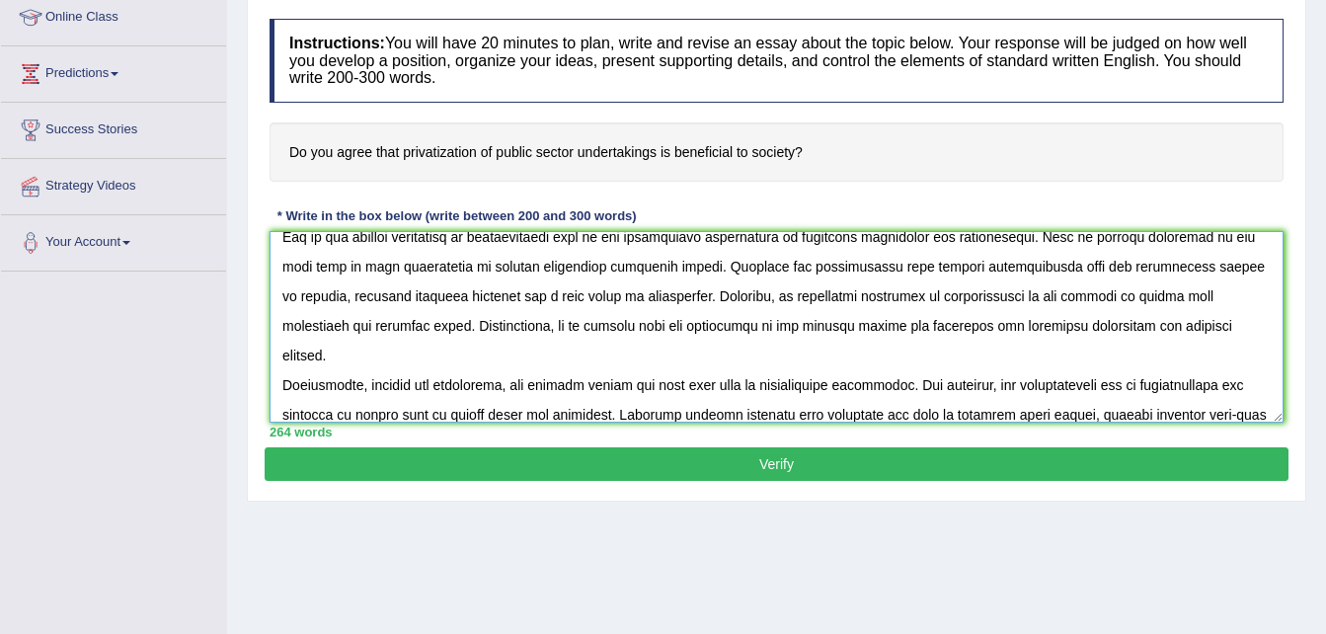
click at [1073, 394] on textarea at bounding box center [777, 327] width 1014 height 192
paste textarea "Job losses due to downsizing"
click at [949, 387] on textarea at bounding box center [777, 327] width 1014 height 192
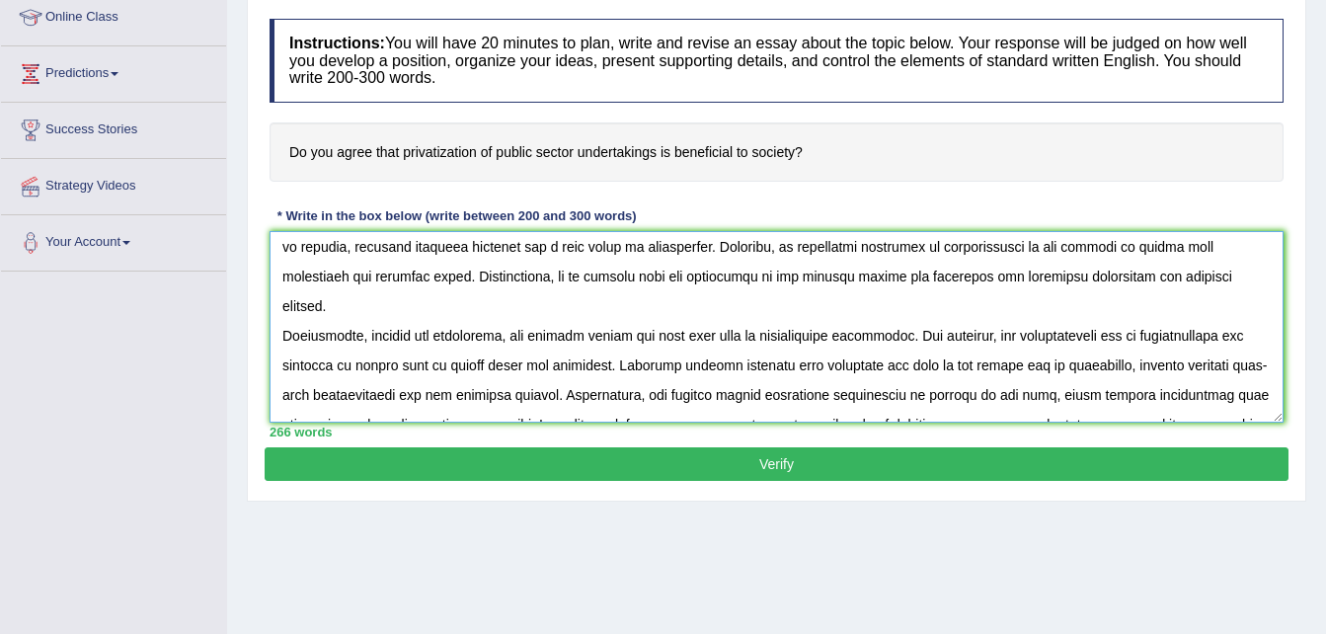
scroll to position [126, 0]
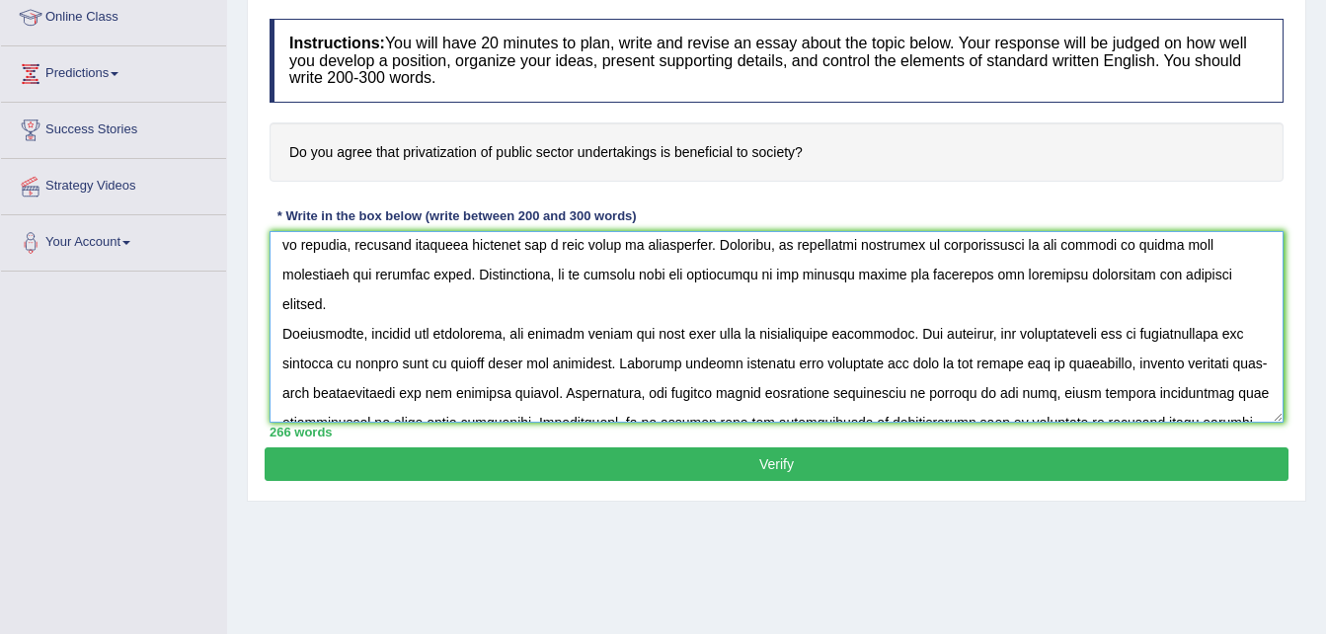
drag, startPoint x: 925, startPoint y: 365, endPoint x: 1037, endPoint y: 369, distance: 111.7
click at [1037, 369] on textarea at bounding box center [777, 327] width 1014 height 192
paste textarea "Reduced access to essential services for poor/vulnerable groups"
click at [930, 368] on textarea at bounding box center [777, 327] width 1014 height 192
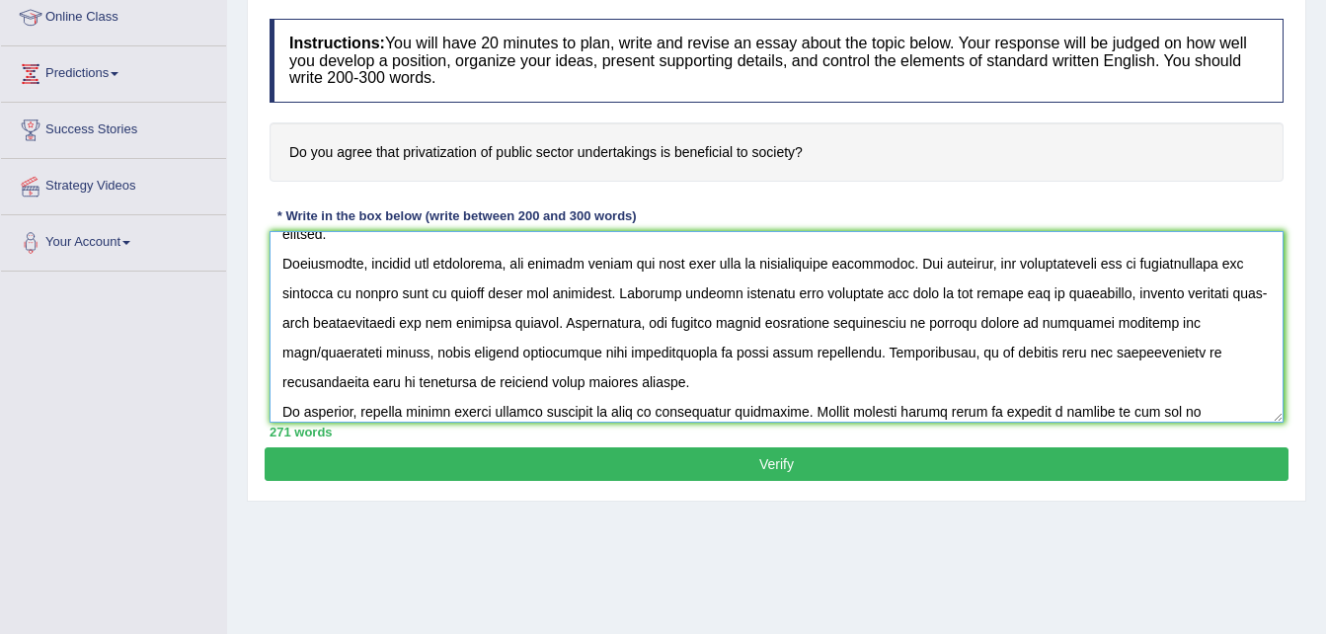
scroll to position [207, 0]
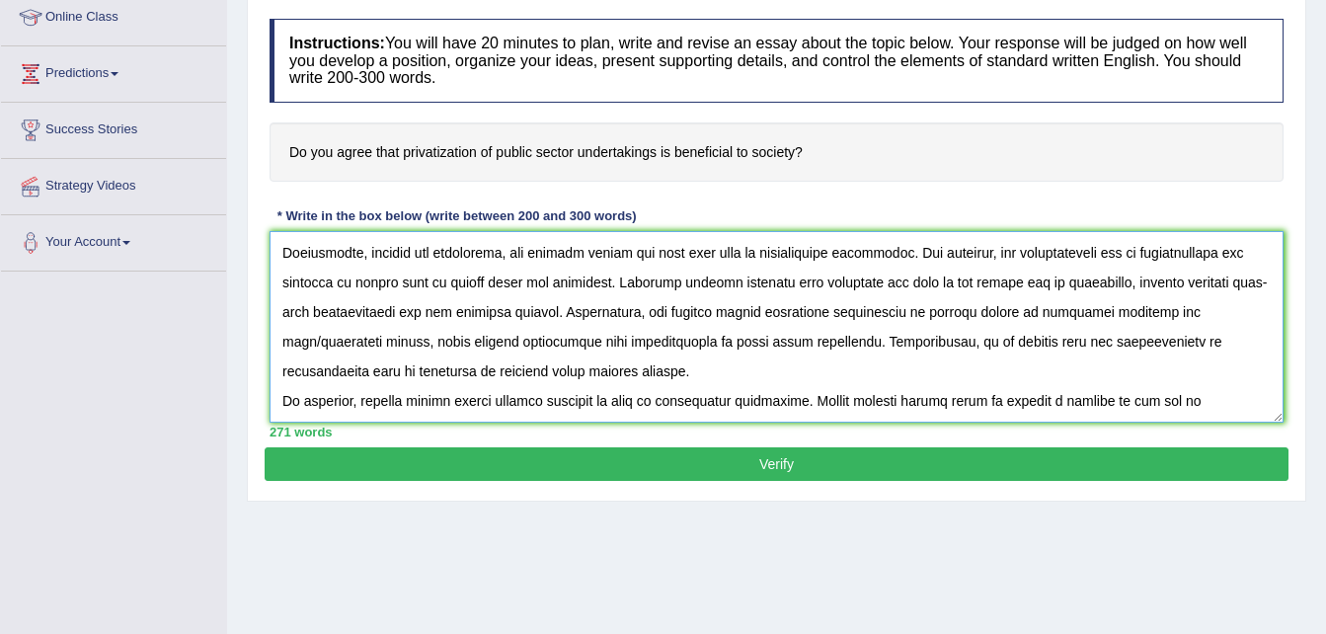
type textarea "The increasing influence of privatization of public sector on our lives has ign…"
click at [789, 458] on button "Verify" at bounding box center [777, 464] width 1024 height 34
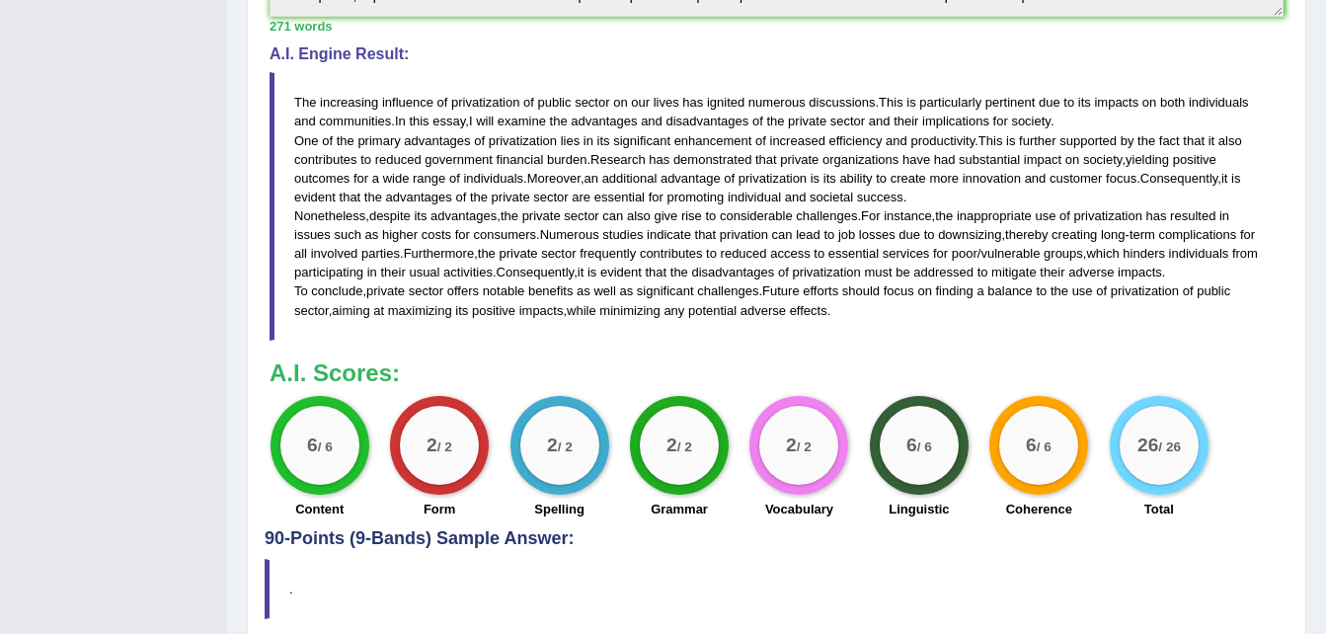
scroll to position [637, 0]
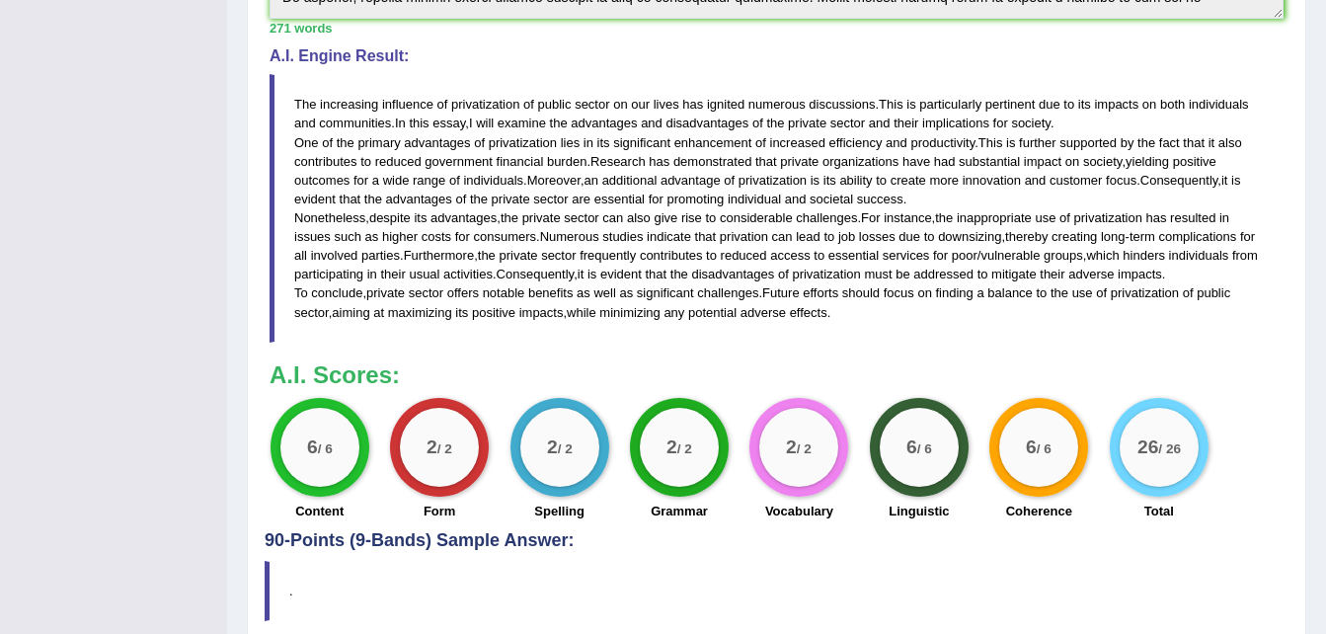
click at [789, 458] on big "2" at bounding box center [792, 448] width 11 height 22
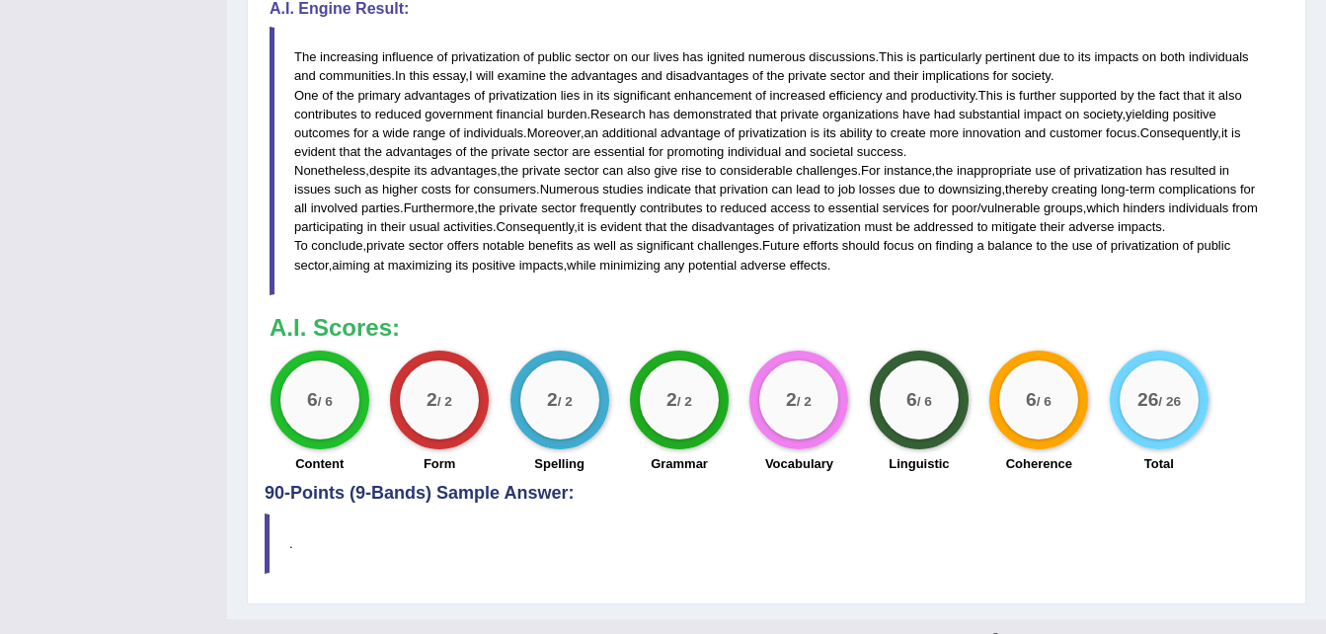
scroll to position [719, 0]
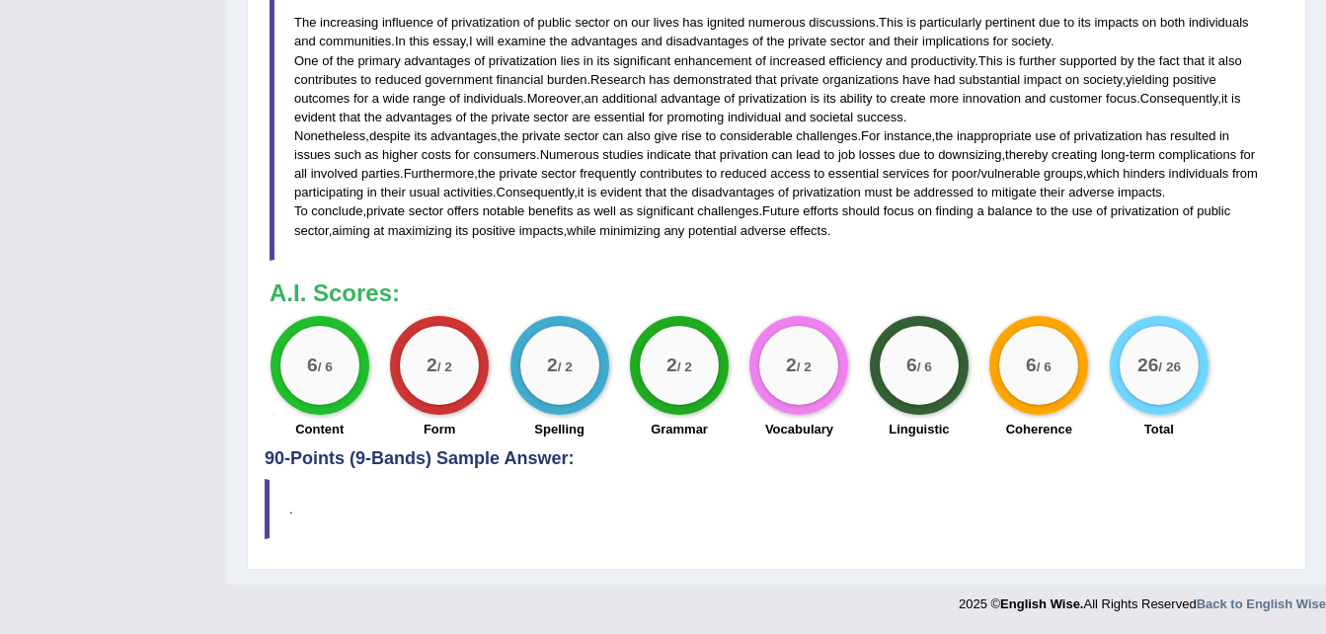
click at [527, 459] on h4 "90-Points (9-Bands) Sample Answer:" at bounding box center [777, 8] width 1024 height 922
click at [561, 456] on h4 "90-Points (9-Bands) Sample Answer:" at bounding box center [777, 8] width 1024 height 922
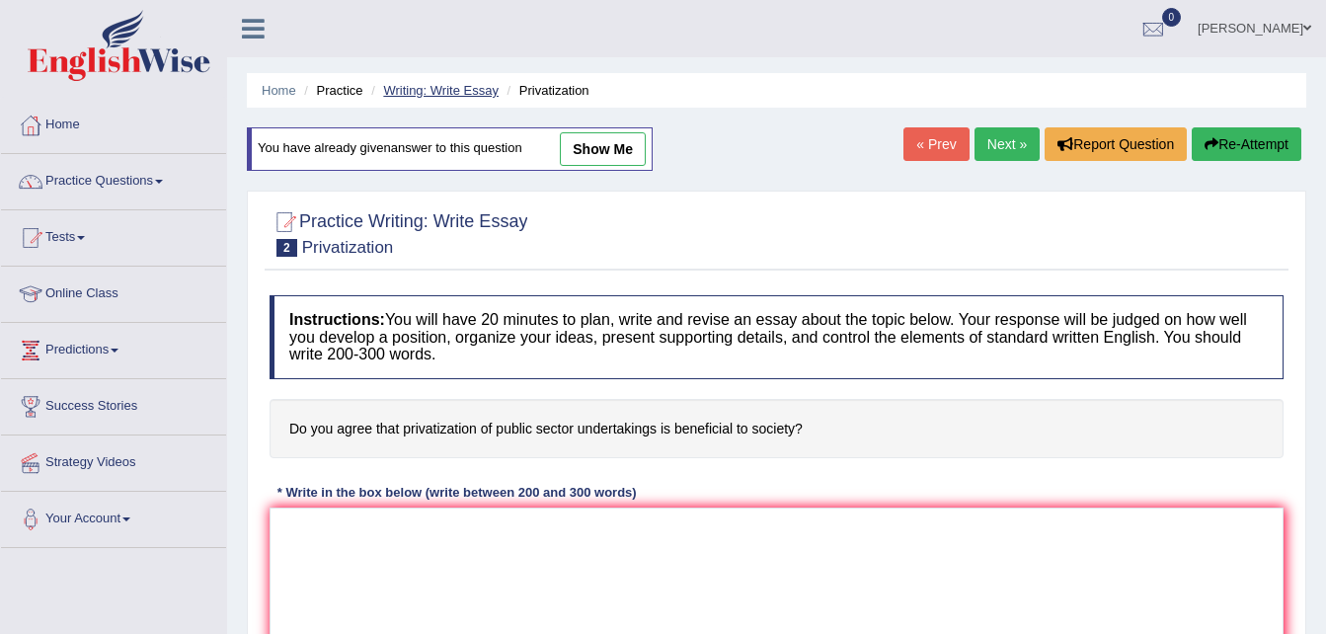
click at [433, 93] on link "Writing: Write Essay" at bounding box center [441, 90] width 116 height 15
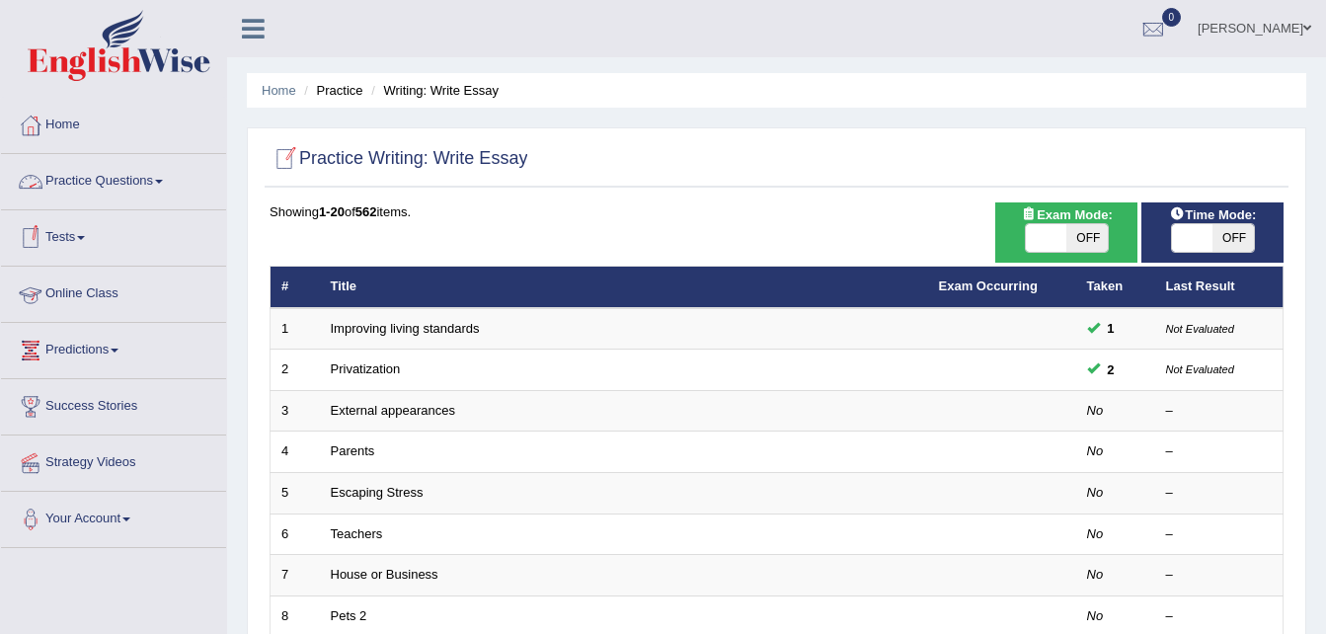
click at [113, 354] on link "Predictions" at bounding box center [113, 347] width 225 height 49
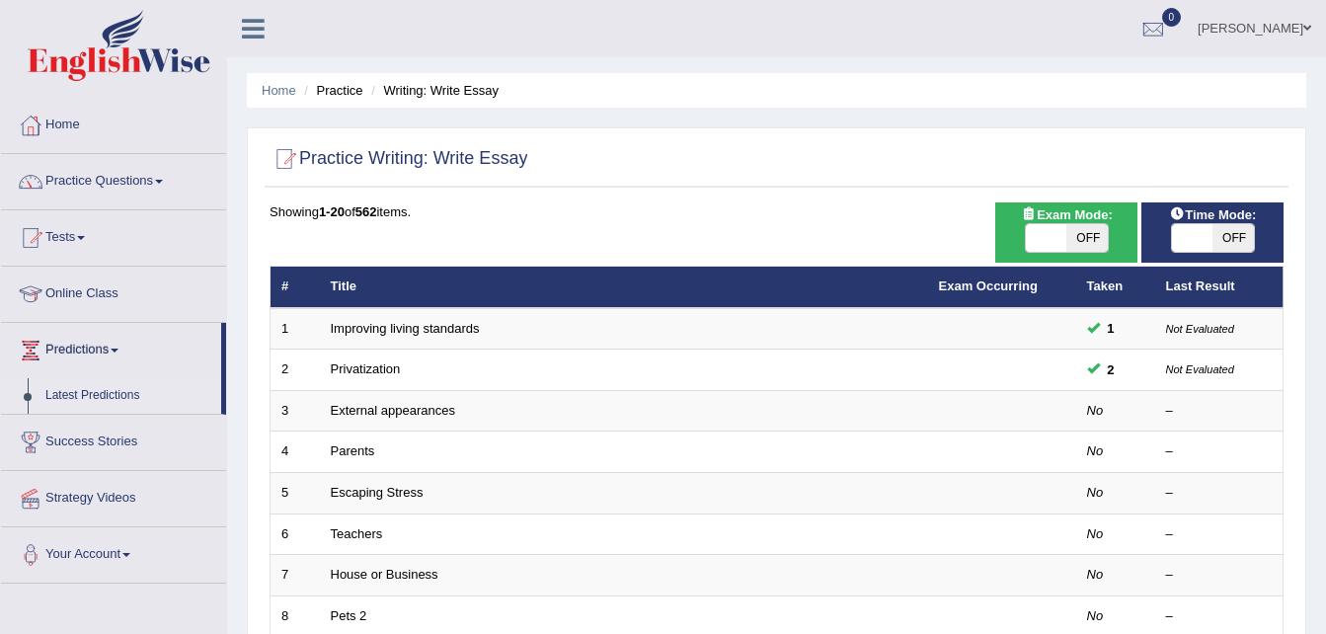
click at [113, 392] on link "Latest Predictions" at bounding box center [129, 396] width 185 height 36
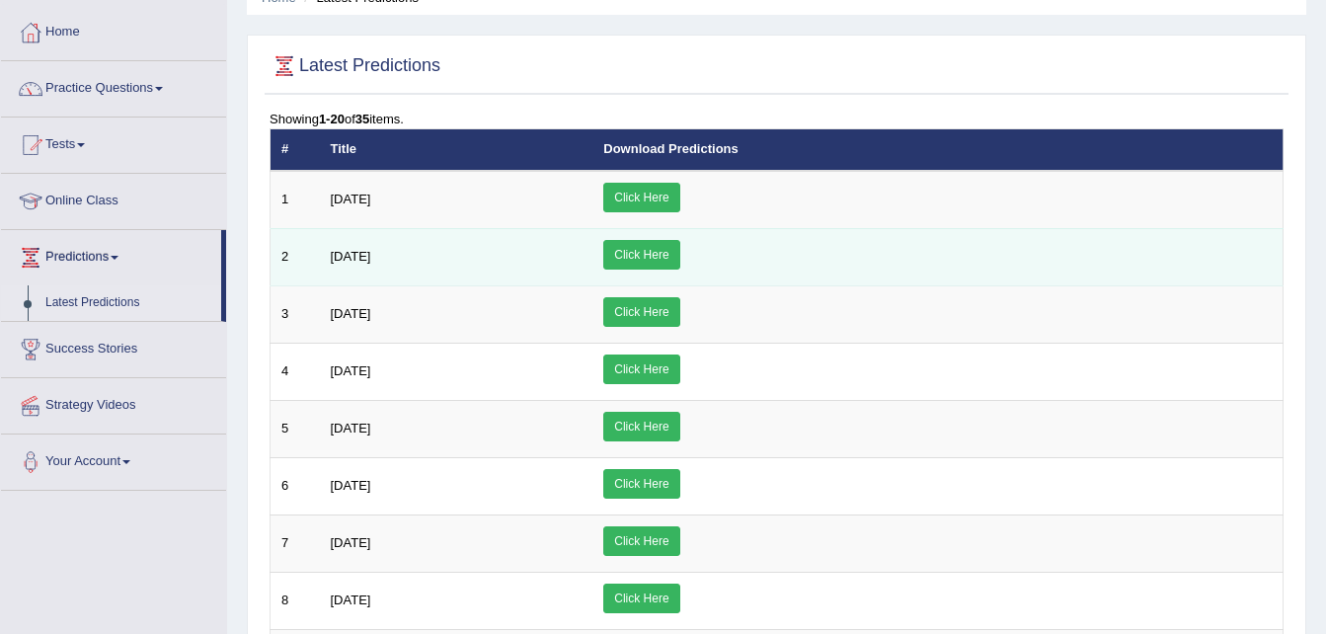
scroll to position [7, 0]
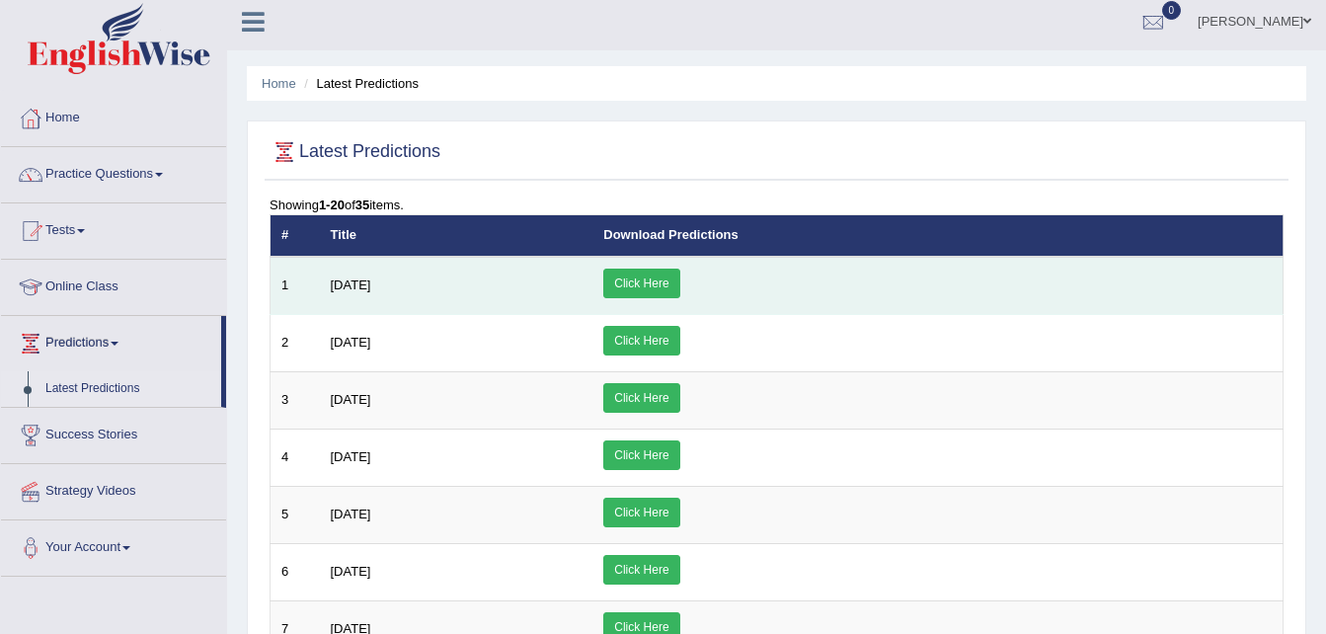
click at [680, 283] on link "Click Here" at bounding box center [641, 284] width 76 height 30
